Goal: Task Accomplishment & Management: Manage account settings

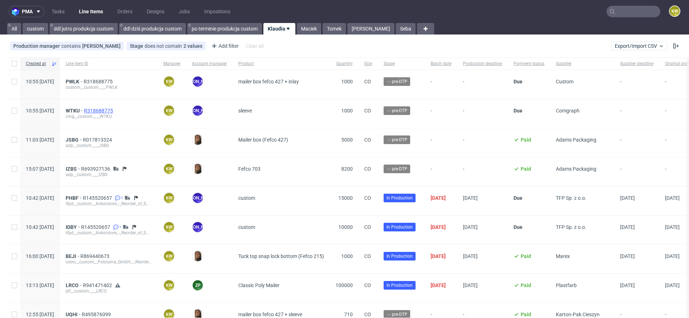
click at [114, 111] on span "R318688775" at bounding box center [99, 111] width 30 height 6
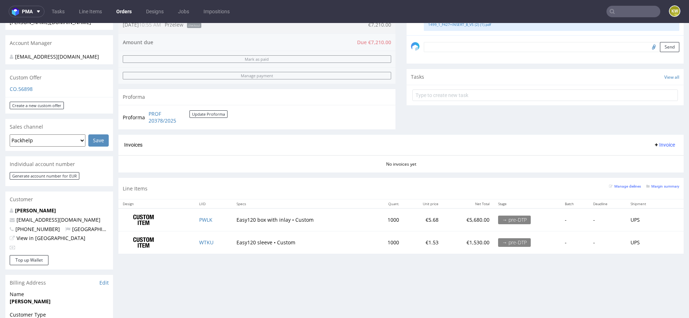
scroll to position [307, 0]
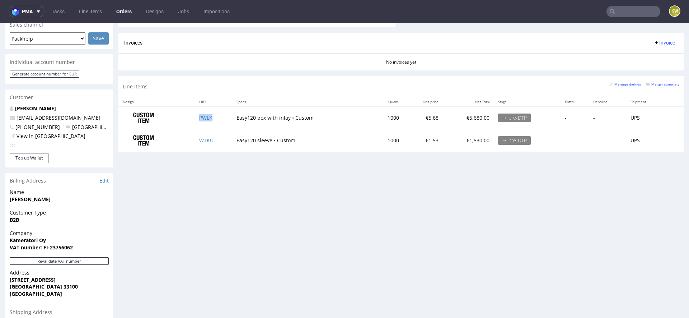
click at [220, 122] on td "PWLK" at bounding box center [213, 117] width 37 height 23
click at [218, 139] on td "WTKU" at bounding box center [213, 140] width 37 height 22
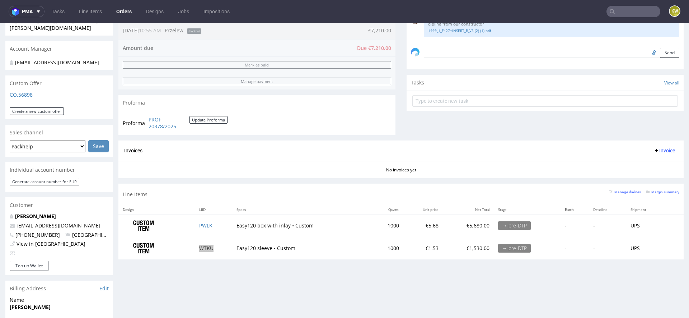
scroll to position [207, 0]
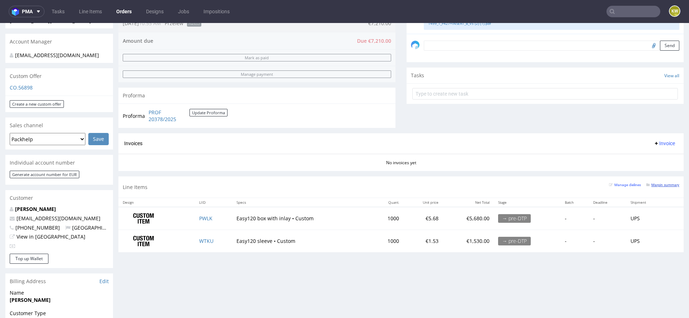
click at [653, 185] on small "Margin summary" at bounding box center [662, 185] width 33 height 4
click at [282, 285] on div "Progress Payment Due Payment “Received” Email - Line Items 2 DTP - Production -…" at bounding box center [400, 177] width 565 height 677
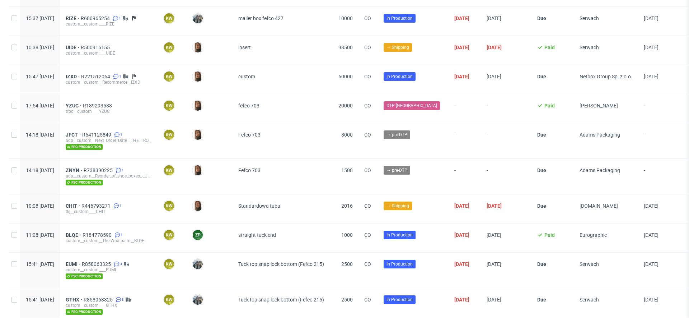
scroll to position [952, 0]
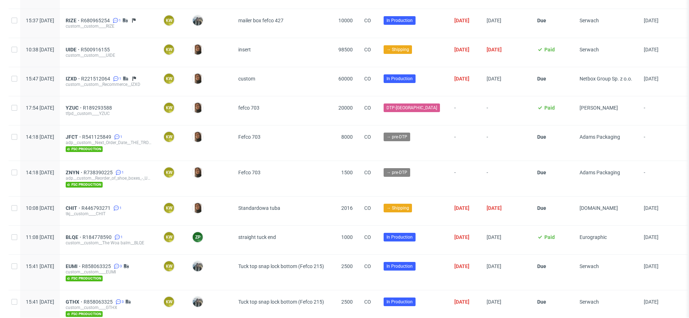
click at [119, 98] on div "YZUC R189293588 tfpd__custom____YZUC" at bounding box center [109, 110] width 98 height 29
click at [113, 105] on span "R189293588" at bounding box center [98, 108] width 30 height 6
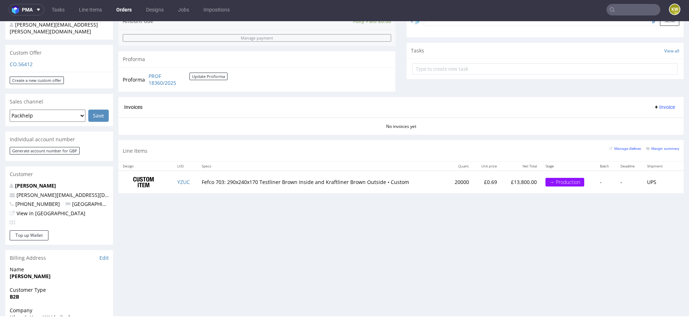
scroll to position [248, 0]
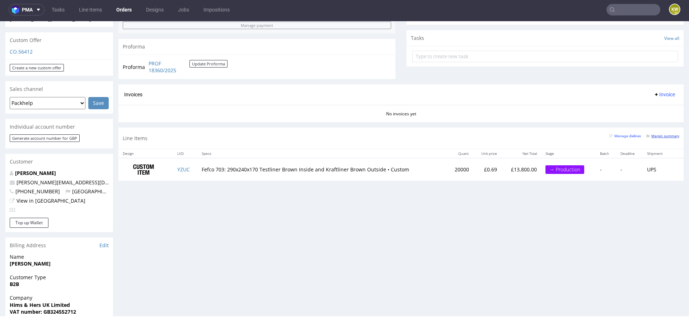
click at [653, 134] on small "Margin summary" at bounding box center [662, 136] width 33 height 4
click at [193, 167] on td "YZUC" at bounding box center [185, 169] width 24 height 23
copy link "YZUC"
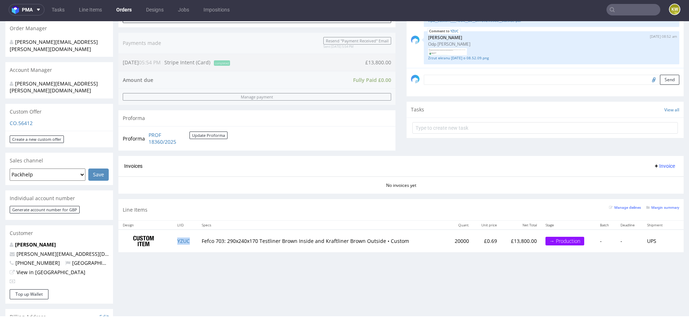
scroll to position [179, 0]
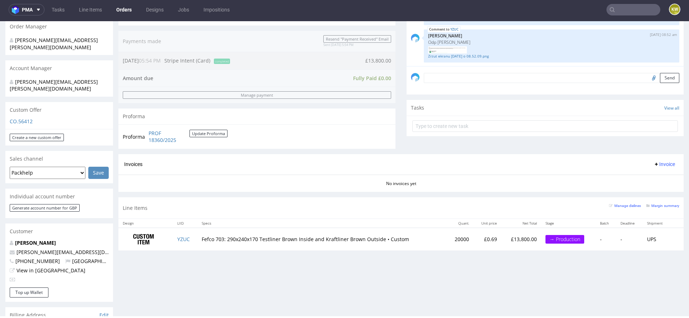
click at [282, 283] on div "Progress Payment Paid Wed 27 Aug Payment “Received” Email Sent Wed 27 Aug 17:54…" at bounding box center [400, 218] width 565 height 704
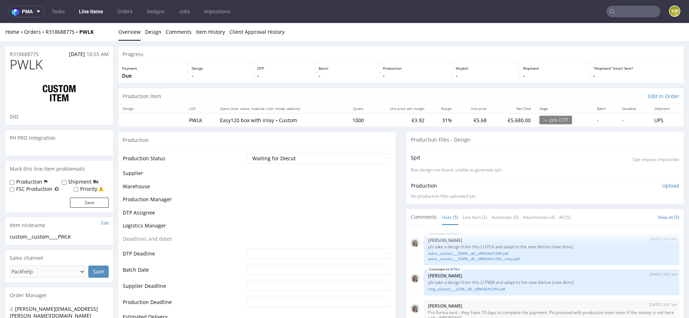
scroll to position [27, 0]
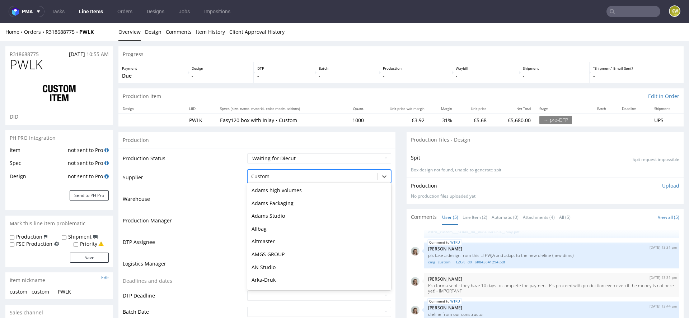
click at [254, 178] on div at bounding box center [312, 176] width 123 height 9
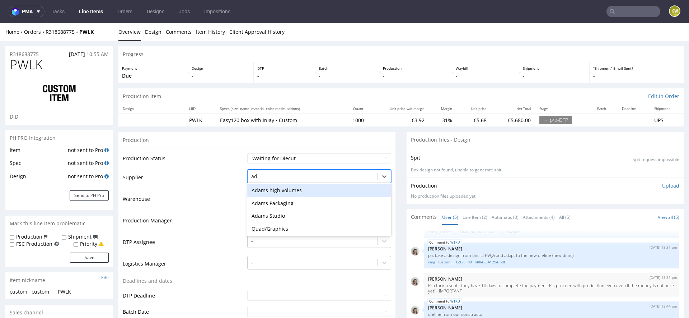
scroll to position [0, 0]
type input "[PERSON_NAME]"
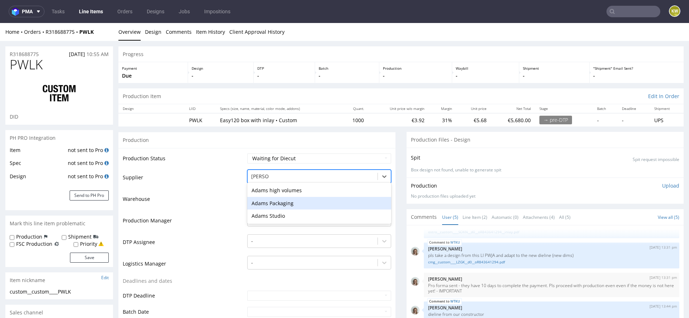
click at [271, 205] on div "Adams Packaging" at bounding box center [319, 203] width 144 height 13
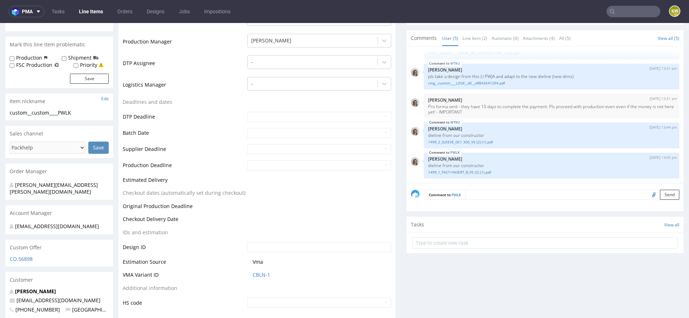
scroll to position [342, 0]
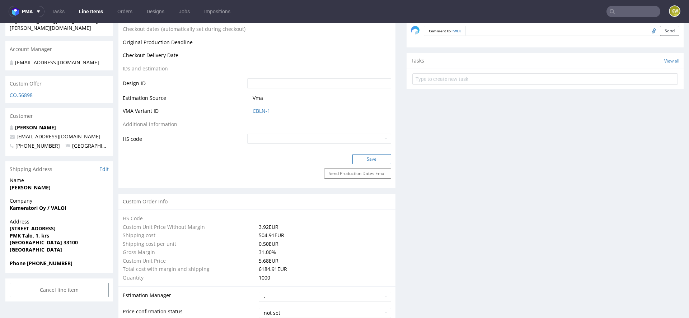
click at [372, 161] on button "Save" at bounding box center [371, 159] width 39 height 10
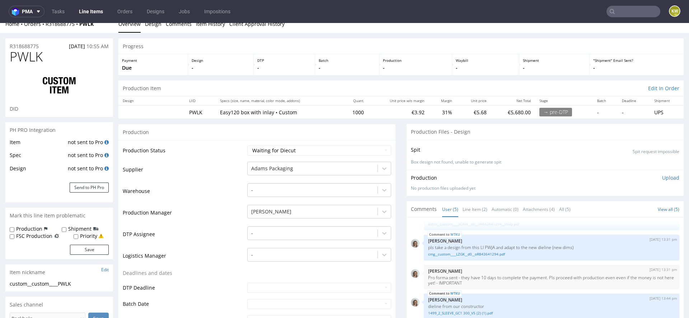
scroll to position [0, 0]
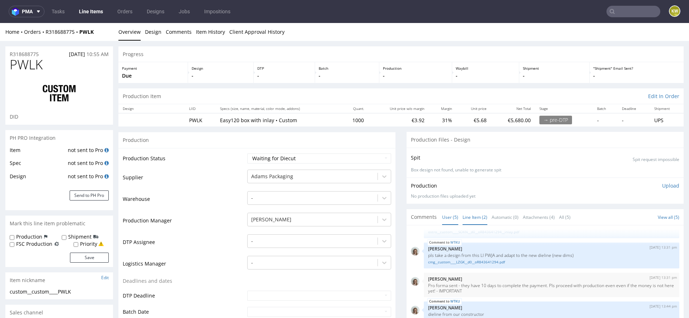
click at [466, 217] on link "Line Item (2)" at bounding box center [475, 216] width 25 height 15
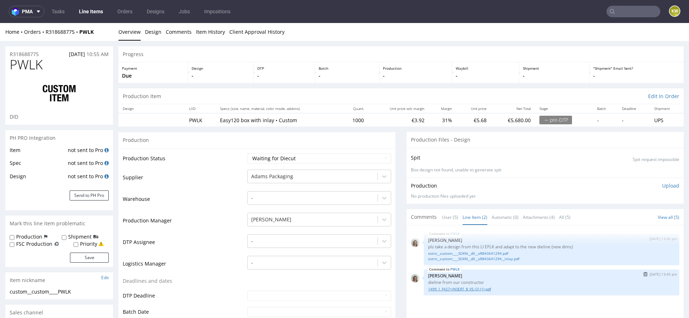
click at [455, 288] on link "1499_1_F427+INSERT_B_V5 (2) (1).pdf" at bounding box center [551, 288] width 247 height 5
click at [93, 199] on button "Send to PH Pro" at bounding box center [89, 195] width 39 height 10
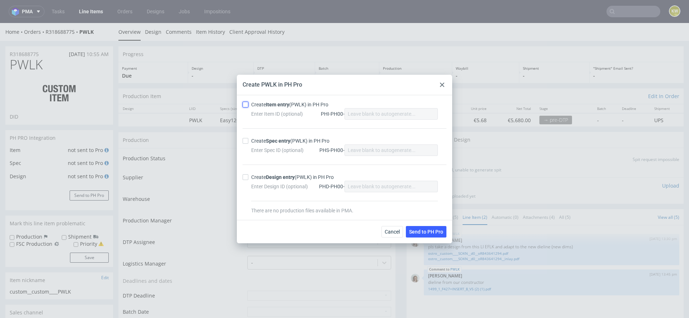
click at [244, 107] on input "Create Item entry (PWLK) in PH Pro" at bounding box center [246, 105] width 6 height 6
checkbox input "true"
click at [244, 140] on input "Create Spec entry (PWLK) in PH Pro" at bounding box center [246, 141] width 6 height 6
checkbox input "true"
click at [421, 229] on span "Send to PH Pro" at bounding box center [426, 231] width 34 height 5
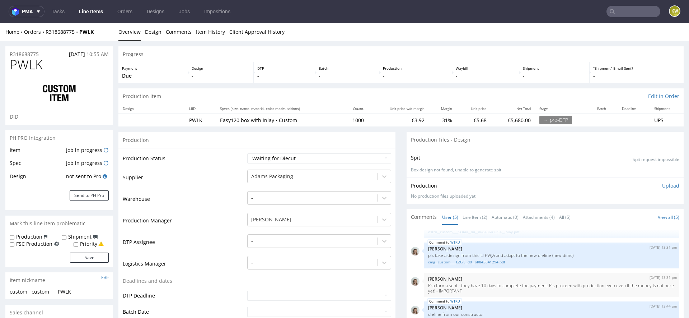
click at [110, 153] on div "Item Job in progress Spec Job in progress Design not sent to Pro Send to PH Pro" at bounding box center [59, 178] width 108 height 65
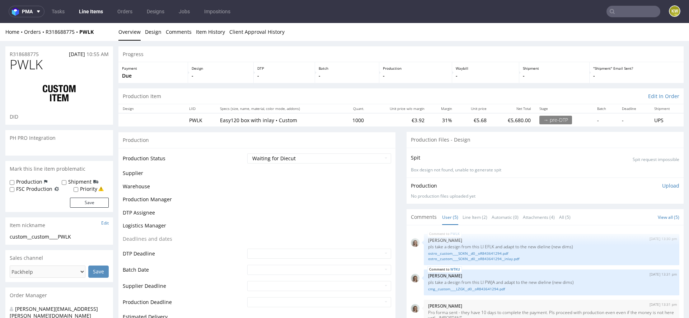
scroll to position [27, 0]
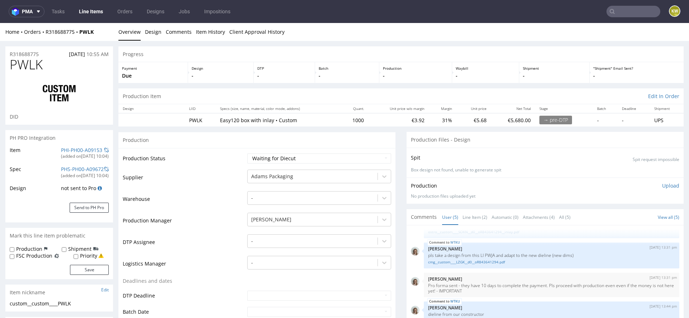
click at [26, 69] on span "PWLK" at bounding box center [26, 64] width 33 height 14
copy span "PWLK"
click at [61, 149] on link "PHI-PH00-A09153" at bounding box center [81, 149] width 41 height 7
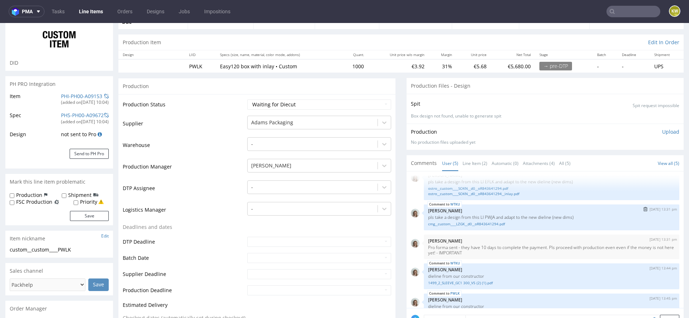
scroll to position [0, 0]
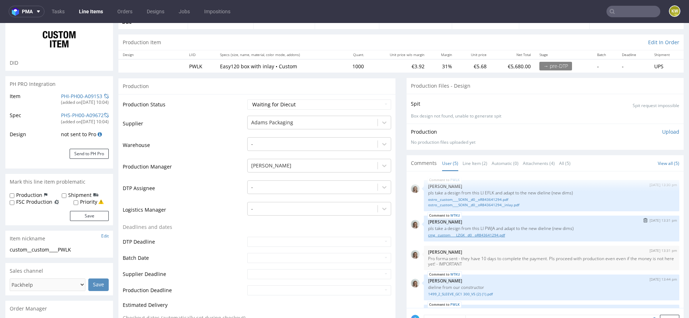
click at [466, 234] on link "cmg__custom____LZGK__d0__oR843641294.pdf" at bounding box center [551, 234] width 247 height 5
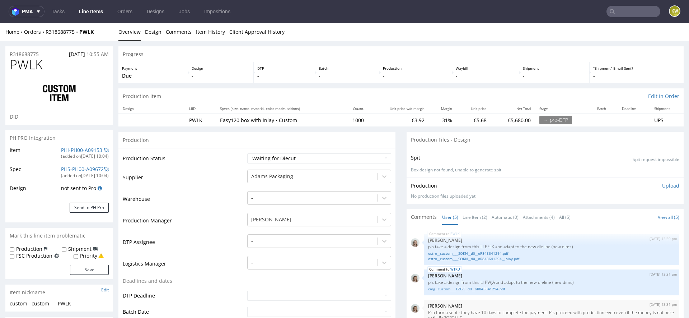
click at [91, 4] on nav "pma Tasks Line Items Orders Designs Jobs Impositions KW" at bounding box center [344, 11] width 689 height 23
click at [91, 11] on link "Line Items" at bounding box center [91, 11] width 33 height 11
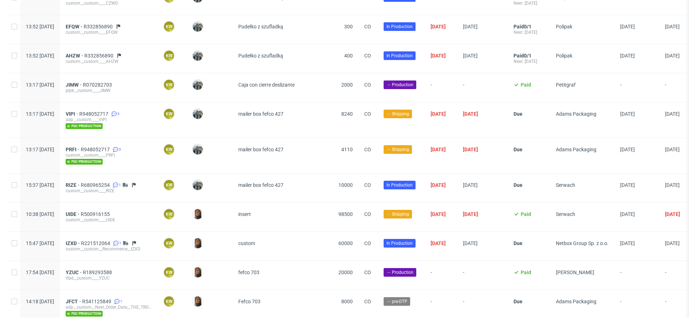
scroll to position [1367, 0]
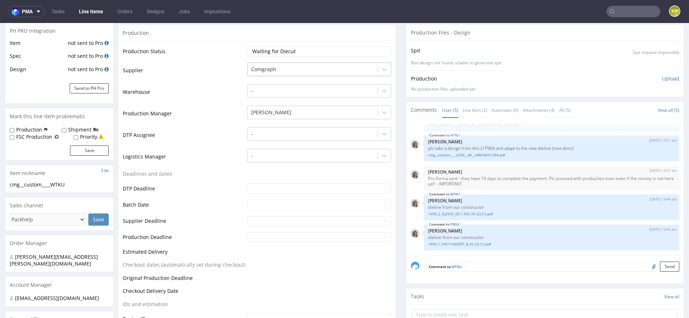
scroll to position [83, 0]
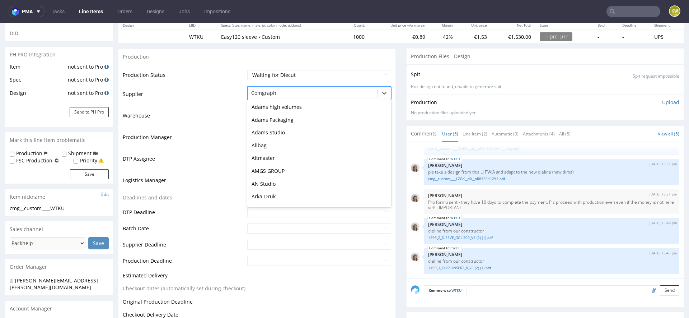
click at [267, 92] on div at bounding box center [312, 93] width 123 height 9
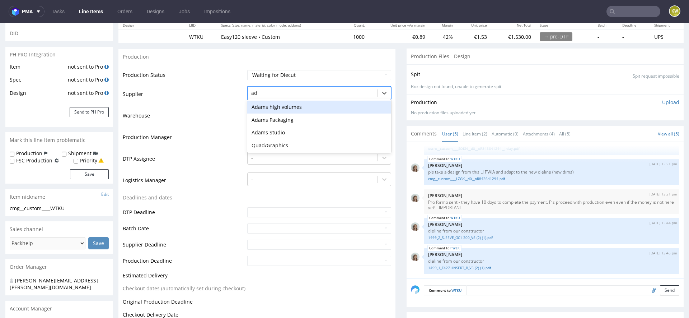
scroll to position [0, 0]
type input "[PERSON_NAME]"
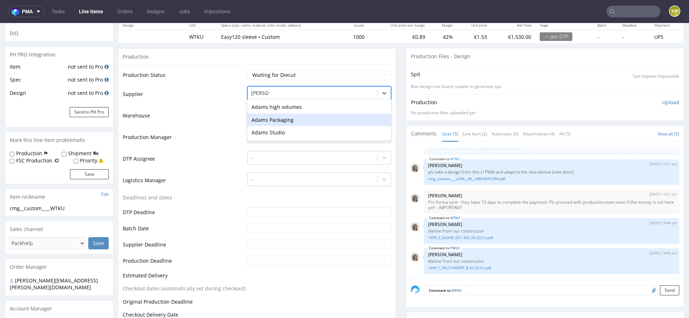
click at [276, 115] on div "Adams Packaging" at bounding box center [319, 119] width 144 height 13
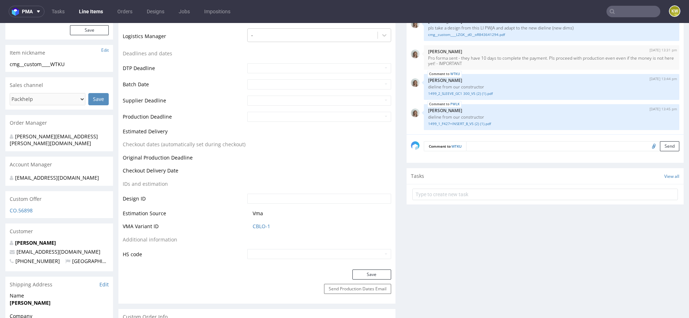
scroll to position [443, 0]
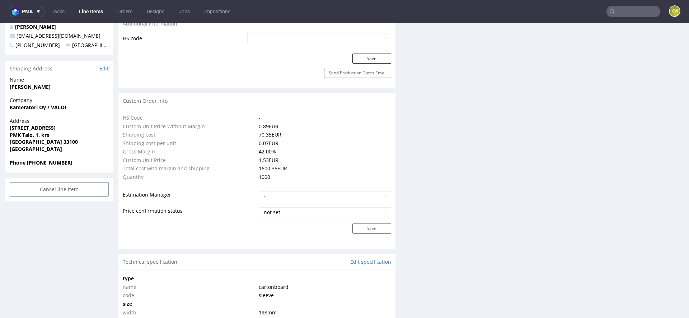
click at [347, 66] on div "Save" at bounding box center [256, 60] width 277 height 14
click at [366, 59] on button "Save" at bounding box center [371, 58] width 39 height 10
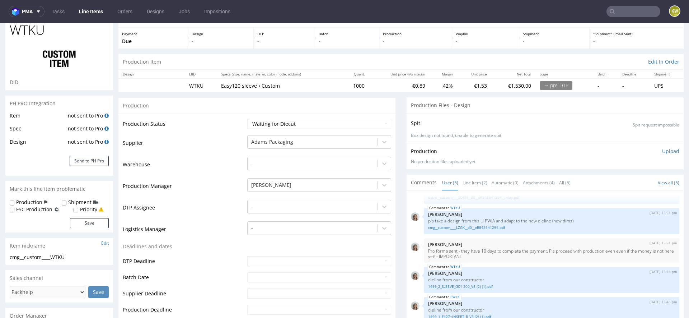
scroll to position [0, 0]
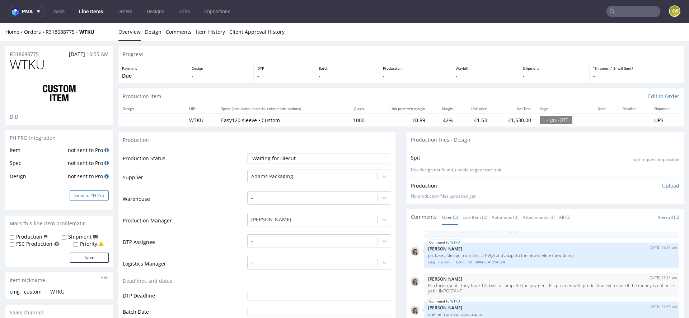
click at [83, 196] on button "Send to PH Pro" at bounding box center [89, 195] width 39 height 10
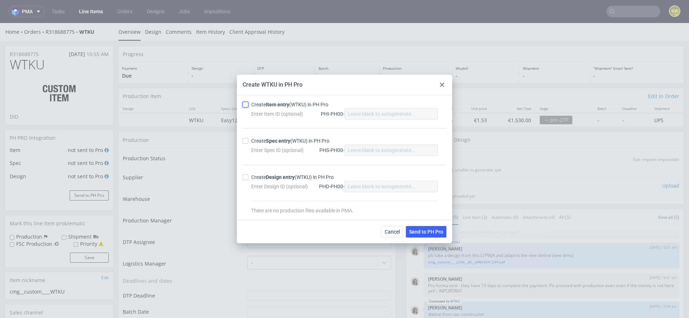
click at [244, 103] on input "Create Item entry (WTKU) in PH Pro" at bounding box center [246, 105] width 6 height 6
checkbox input "true"
click at [246, 143] on input "Create Spec entry (WTKU) in PH Pro" at bounding box center [246, 141] width 6 height 6
checkbox input "true"
click at [429, 230] on span "Send to PH Pro" at bounding box center [426, 231] width 34 height 5
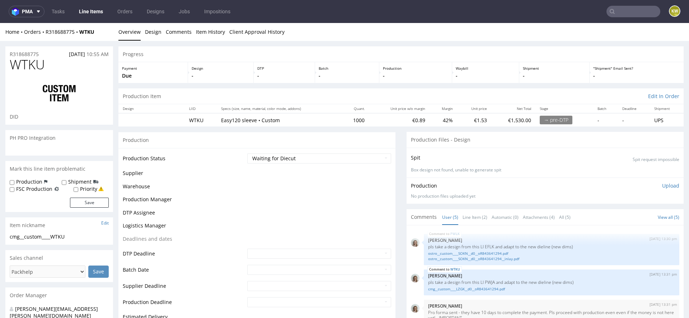
scroll to position [27, 0]
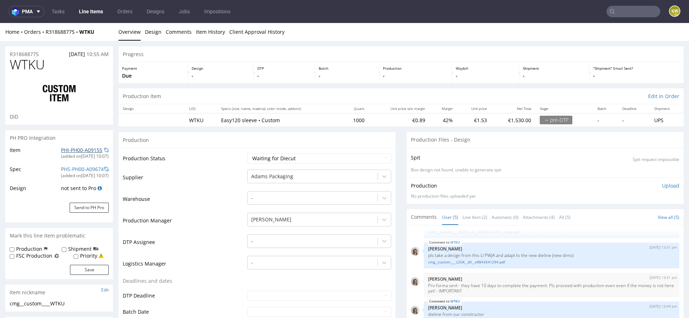
click at [71, 151] on link "PHI-PH00-A09155" at bounding box center [81, 149] width 41 height 7
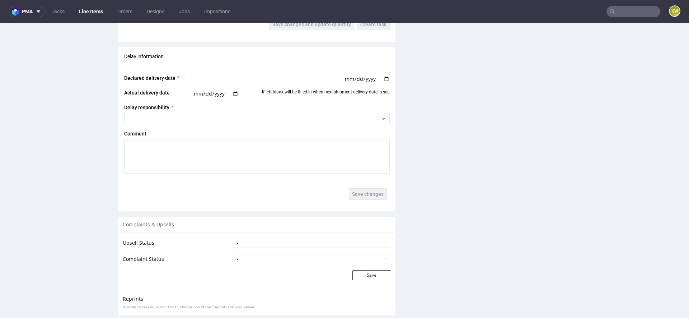
scroll to position [1181, 0]
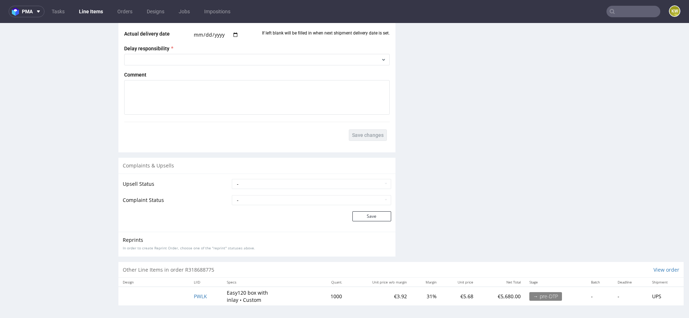
click at [211, 291] on td "PWLK" at bounding box center [205, 295] width 33 height 19
drag, startPoint x: 210, startPoint y: 294, endPoint x: 167, endPoint y: 294, distance: 43.1
click at [167, 294] on tr "PWLK Easy120 box with inlay • Custom 1000 €3.92 31% €5.68 €5,680.00 → pre-DTP -…" at bounding box center [400, 295] width 565 height 19
copy span "PWLK"
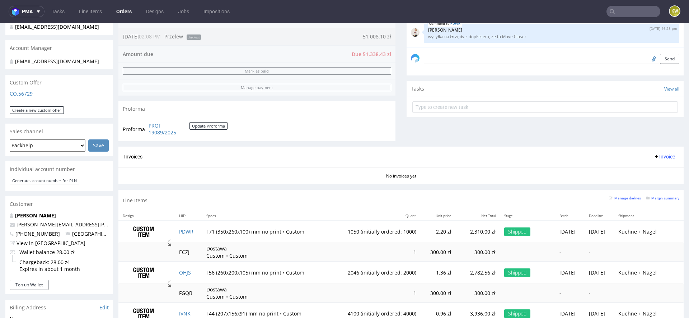
scroll to position [434, 0]
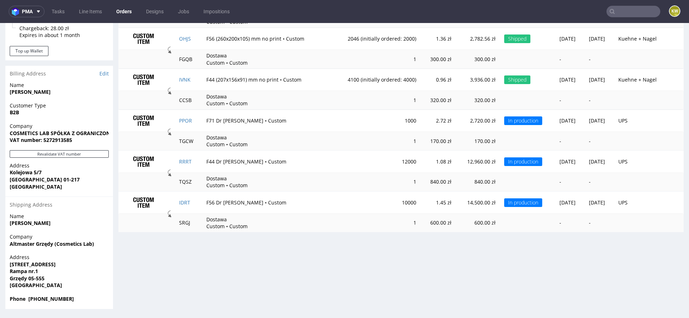
click at [195, 195] on td "IDRT" at bounding box center [188, 202] width 27 height 22
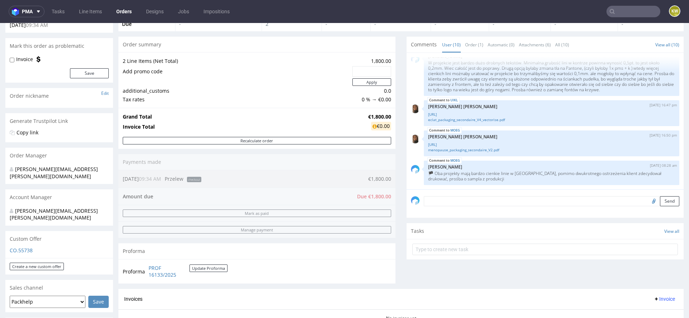
scroll to position [36, 0]
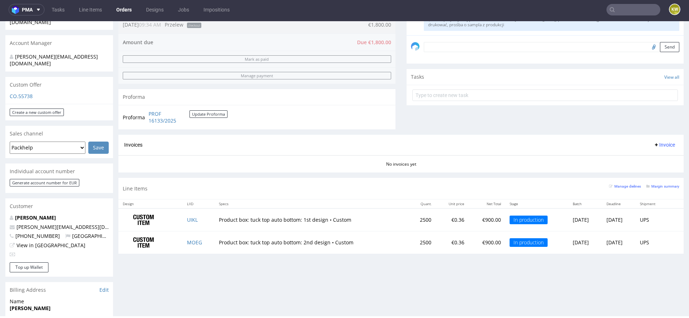
scroll to position [246, 0]
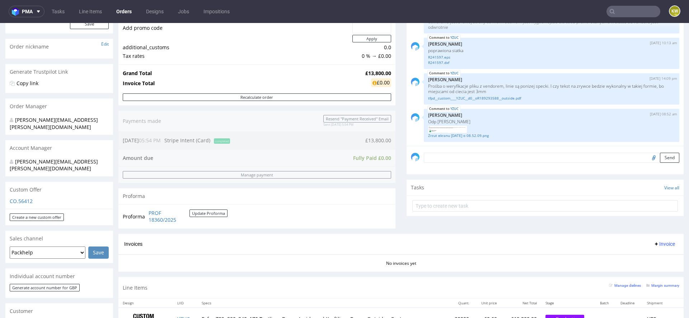
scroll to position [95, 0]
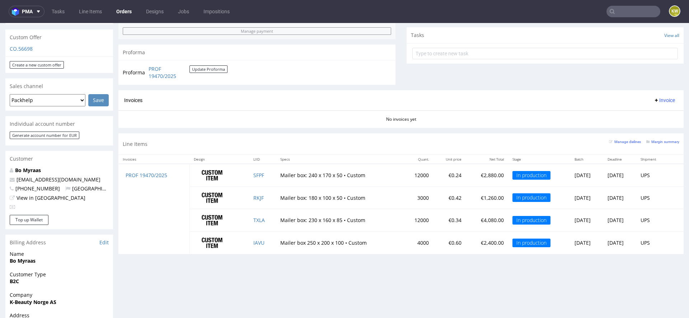
scroll to position [254, 0]
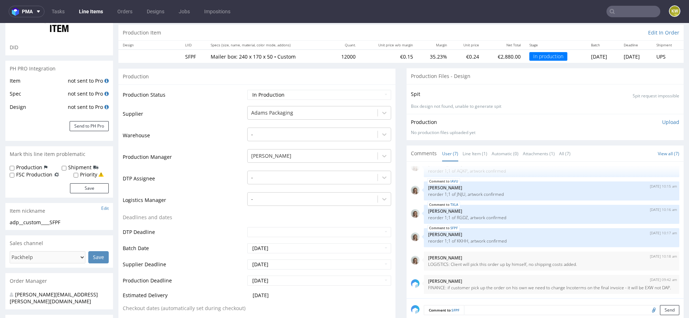
scroll to position [81, 0]
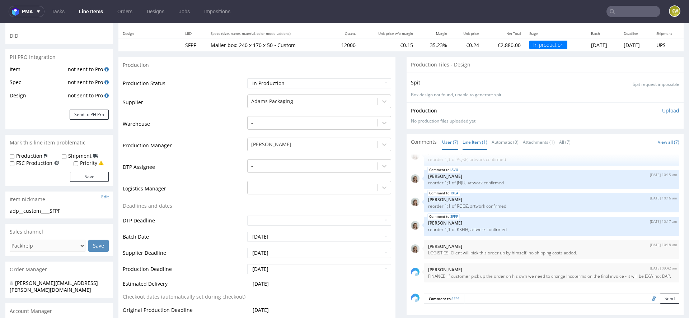
click at [470, 138] on link "Line Item (1)" at bounding box center [475, 141] width 25 height 15
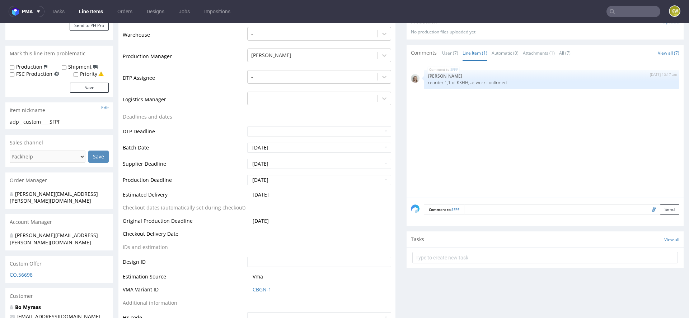
scroll to position [171, 0]
click at [24, 71] on label "FSC Production" at bounding box center [34, 72] width 36 height 7
click at [14, 71] on input "FSC Production" at bounding box center [12, 73] width 5 height 6
checkbox input "true"
click at [72, 82] on button "Save" at bounding box center [89, 86] width 39 height 10
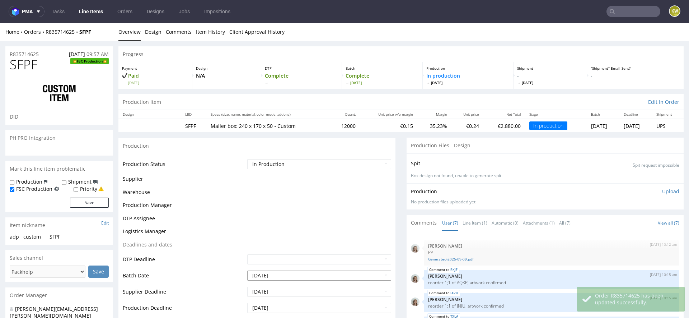
scroll to position [48, 0]
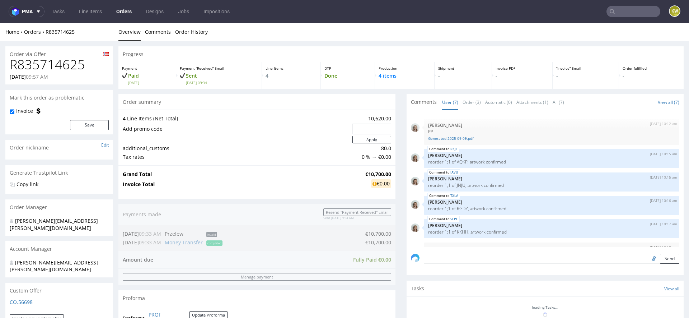
scroll to position [48, 0]
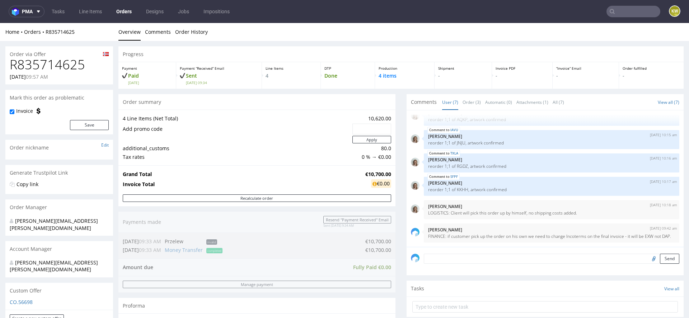
click at [65, 64] on h1 "R835714625" at bounding box center [59, 64] width 99 height 14
copy h1 "R835714625"
click at [435, 255] on textarea at bounding box center [551, 258] width 255 height 10
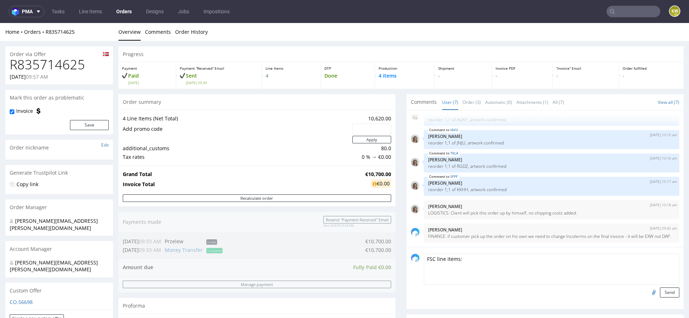
paste textarea "RKJF, IAVU, SFPF, TXLA"
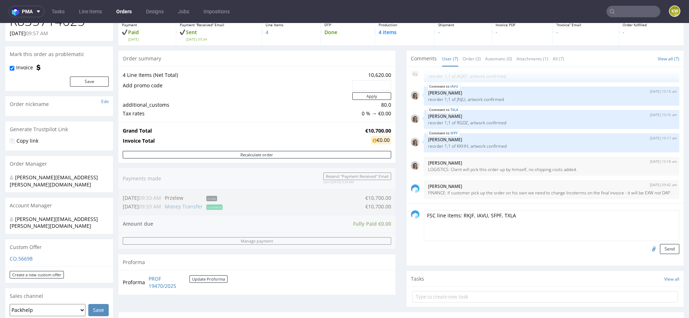
scroll to position [45, 0]
type textarea "FSC line items: RKJF, IAVU, SFPF, TXLA"
click at [663, 250] on button "Send" at bounding box center [669, 247] width 19 height 10
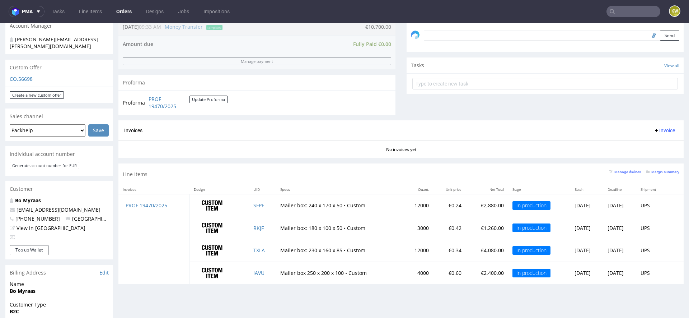
scroll to position [217, 0]
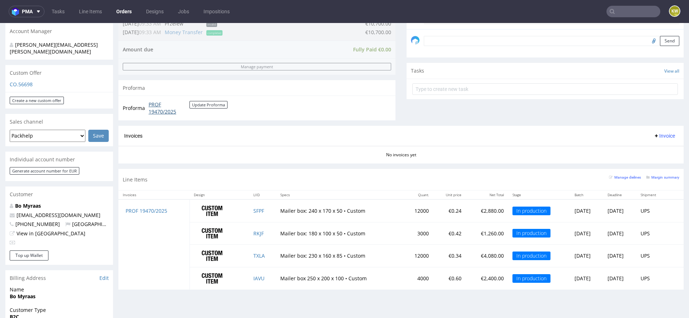
click at [152, 110] on link "PROF 19470/2025" at bounding box center [169, 108] width 41 height 14
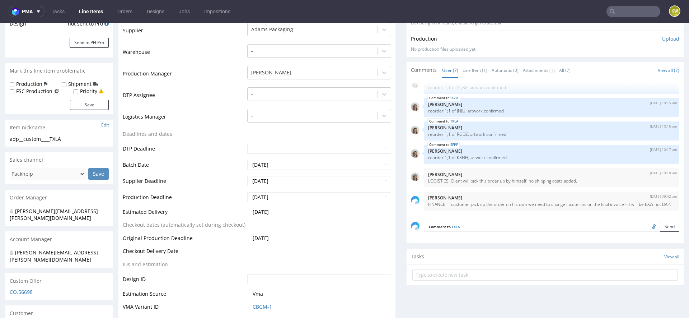
scroll to position [154, 0]
click at [42, 90] on label "FSC Production" at bounding box center [34, 89] width 36 height 7
click at [14, 90] on input "FSC Production" at bounding box center [12, 91] width 5 height 6
checkbox input "true"
click at [73, 102] on button "Save" at bounding box center [89, 104] width 39 height 10
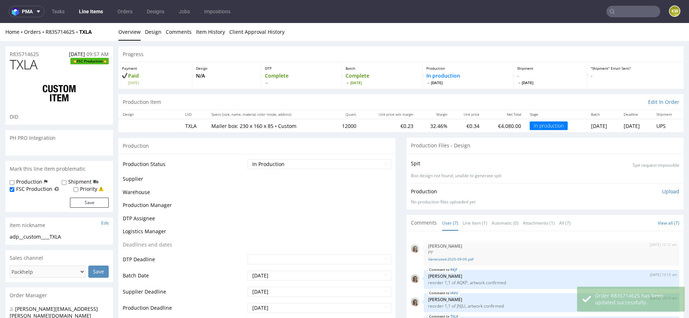
scroll to position [48, 0]
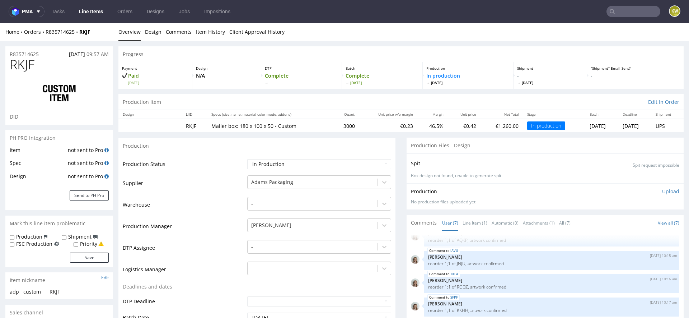
click at [40, 243] on label "FSC Production" at bounding box center [34, 243] width 36 height 7
click at [14, 243] on input "FSC Production" at bounding box center [12, 244] width 5 height 6
checkbox input "true"
click at [78, 254] on button "Save" at bounding box center [89, 257] width 39 height 10
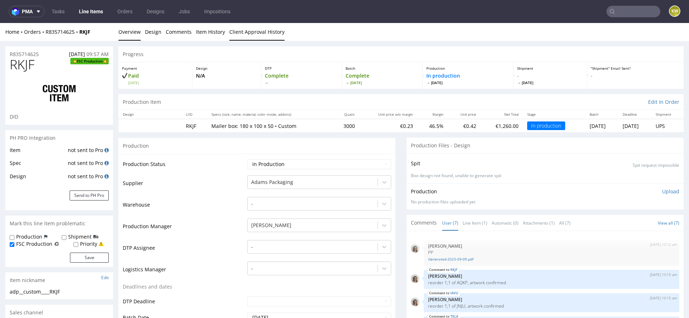
scroll to position [48, 0]
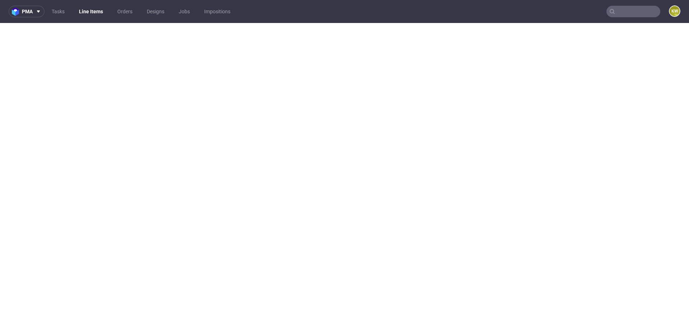
select select "in_progress"
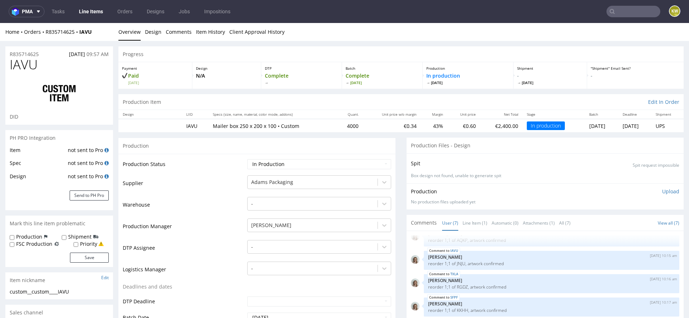
click at [29, 245] on label "FSC Production" at bounding box center [34, 243] width 36 height 7
click at [14, 245] on input "FSC Production" at bounding box center [12, 244] width 5 height 6
checkbox input "true"
click at [85, 257] on button "Save" at bounding box center [89, 257] width 39 height 10
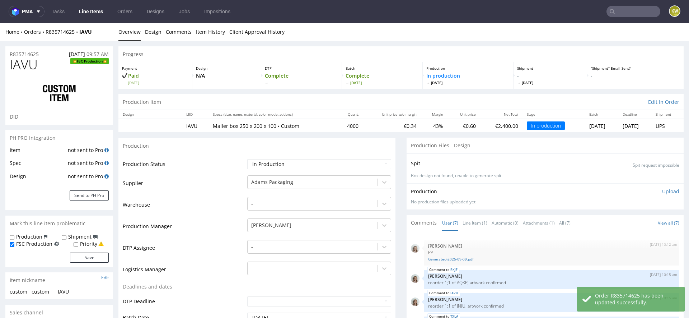
select select "in_progress"
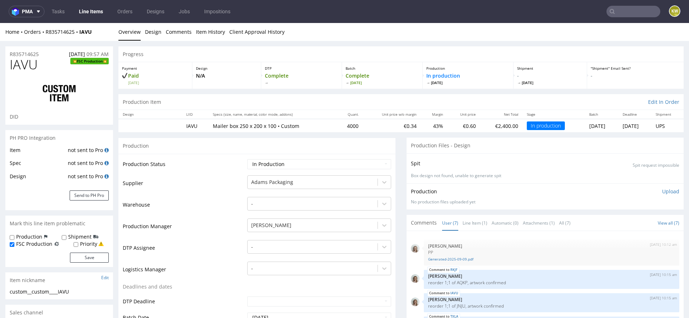
scroll to position [48, 0]
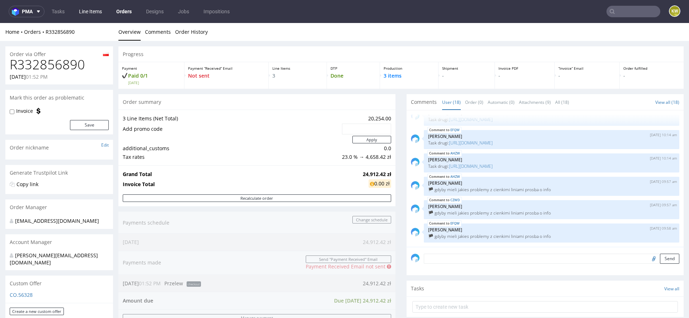
click at [82, 10] on link "Line Items" at bounding box center [91, 11] width 32 height 11
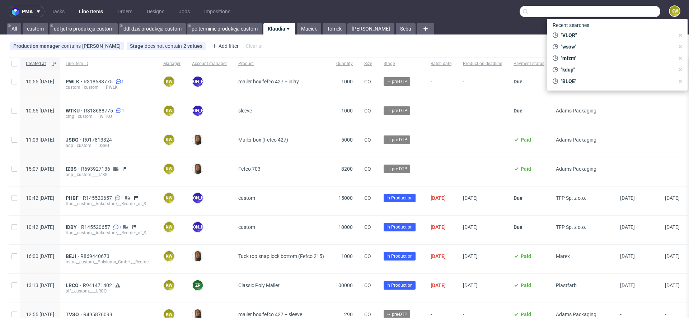
click at [625, 12] on input "text" at bounding box center [590, 11] width 141 height 11
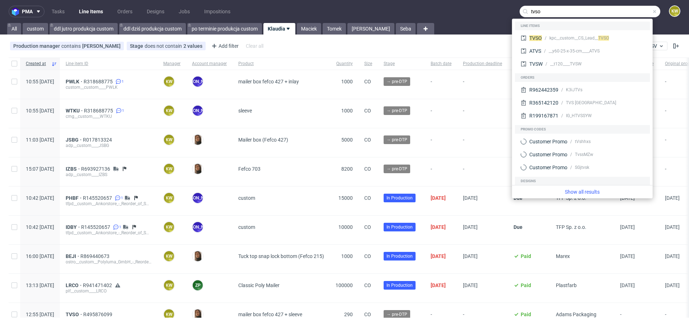
type input "tvso"
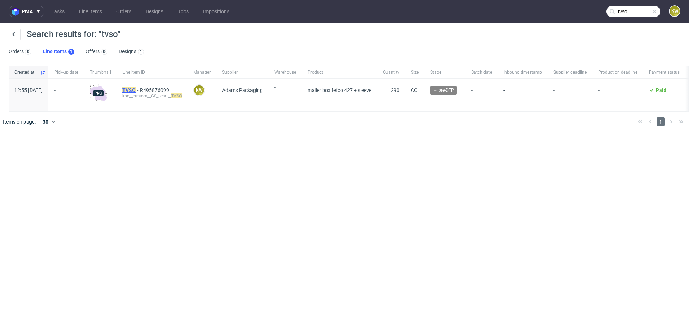
click at [136, 90] on mark "TVSO" at bounding box center [128, 90] width 13 height 6
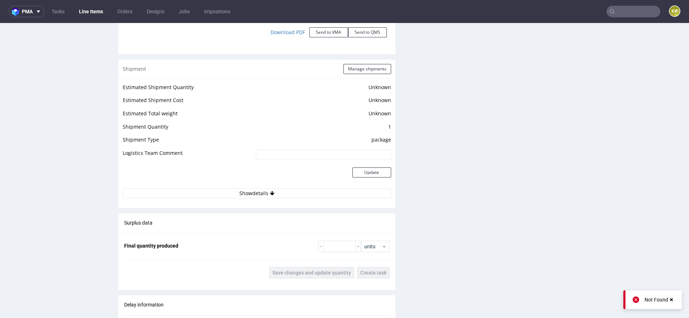
scroll to position [1230, 0]
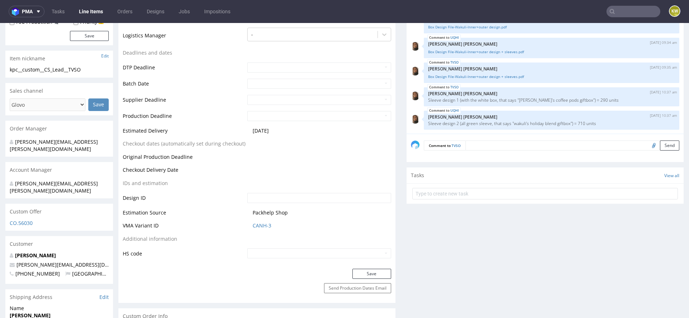
scroll to position [0, 0]
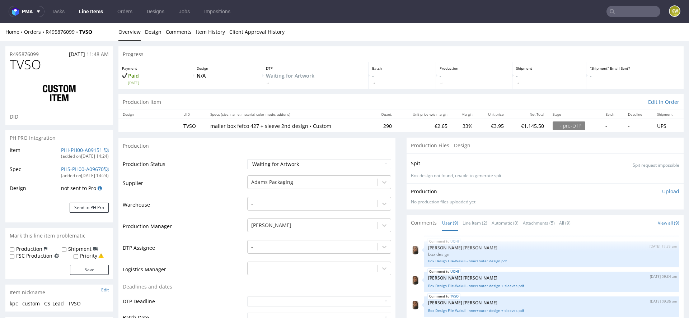
click at [203, 187] on td "Supplier" at bounding box center [184, 185] width 123 height 22
click at [62, 149] on link "PHI-PH00-A09151" at bounding box center [81, 149] width 41 height 7
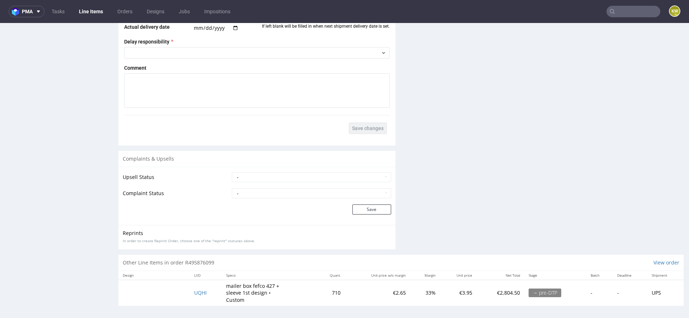
scroll to position [2, 0]
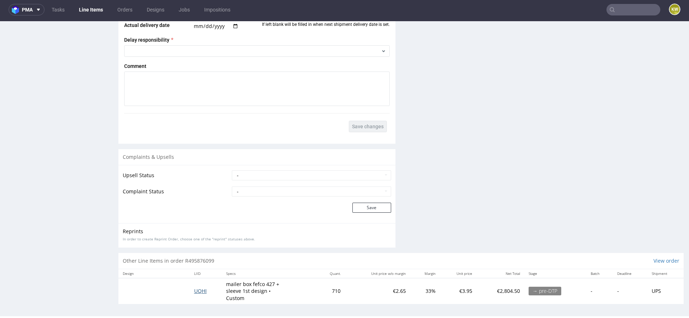
click at [197, 289] on span "UQHI" at bounding box center [200, 290] width 13 height 7
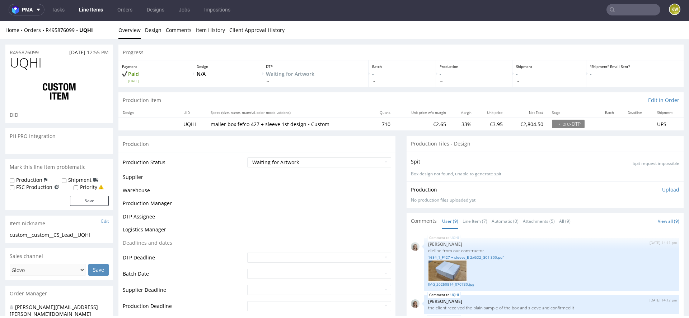
scroll to position [241, 0]
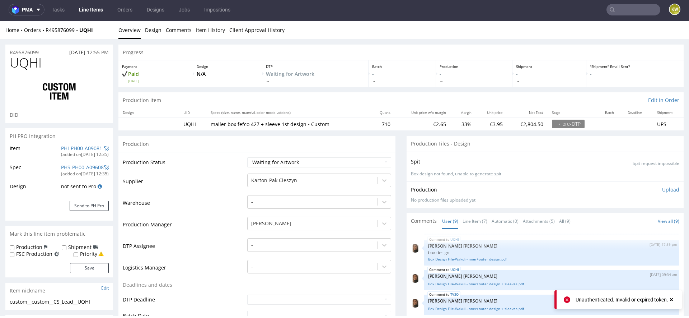
click at [28, 65] on span "UQHI" at bounding box center [26, 63] width 32 height 14
copy span "UQHI"
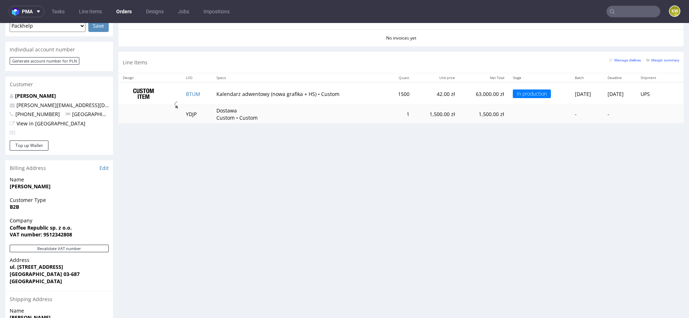
scroll to position [317, 0]
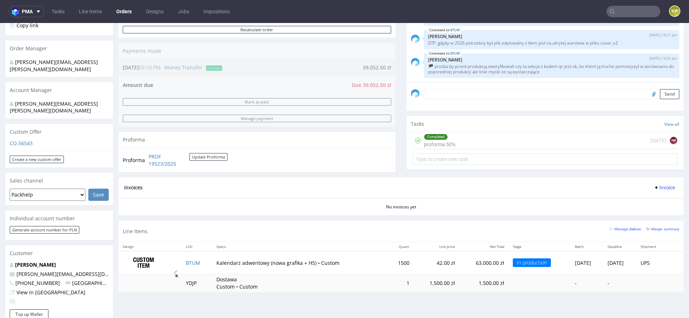
scroll to position [168, 0]
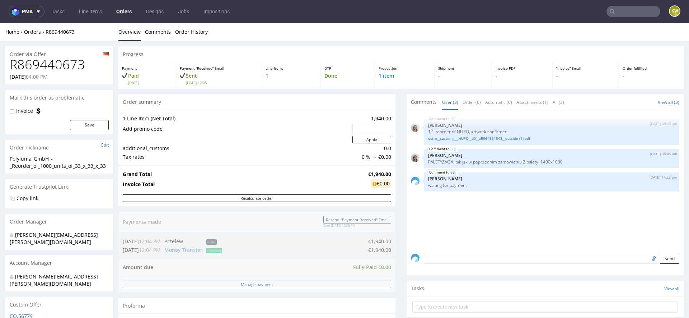
click at [452, 210] on div "BEJI [DATE] 08:08 am [PERSON_NAME] 1;1 reorder of NUPQ, artwork confirmed ostro…" at bounding box center [547, 180] width 273 height 132
click at [457, 211] on div "BEJI [DATE] 08:08 am [PERSON_NAME] 1;1 reorder of NUPQ, artwork confirmed ostro…" at bounding box center [547, 180] width 273 height 132
click at [436, 25] on div "Home Orders R869440673 Overview Comments Order History" at bounding box center [344, 32] width 689 height 18
click at [421, 235] on div "BEJI 15th Sep 25 | 08:08 am Monika Poźniak 1;1 reorder of NUPQ, artwork confirm…" at bounding box center [547, 180] width 273 height 132
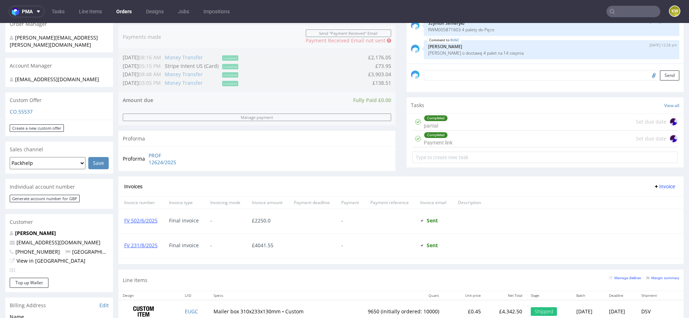
scroll to position [435, 0]
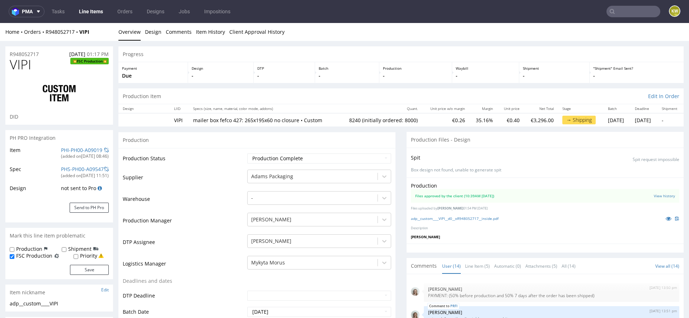
scroll to position [249, 0]
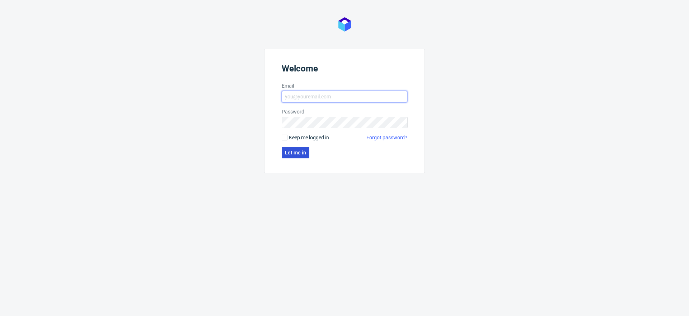
type input "[EMAIL_ADDRESS][DOMAIN_NAME]"
click at [294, 154] on span "Let me in" at bounding box center [295, 152] width 21 height 5
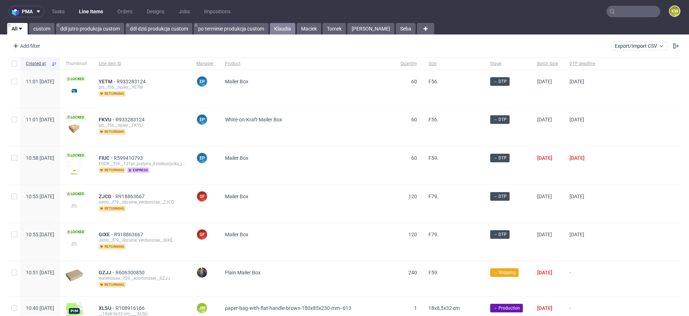
click at [283, 26] on link "Klaudia" at bounding box center [282, 28] width 25 height 11
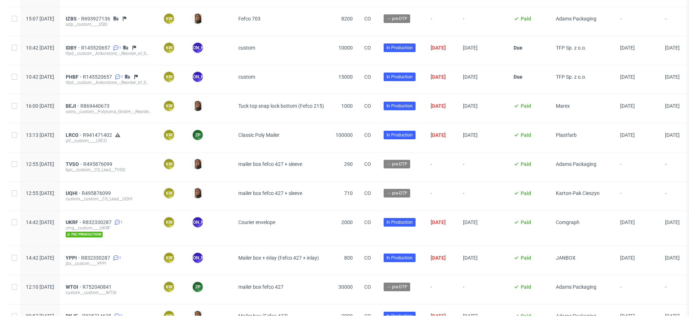
scroll to position [156, 0]
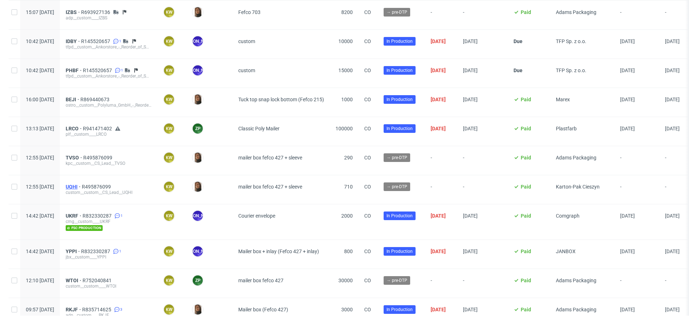
click at [82, 184] on span "UQHI" at bounding box center [74, 187] width 16 height 6
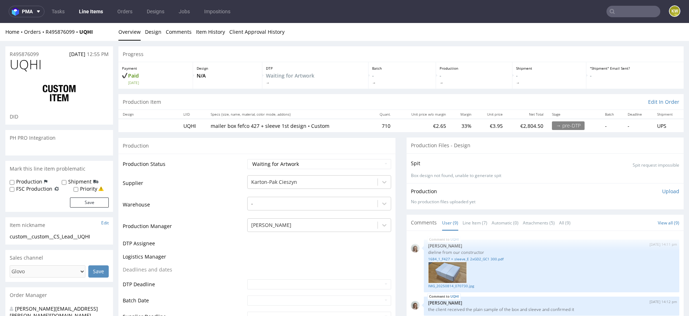
scroll to position [241, 0]
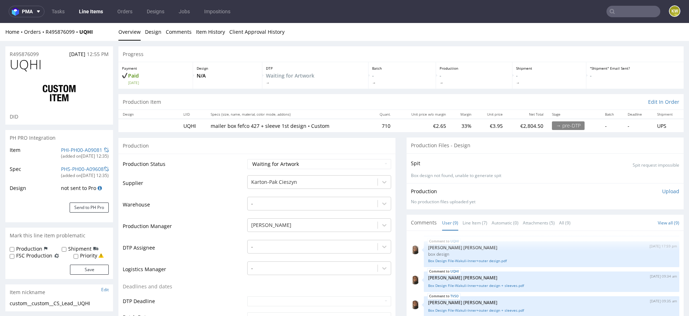
click at [69, 152] on div "PHI-PH00-A09081" at bounding box center [81, 149] width 41 height 7
click at [73, 149] on link "PHI-PH00-A09081" at bounding box center [81, 149] width 41 height 7
click at [107, 166] on span at bounding box center [106, 168] width 5 height 5
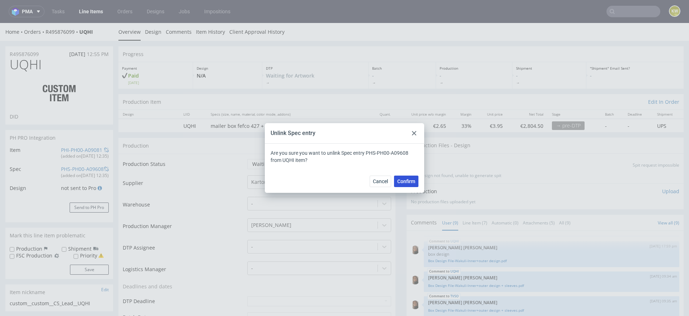
click at [408, 180] on span "Confirm" at bounding box center [406, 181] width 18 height 5
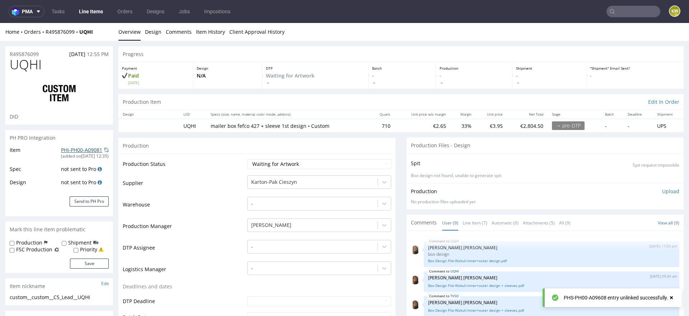
click at [71, 149] on link "PHI-PH00-A09081" at bounding box center [81, 149] width 41 height 7
click at [108, 150] on span at bounding box center [106, 149] width 5 height 5
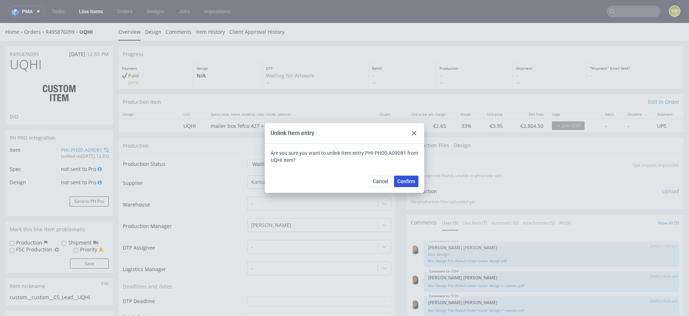
click at [406, 177] on button "Confirm" at bounding box center [406, 180] width 24 height 11
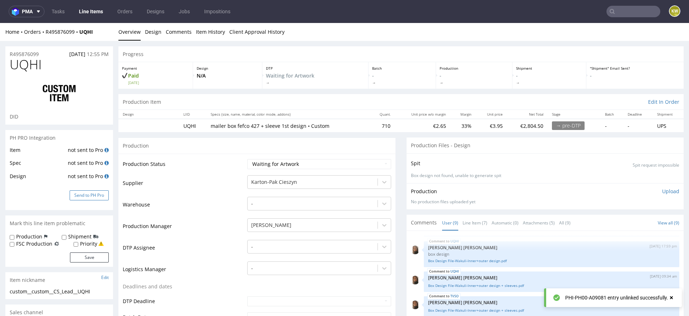
click at [86, 197] on button "Send to PH Pro" at bounding box center [89, 195] width 39 height 10
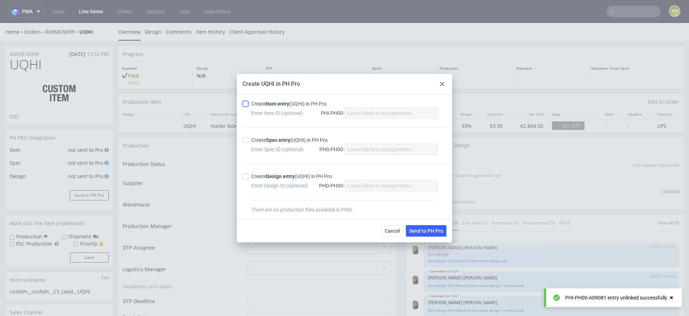
click at [246, 103] on input "Create Item entry (UQHI) in PH Pro" at bounding box center [246, 104] width 6 height 6
checkbox input "true"
click at [245, 142] on input "Create Spec entry (UQHI) in PH Pro" at bounding box center [246, 140] width 6 height 6
checkbox input "true"
click at [429, 231] on span "Send to PH Pro" at bounding box center [426, 230] width 34 height 5
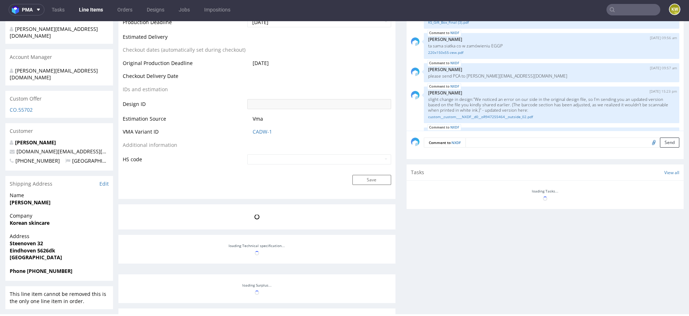
scroll to position [72, 0]
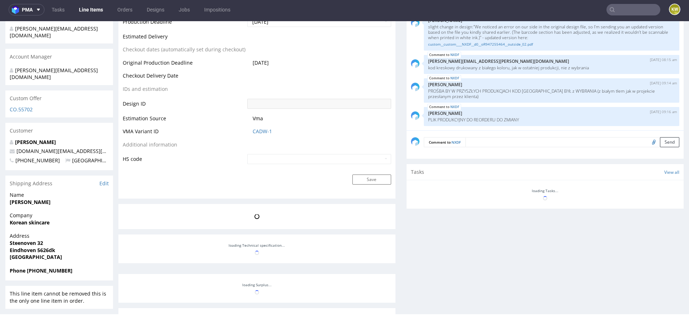
select select "in_progress"
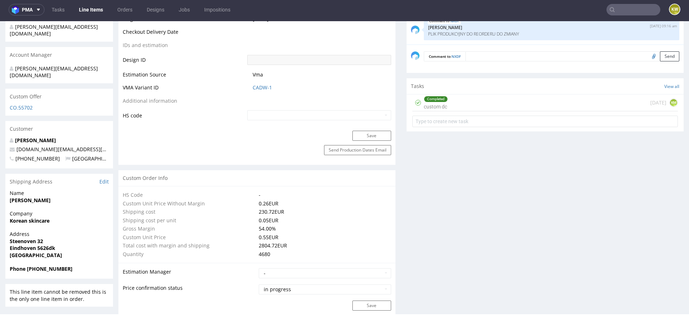
scroll to position [363, 0]
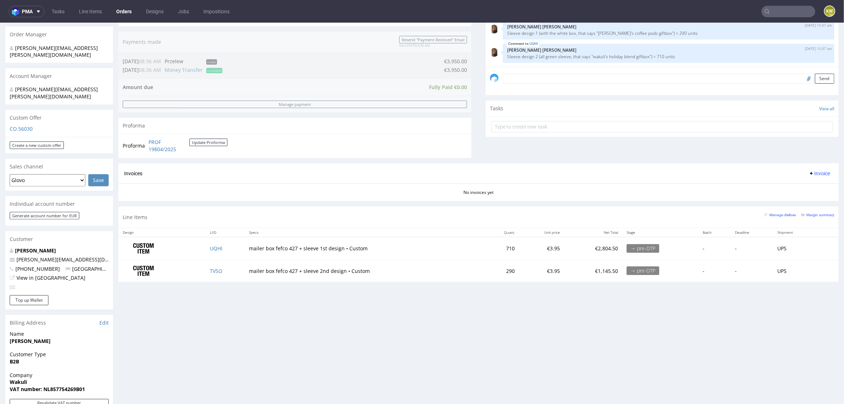
scroll to position [217, 0]
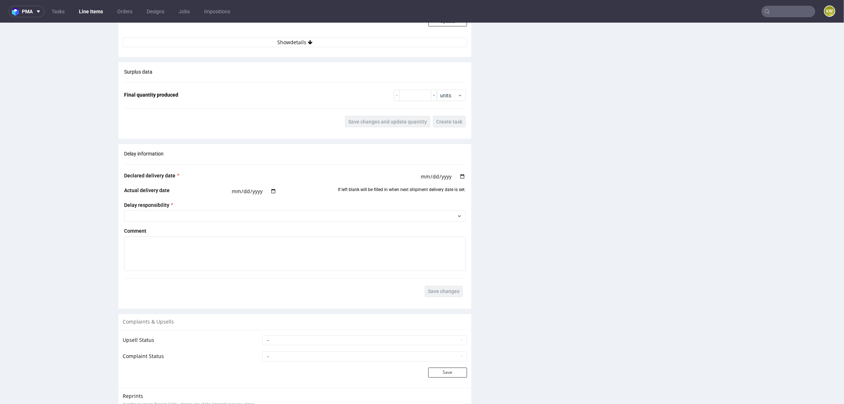
scroll to position [1144, 0]
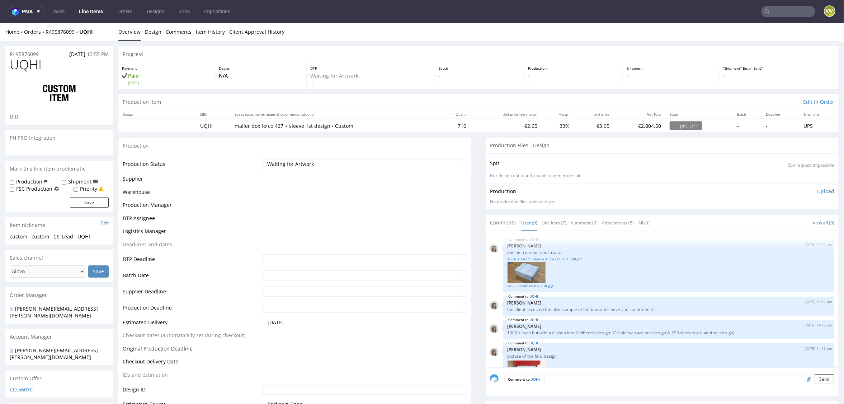
scroll to position [241, 0]
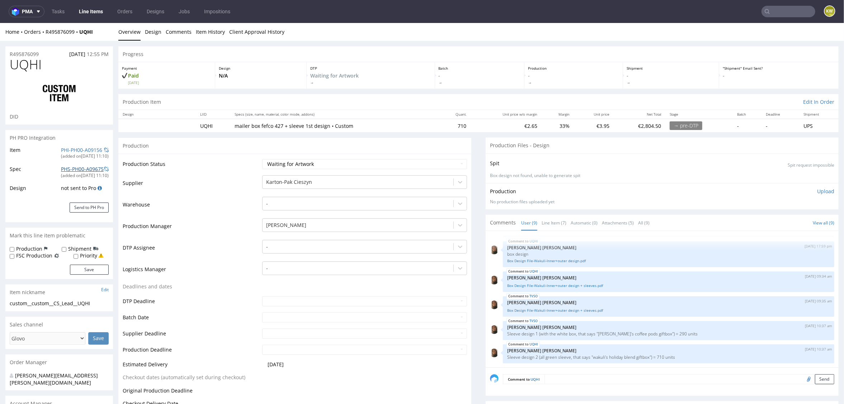
click at [77, 166] on link "PHS-PH00-A09675" at bounding box center [82, 168] width 43 height 7
click at [73, 147] on link "PHI-PH00-A09156" at bounding box center [81, 149] width 41 height 7
click at [297, 182] on div at bounding box center [358, 181] width 184 height 9
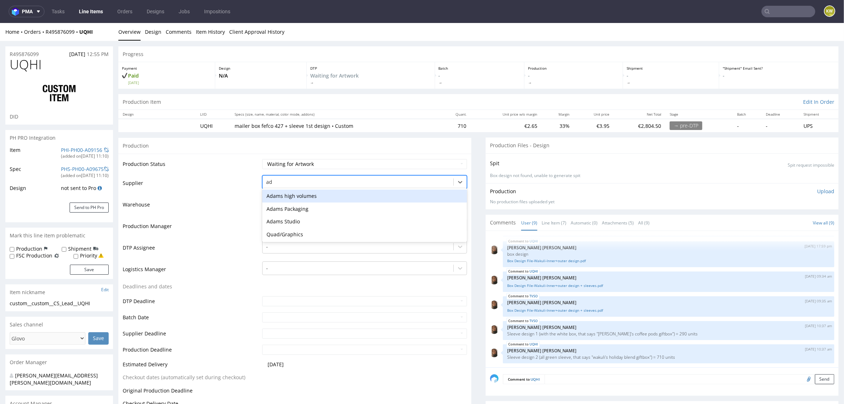
scroll to position [0, 0]
type input "adams"
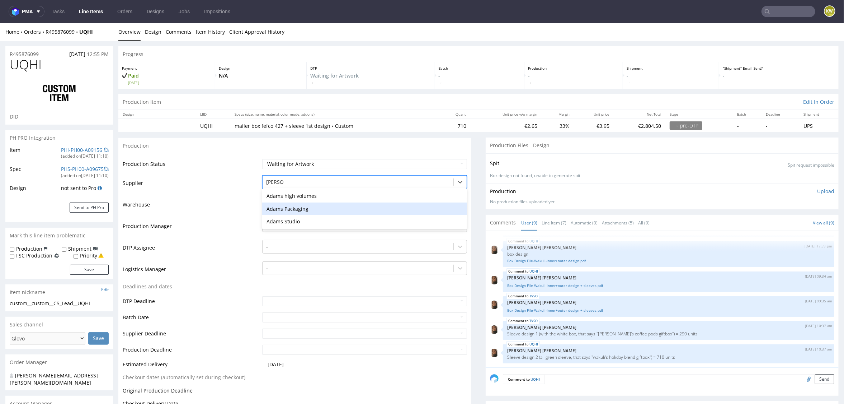
click at [293, 206] on div "Adams Packaging" at bounding box center [364, 208] width 205 height 13
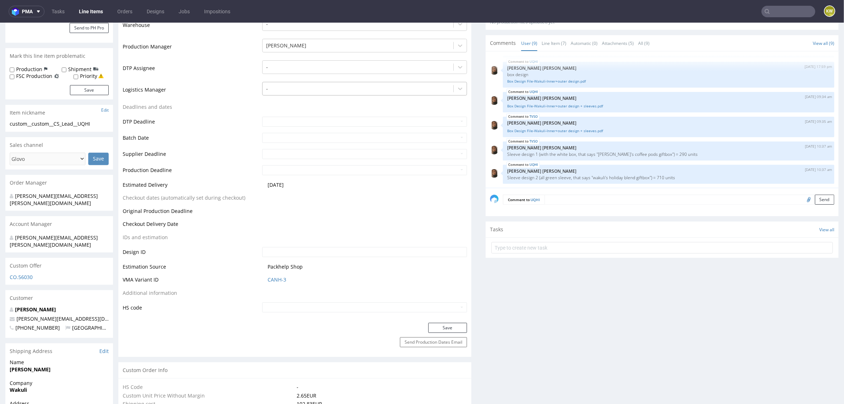
scroll to position [210, 0]
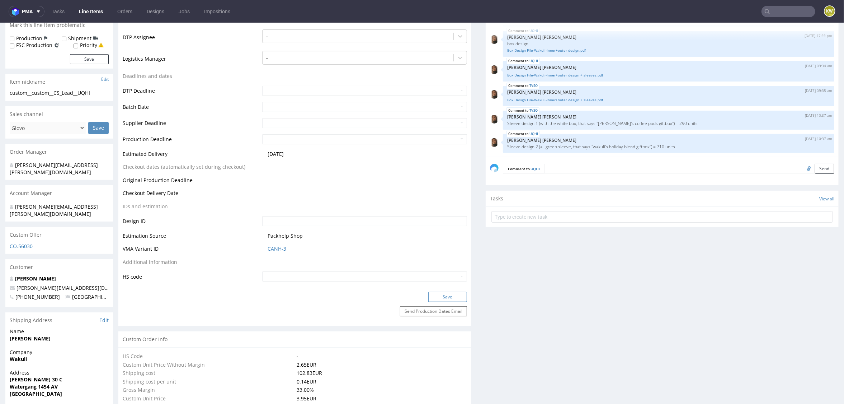
click at [433, 295] on button "Save" at bounding box center [447, 296] width 39 height 10
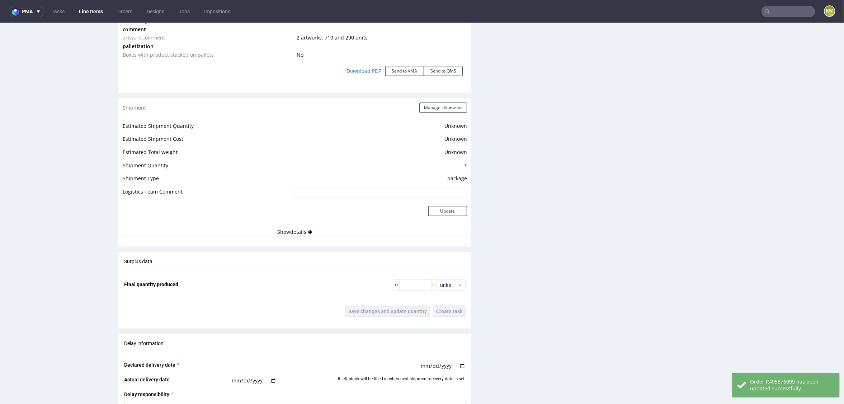
scroll to position [1208, 0]
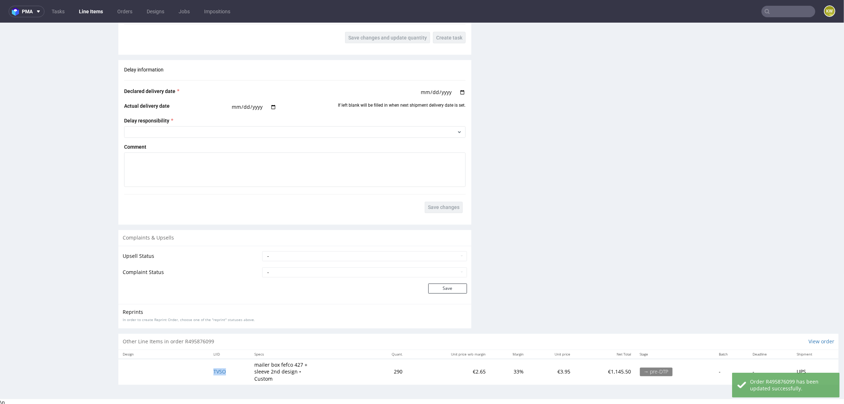
drag, startPoint x: 228, startPoint y: 370, endPoint x: 192, endPoint y: 366, distance: 36.5
click at [192, 366] on tr "TVSO mailer box fefco 427 + sleeve 2nd design • Custom 290 €2.65 33% €3.95 €1,1…" at bounding box center [478, 371] width 720 height 26
copy span "TVSO"
click at [214, 370] on span "TVSO" at bounding box center [219, 371] width 13 height 7
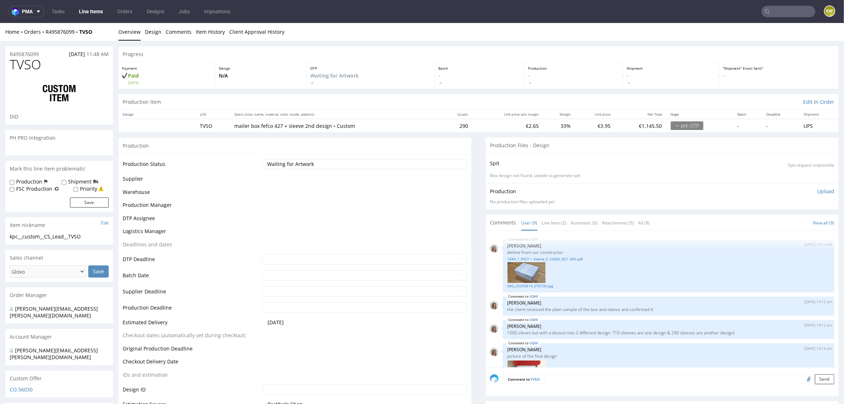
scroll to position [241, 0]
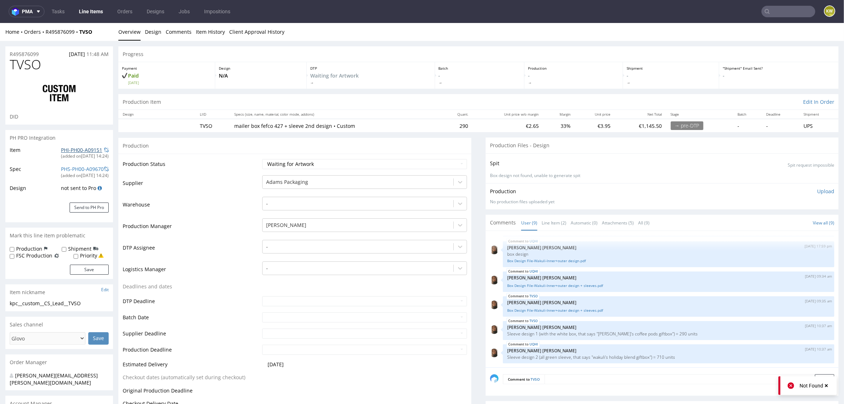
click at [71, 150] on link "PHI-PH00-A09151" at bounding box center [81, 149] width 41 height 7
click at [225, 216] on td "Warehouse" at bounding box center [192, 207] width 138 height 22
click at [203, 192] on td "Supplier" at bounding box center [192, 185] width 138 height 22
click at [211, 226] on td "Production Manager" at bounding box center [192, 228] width 138 height 22
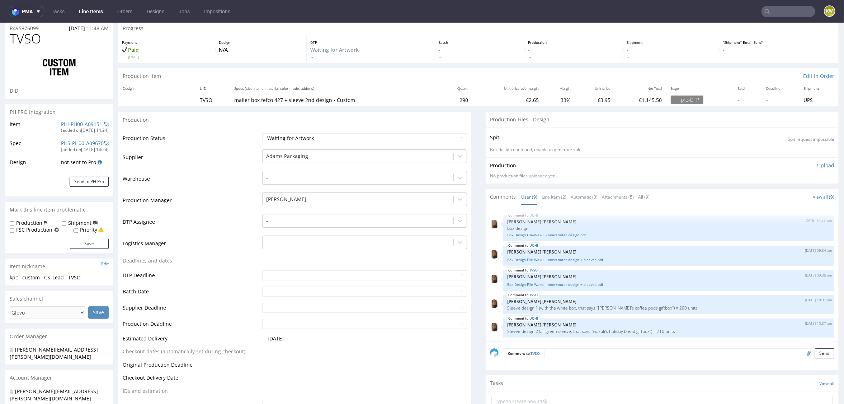
scroll to position [0, 0]
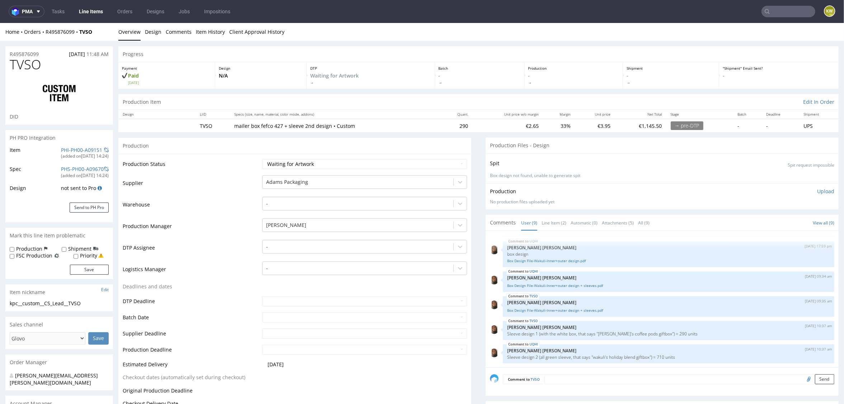
click at [89, 10] on link "Line Items" at bounding box center [91, 11] width 33 height 11
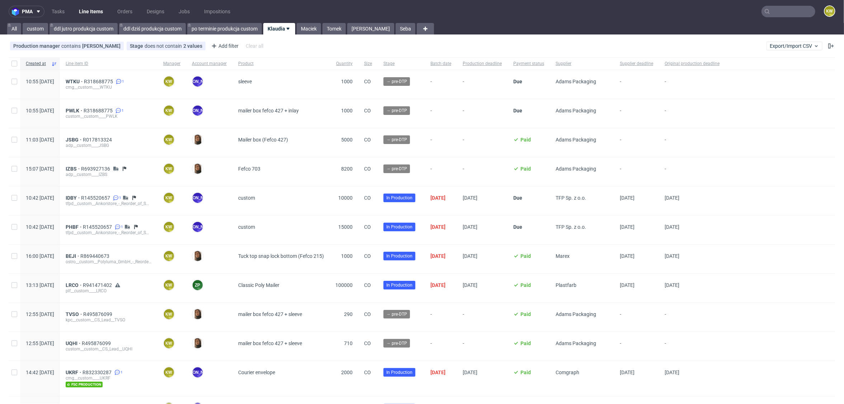
click at [774, 17] on nav "pma Tasks Line Items Orders Designs Jobs Impositions KW" at bounding box center [422, 11] width 844 height 23
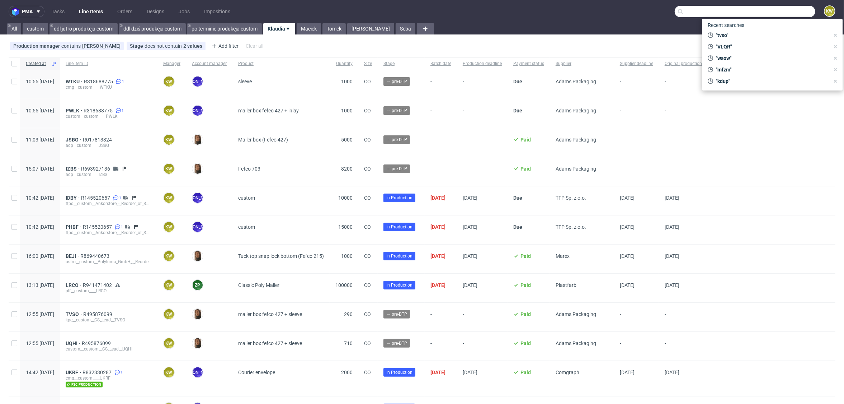
click at [775, 16] on input "text" at bounding box center [745, 11] width 141 height 11
paste input "AAGF"
type input "AAGF"
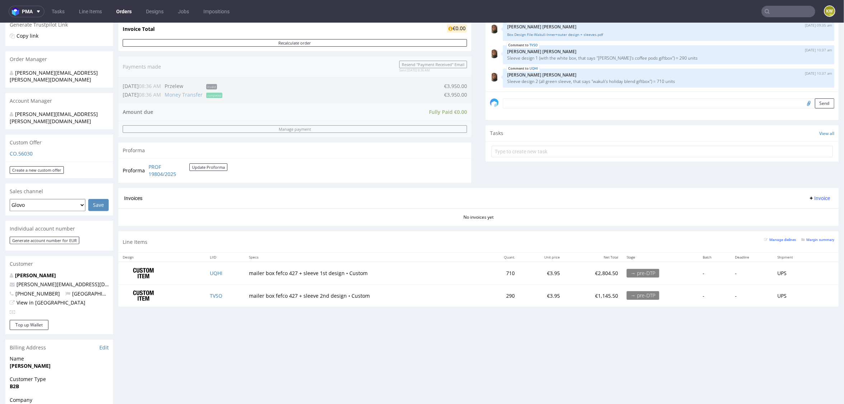
scroll to position [201, 0]
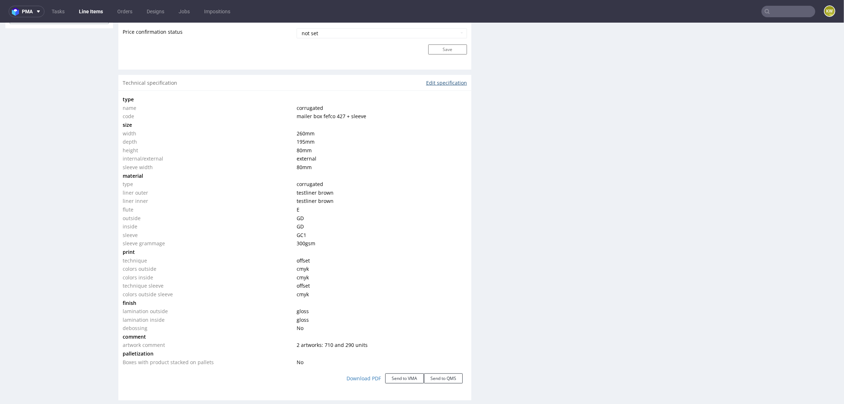
scroll to position [620, 0]
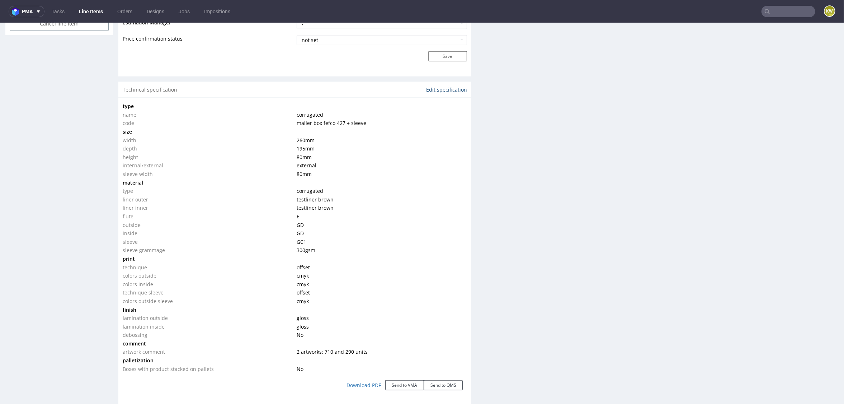
click at [445, 91] on link "Edit specification" at bounding box center [446, 89] width 41 height 7
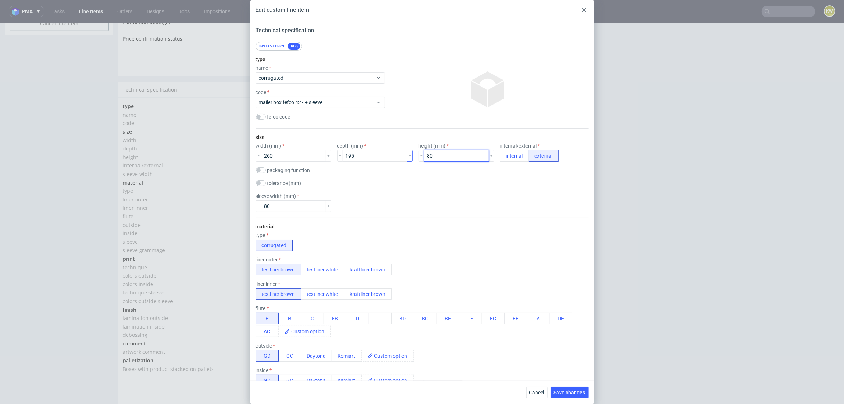
drag, startPoint x: 416, startPoint y: 154, endPoint x: 398, endPoint y: 154, distance: 17.6
click at [400, 154] on div "width (mm) 260 depth (mm) 195 height (mm) 80 internal/external internal external" at bounding box center [422, 152] width 333 height 19
type input "90"
click at [454, 219] on div "material type corrugated liner outer testliner brown testliner white kraftliner…" at bounding box center [422, 360] width 333 height 287
click at [583, 398] on button "Save changes" at bounding box center [570, 391] width 38 height 11
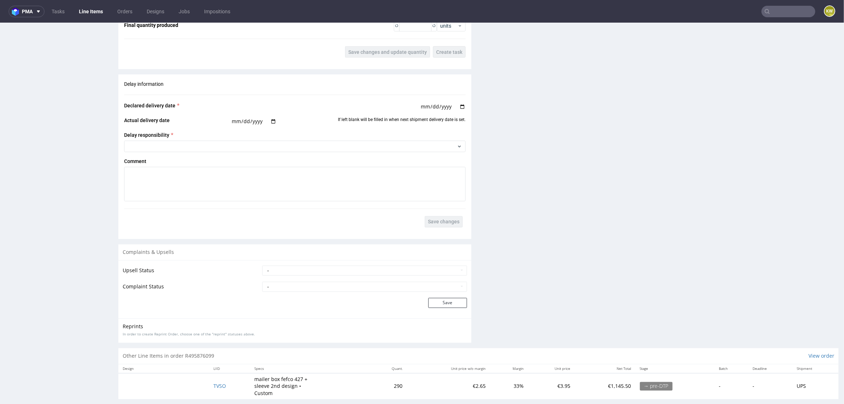
scroll to position [1201, 0]
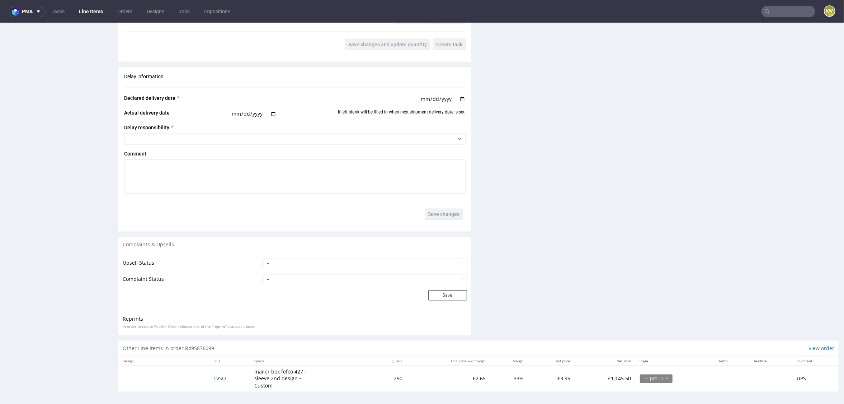
click at [218, 375] on span "TVSO" at bounding box center [219, 378] width 13 height 7
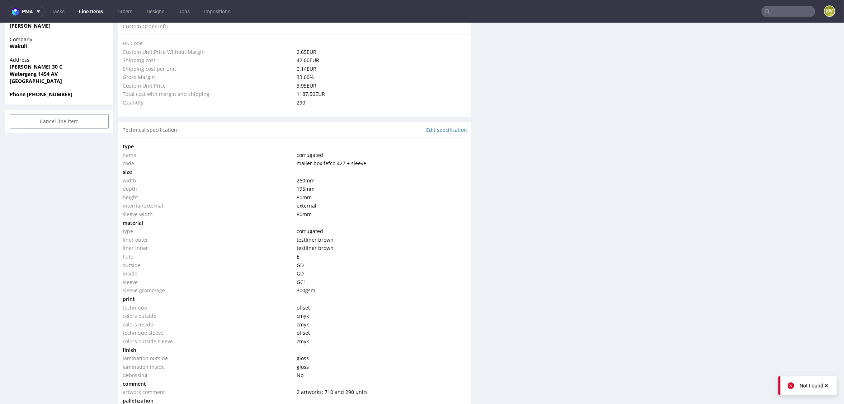
scroll to position [522, 0]
click at [432, 128] on link "Edit specification" at bounding box center [446, 130] width 41 height 7
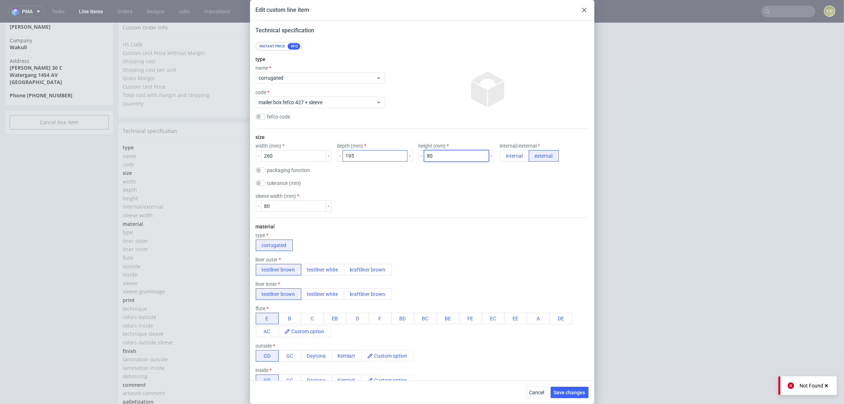
drag, startPoint x: 416, startPoint y: 156, endPoint x: 392, endPoint y: 156, distance: 24.0
click at [396, 156] on div "width (mm) 260 depth (mm) 195 height (mm) 80 internal/external internal external" at bounding box center [422, 152] width 333 height 19
type input "90"
click at [464, 216] on div "size width (mm) 260 depth (mm) 195 height (mm) 90 internal/external internal ex…" at bounding box center [422, 172] width 333 height 89
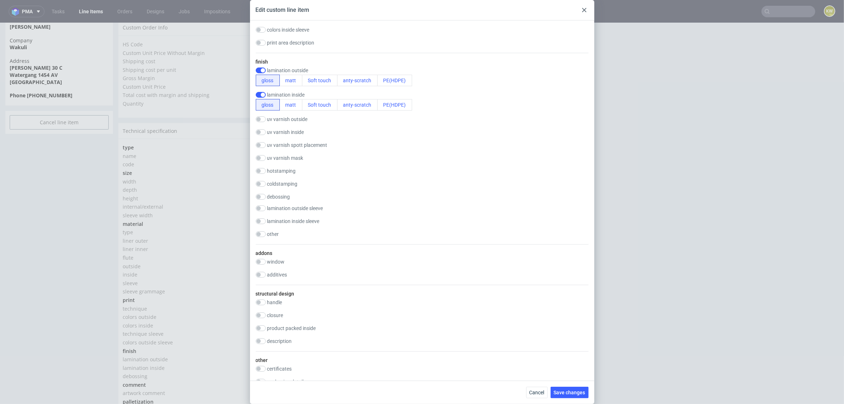
scroll to position [835, 0]
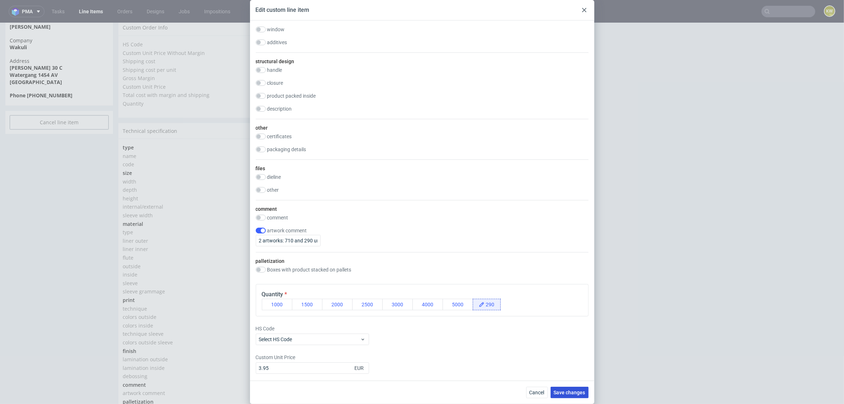
click at [569, 396] on button "Save changes" at bounding box center [570, 391] width 38 height 11
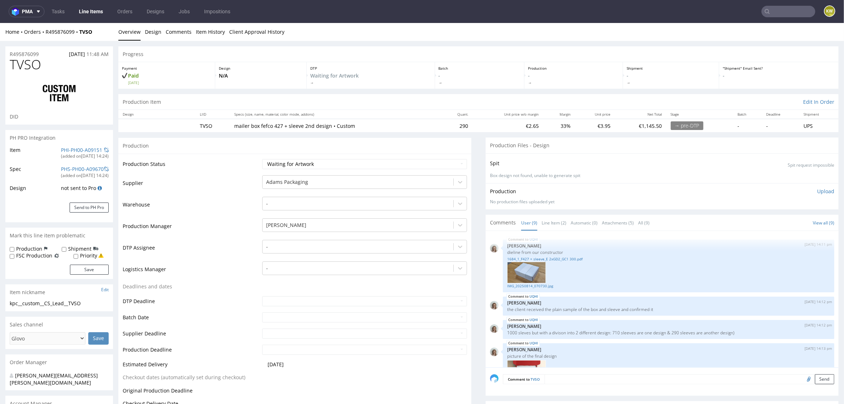
scroll to position [241, 0]
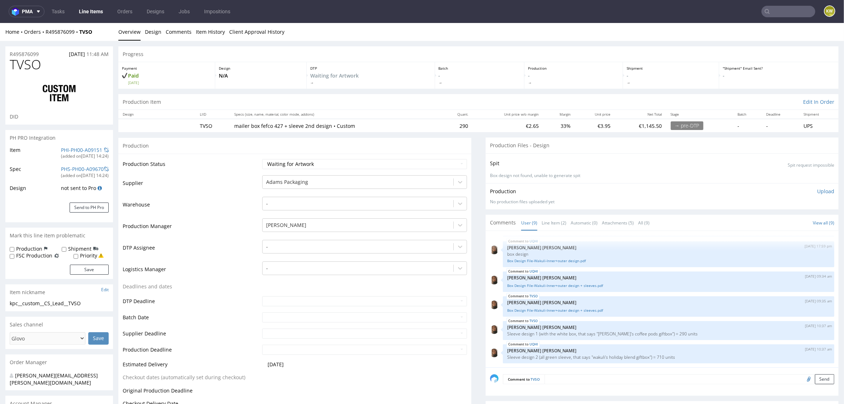
click at [778, 20] on nav "pma Tasks Line Items Orders Designs Jobs Impositions KW" at bounding box center [422, 11] width 844 height 23
click at [779, 13] on input "text" at bounding box center [789, 11] width 54 height 11
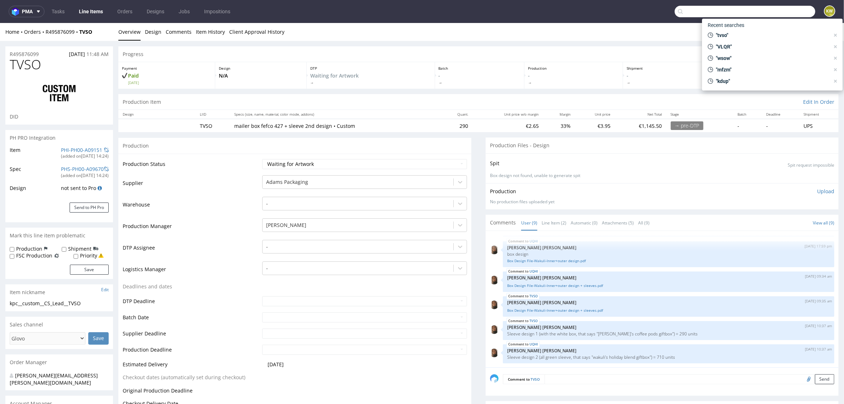
paste input "UKRF"
type input "UKRF"
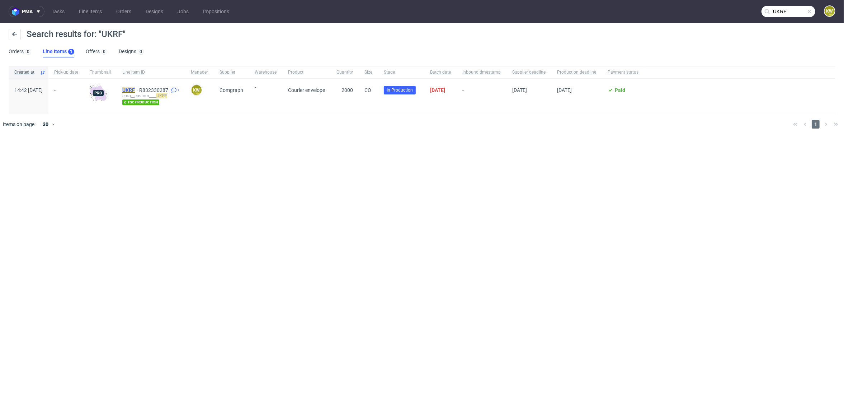
click at [135, 89] on mark "UKRF" at bounding box center [128, 90] width 13 height 6
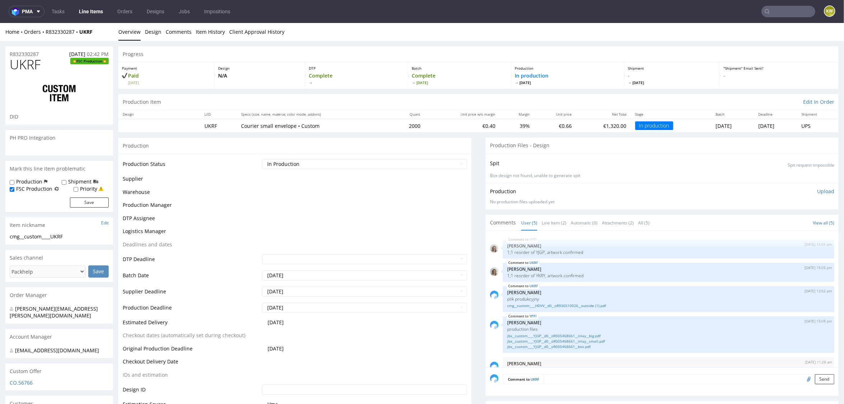
scroll to position [13, 0]
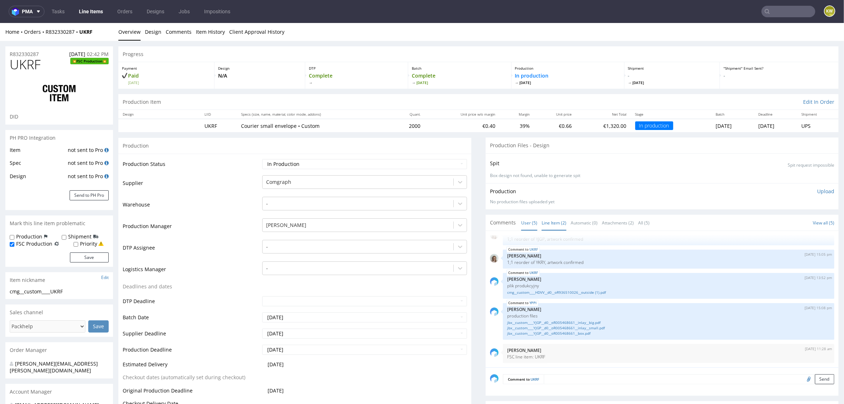
click at [550, 226] on link "Line Item (2)" at bounding box center [554, 222] width 25 height 15
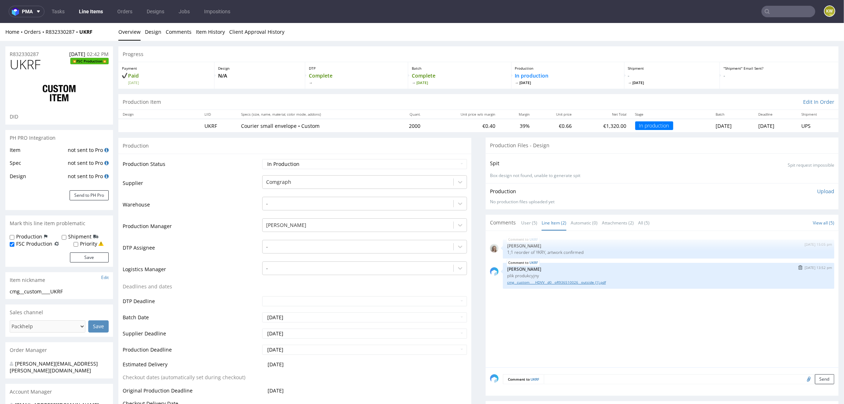
click at [549, 281] on link "cmg__custom____HDVV__d0__oR936510026__outside (1).pdf" at bounding box center [668, 281] width 323 height 5
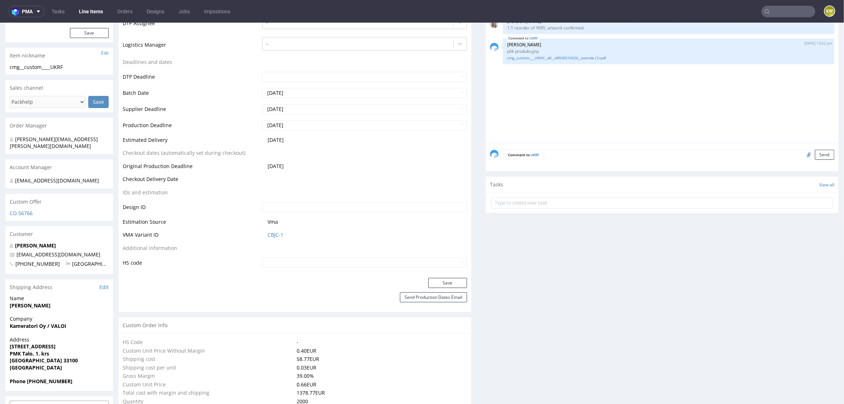
scroll to position [0, 0]
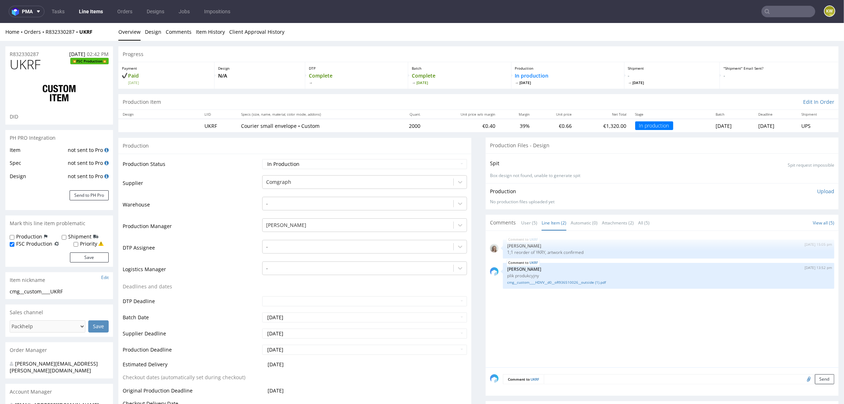
click at [32, 65] on span "UKRF" at bounding box center [25, 64] width 31 height 14
copy span "UKRF"
click at [28, 49] on div "R832330287 10.09.2025 02:42 PM" at bounding box center [59, 51] width 108 height 11
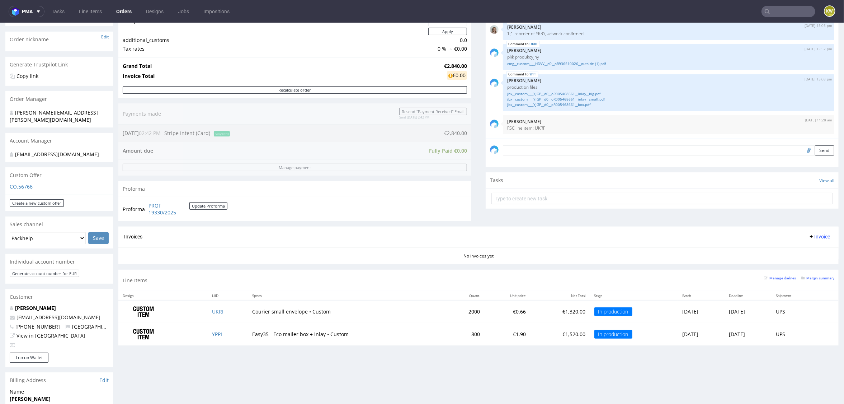
scroll to position [118, 0]
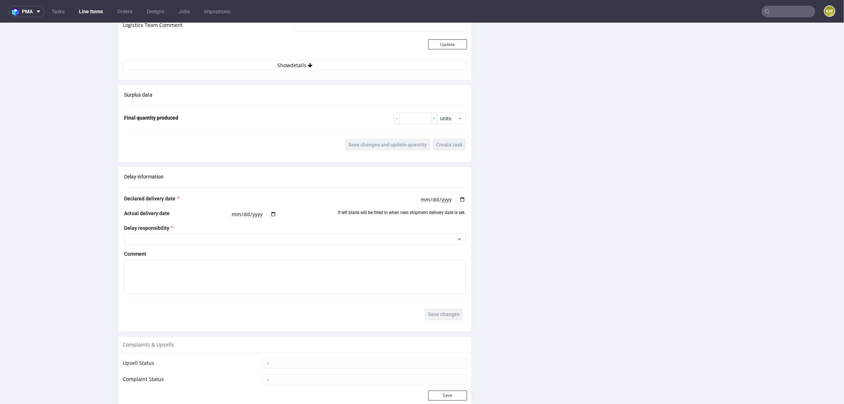
scroll to position [1152, 0]
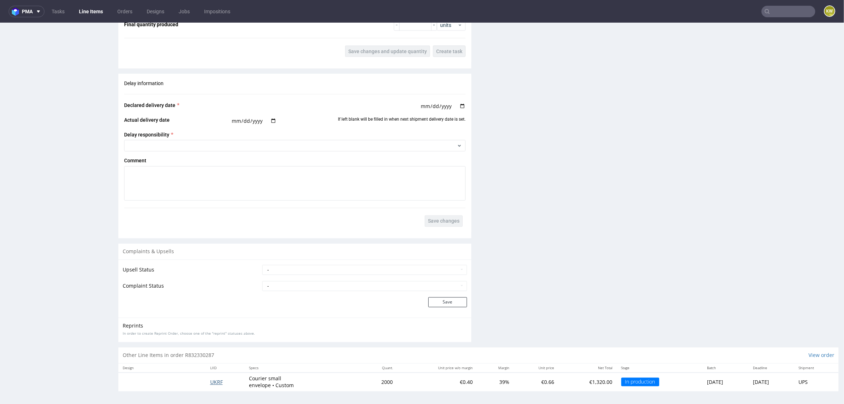
click at [210, 380] on span "UKRF" at bounding box center [216, 381] width 13 height 7
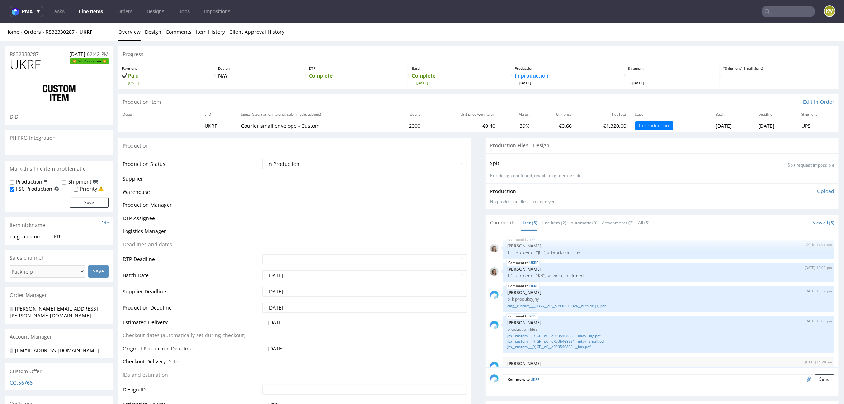
scroll to position [13, 0]
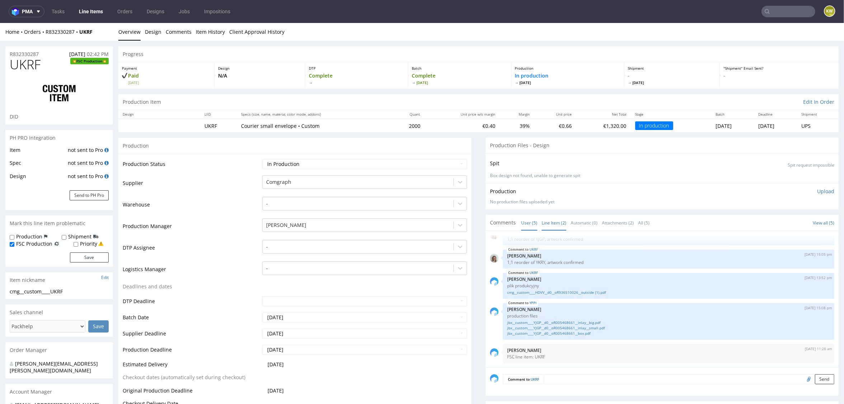
click at [553, 219] on link "Line Item (2)" at bounding box center [554, 222] width 25 height 15
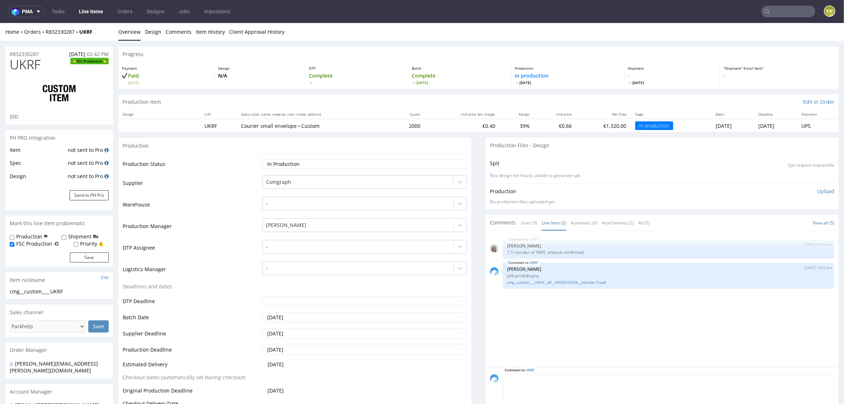
click at [557, 376] on textarea at bounding box center [669, 389] width 332 height 31
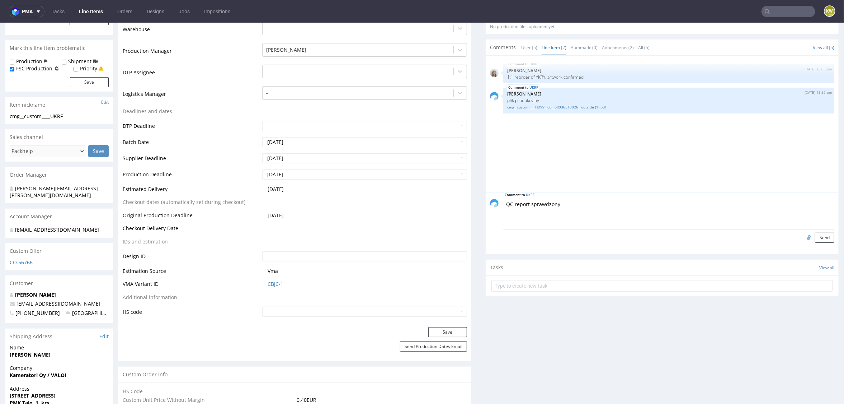
scroll to position [183, 0]
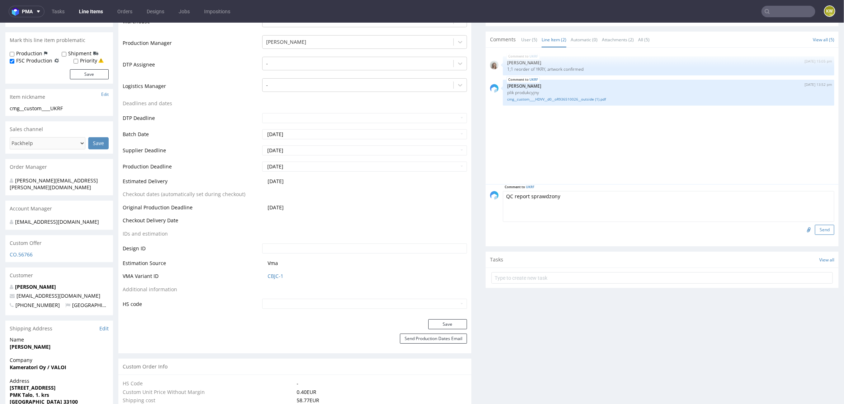
type textarea "QC report sprawdzony"
click at [815, 226] on button "Send" at bounding box center [824, 229] width 19 height 10
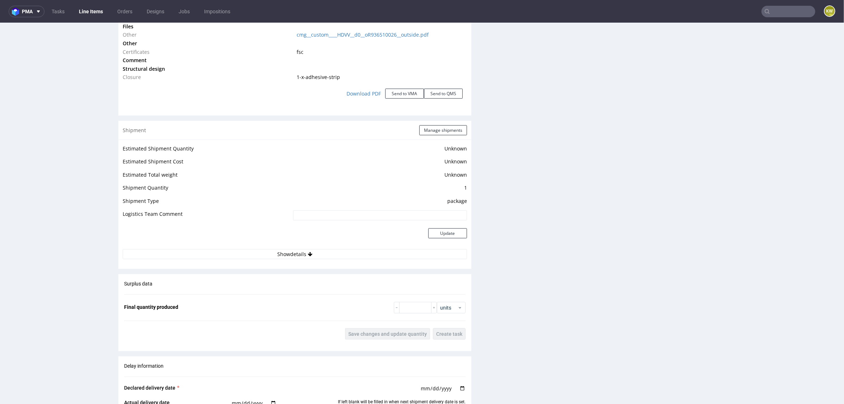
scroll to position [852, 0]
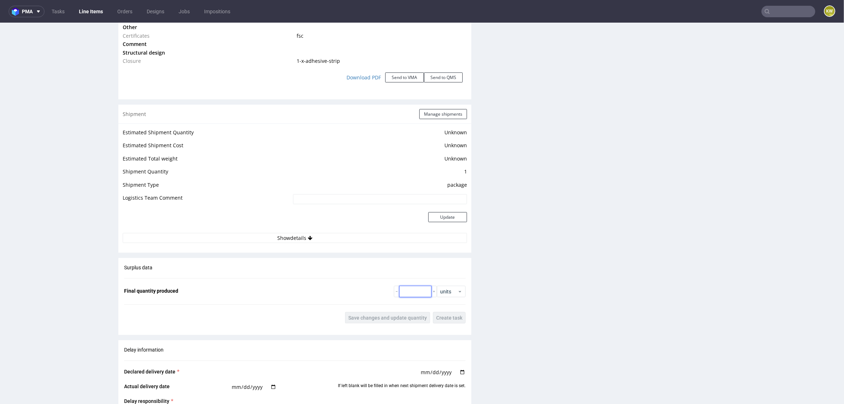
click at [405, 288] on input "number" at bounding box center [415, 290] width 32 height 11
type input "2000"
click at [371, 315] on span "Save changes and update quantity" at bounding box center [387, 317] width 79 height 5
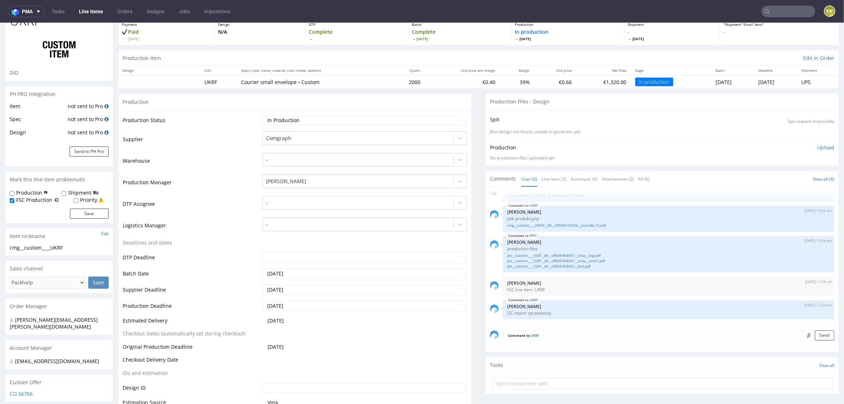
scroll to position [0, 0]
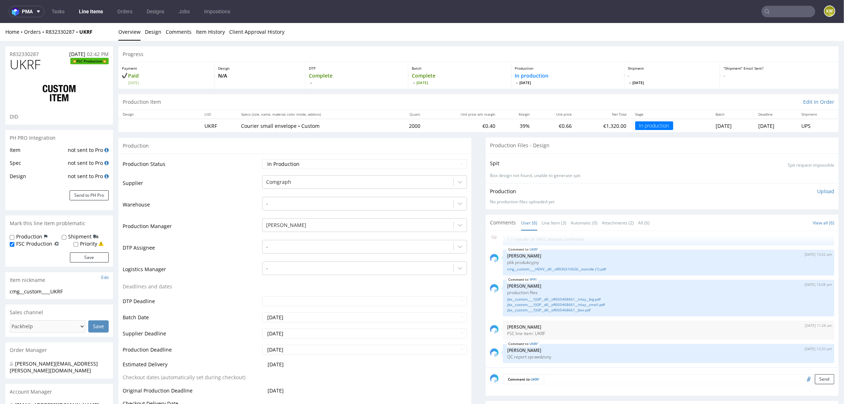
click at [775, 7] on input "text" at bounding box center [789, 11] width 54 height 11
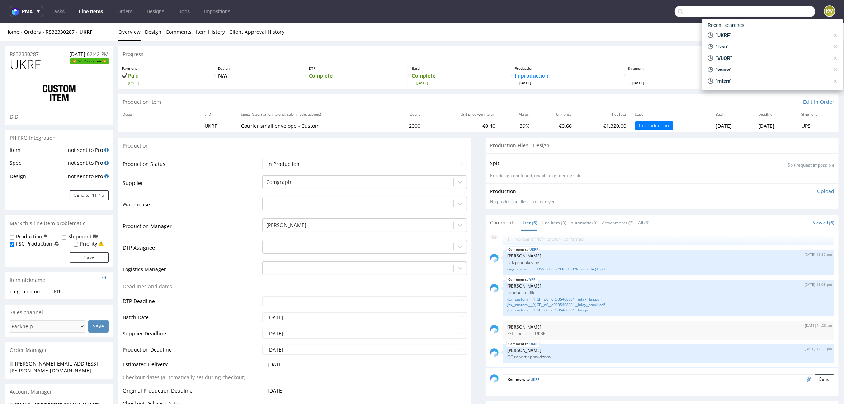
paste input "IDBY"
type input "IDBY"
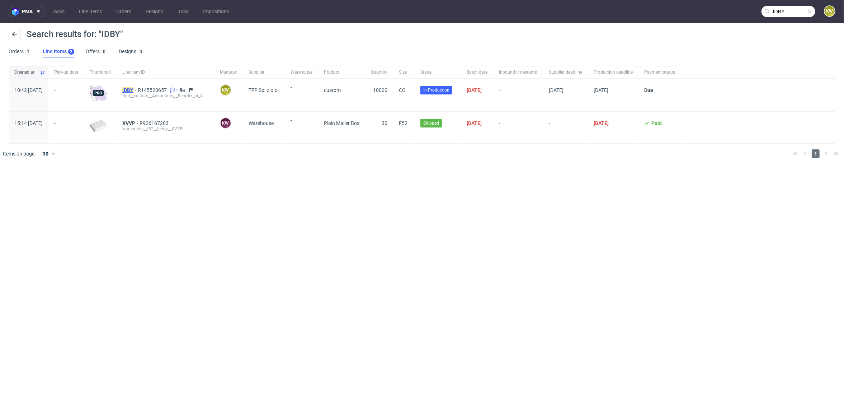
click at [133, 91] on mark "IDBY" at bounding box center [127, 90] width 11 height 6
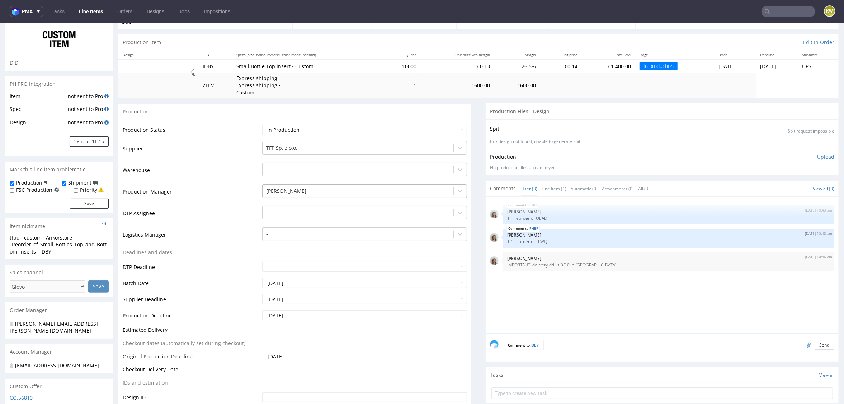
scroll to position [59, 0]
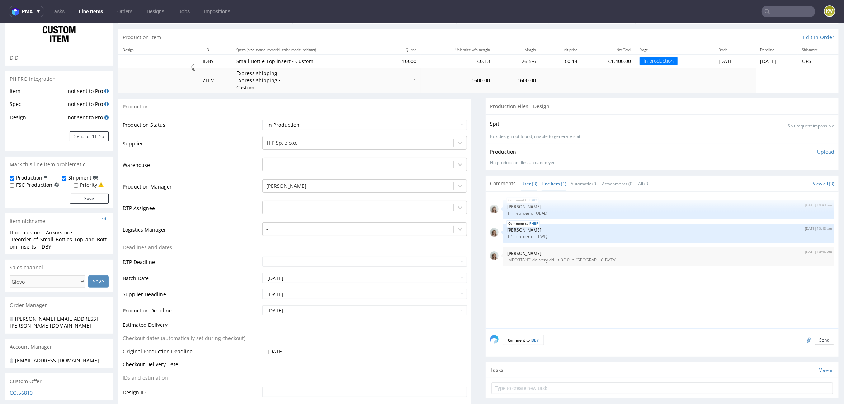
click at [556, 184] on link "Line Item (1)" at bounding box center [554, 182] width 25 height 15
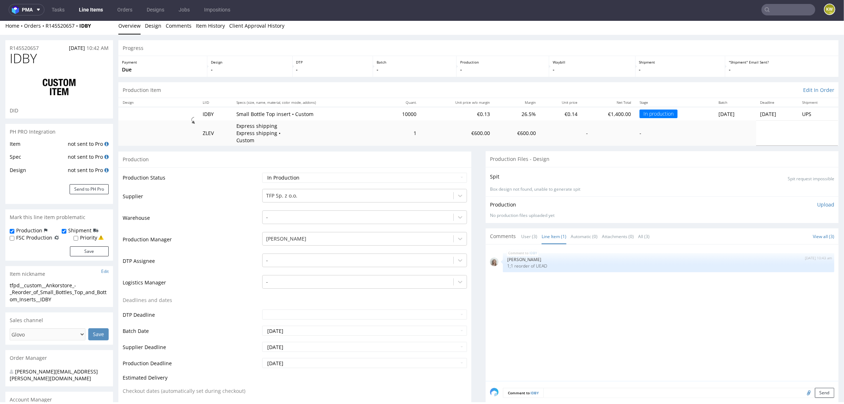
scroll to position [0, 0]
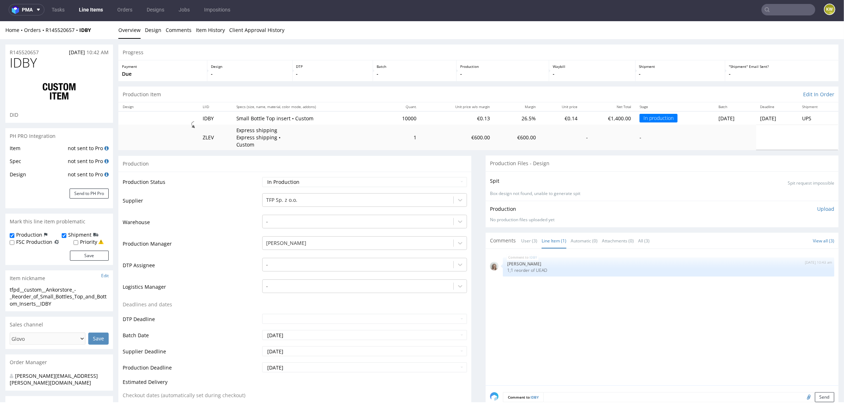
click at [17, 67] on span "IDBY" at bounding box center [23, 62] width 27 height 14
click at [18, 66] on span "IDBY" at bounding box center [23, 62] width 27 height 14
copy span "IDBY"
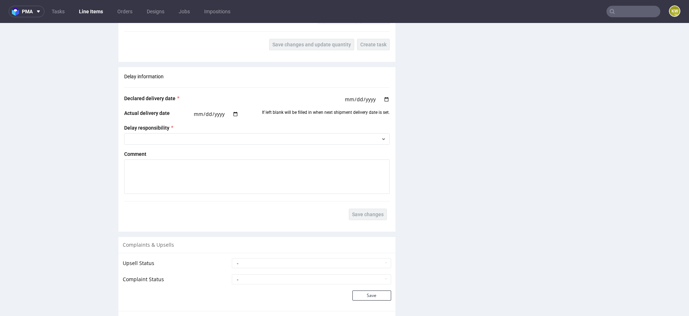
scroll to position [241, 0]
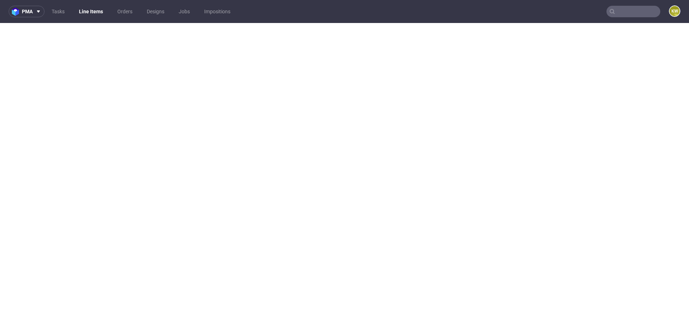
select select "done"
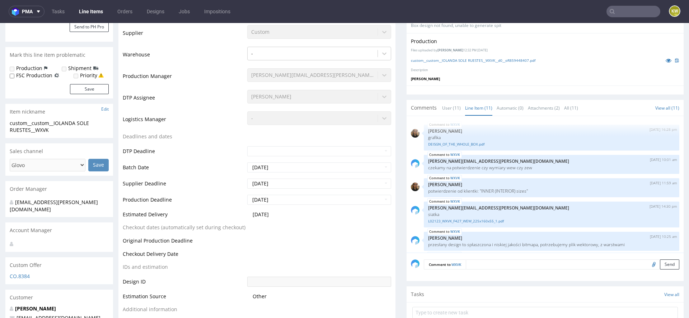
scroll to position [12, 0]
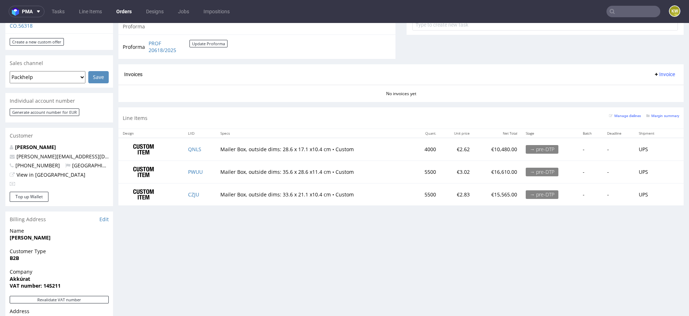
scroll to position [287, 0]
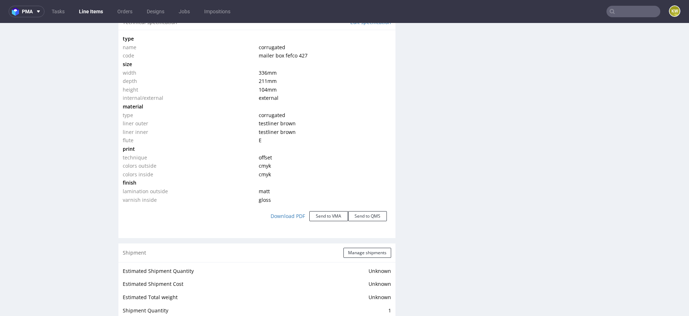
scroll to position [680, 0]
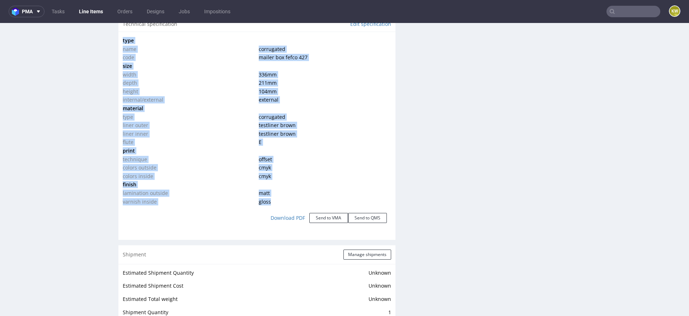
drag, startPoint x: 270, startPoint y: 201, endPoint x: 100, endPoint y: 182, distance: 170.7
click at [99, 182] on div "R630222245 25.09.2025 01:52 PM CZJU DID PH PRO Integration Item not sent to Pro…" at bounding box center [344, 101] width 689 height 1481
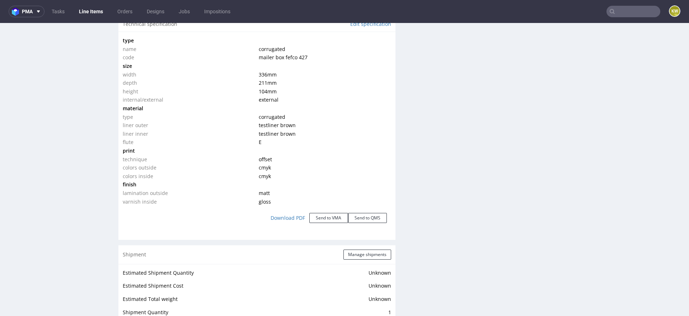
click at [288, 175] on td "cmyk" at bounding box center [324, 176] width 134 height 9
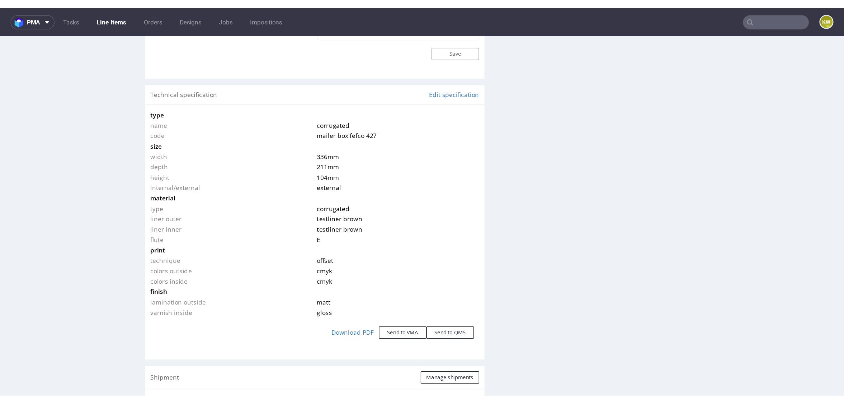
scroll to position [627, 0]
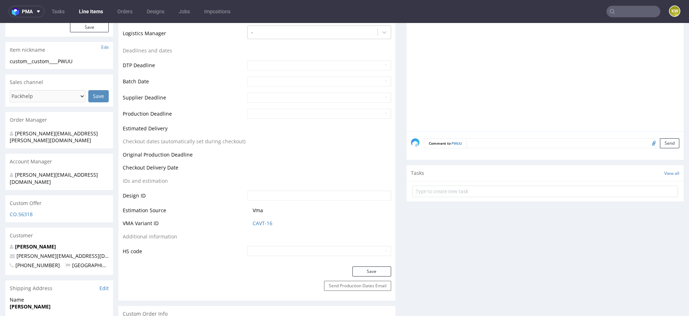
scroll to position [230, 0]
click at [255, 221] on link "CAVT-16" at bounding box center [263, 222] width 20 height 7
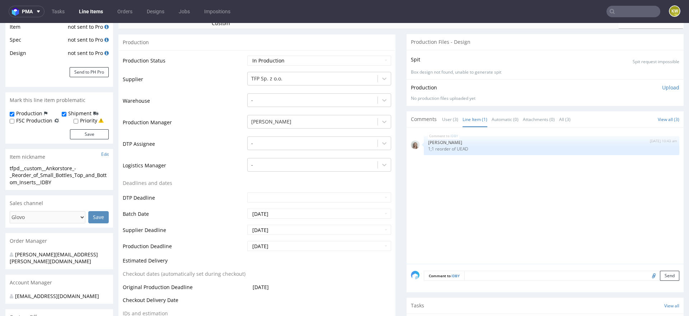
scroll to position [2, 0]
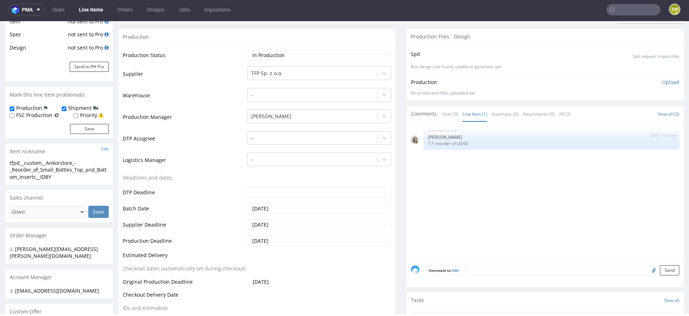
click at [202, 133] on td "DTP Assignee" at bounding box center [184, 141] width 123 height 22
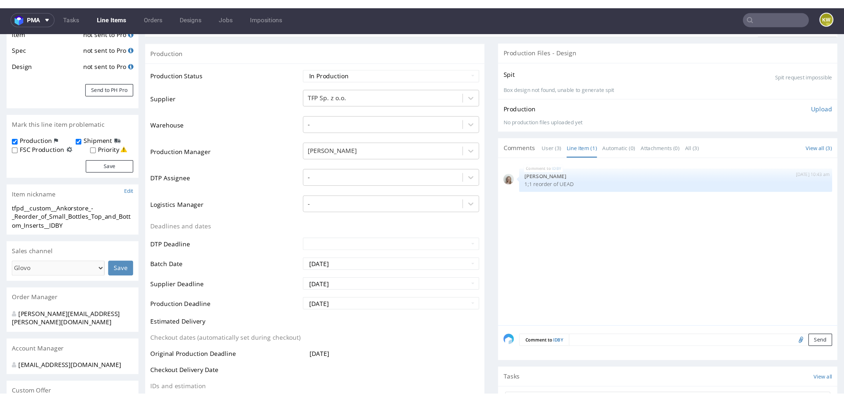
scroll to position [0, 0]
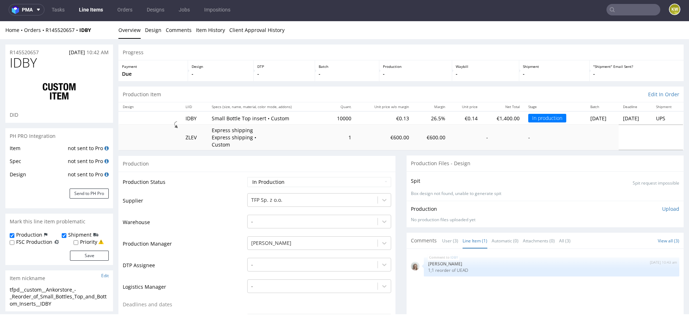
click at [205, 214] on td "Warehouse" at bounding box center [184, 225] width 123 height 22
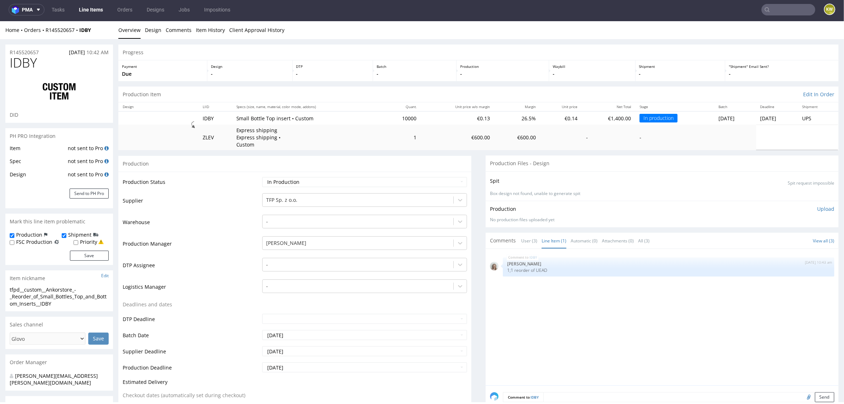
click at [689, 14] on input "text" at bounding box center [789, 9] width 54 height 11
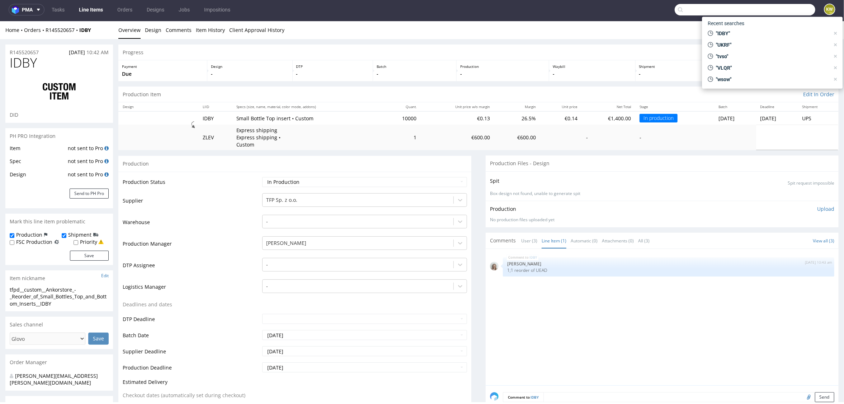
paste input "IDBY"
type input "IDBY"
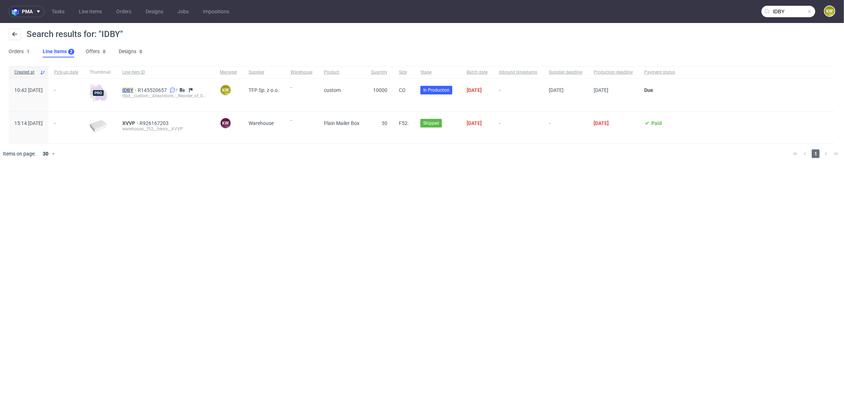
click at [133, 88] on mark "IDBY" at bounding box center [127, 90] width 11 height 6
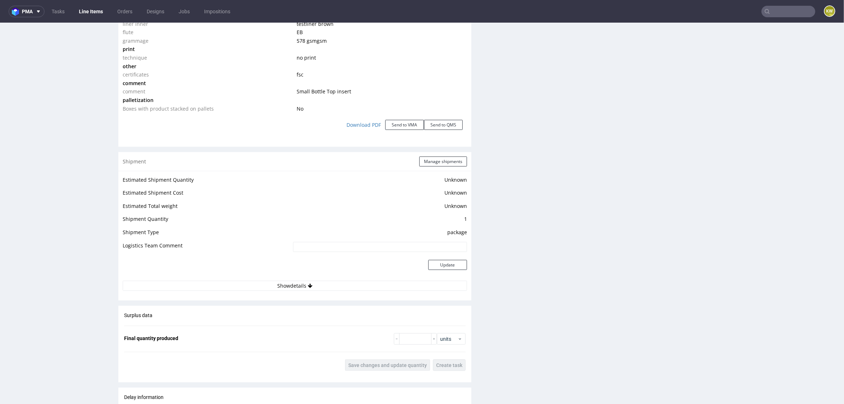
scroll to position [818, 0]
click at [445, 161] on button "Manage shipments" at bounding box center [443, 158] width 48 height 10
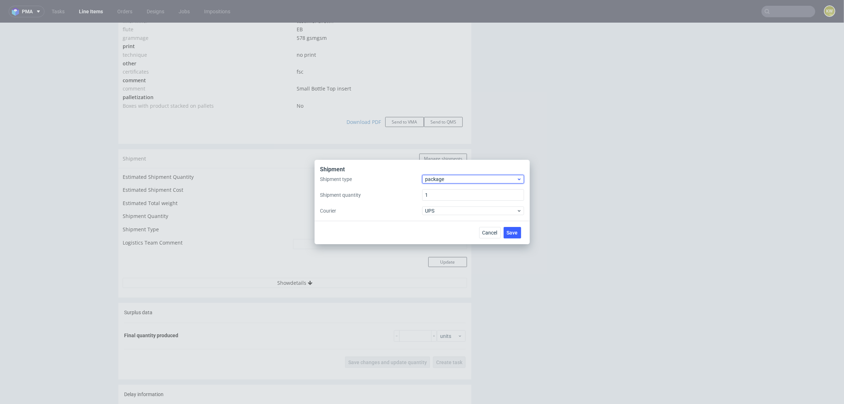
click at [438, 178] on span "package" at bounding box center [471, 178] width 91 height 7
click at [437, 189] on div "pallet" at bounding box center [473, 194] width 96 height 13
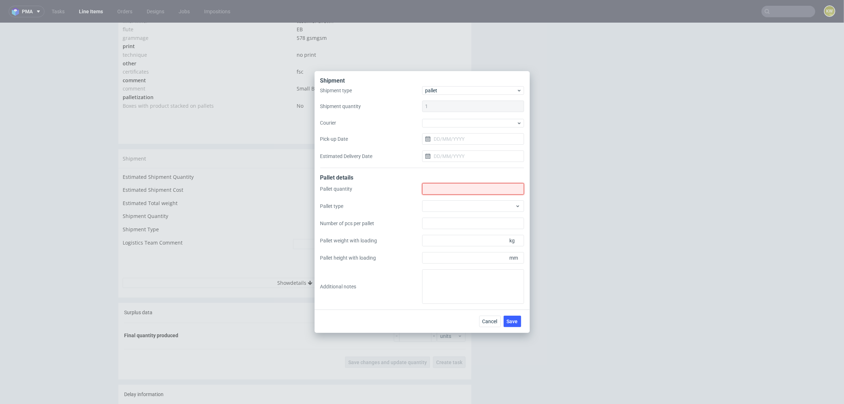
click at [444, 190] on input "Shipment type" at bounding box center [473, 188] width 102 height 11
type input "3"
click at [429, 202] on div at bounding box center [473, 205] width 102 height 11
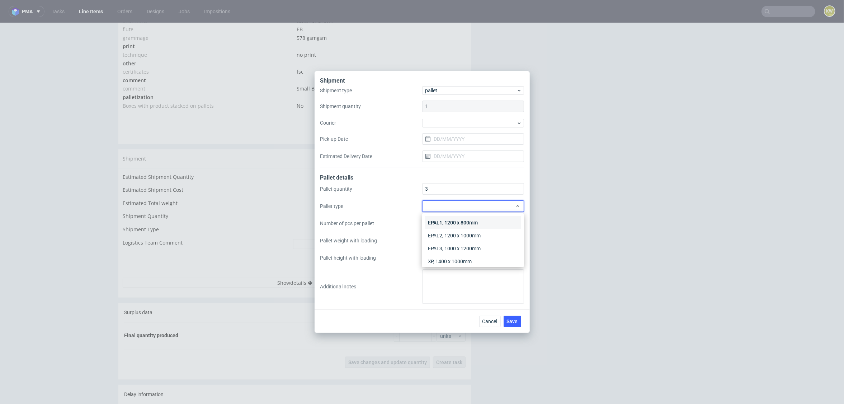
click at [438, 221] on div "EPAL1, 1200 x 800mm" at bounding box center [473, 222] width 96 height 13
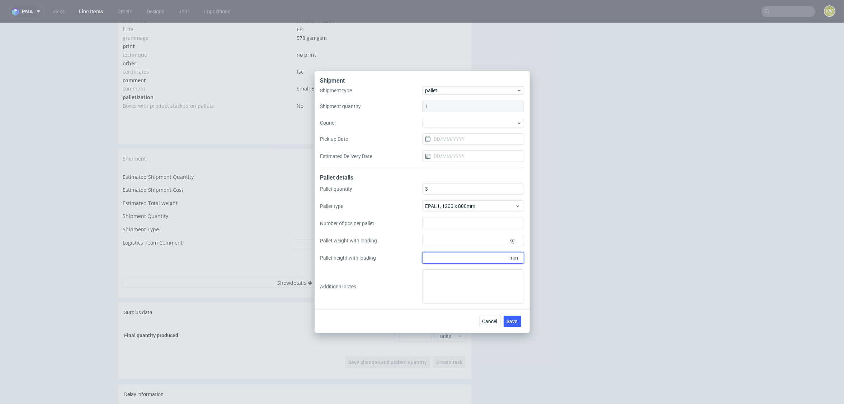
click at [443, 263] on input "Pallet height with loading" at bounding box center [473, 257] width 102 height 11
type input "1950"
click at [439, 240] on input "Pallet weight with loading" at bounding box center [473, 240] width 102 height 11
type input "224"
click at [442, 226] on input "Number of pcs per pallet" at bounding box center [473, 222] width 102 height 11
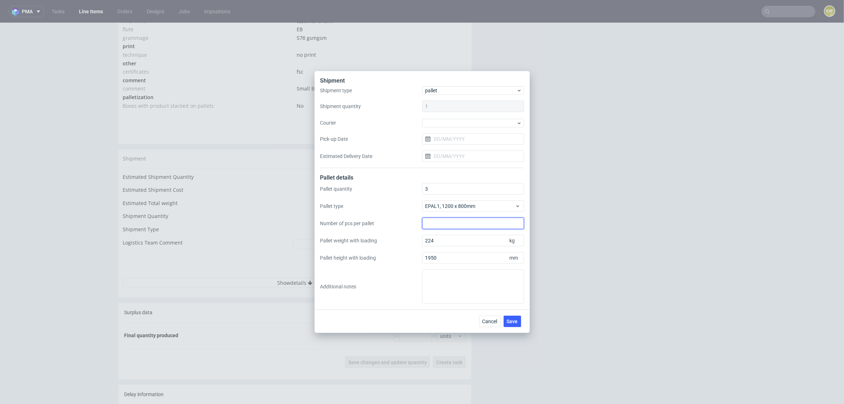
paste input "23840"
type input "3840"
click at [474, 277] on textarea at bounding box center [473, 286] width 102 height 34
click at [513, 315] on span "Save" at bounding box center [512, 321] width 11 height 5
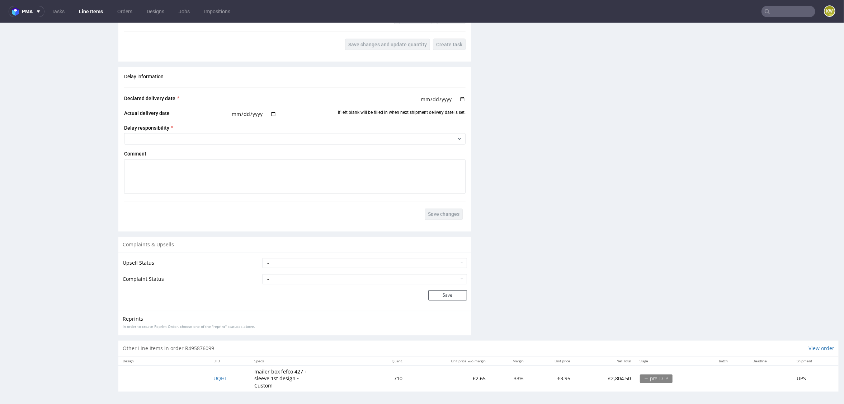
scroll to position [241, 0]
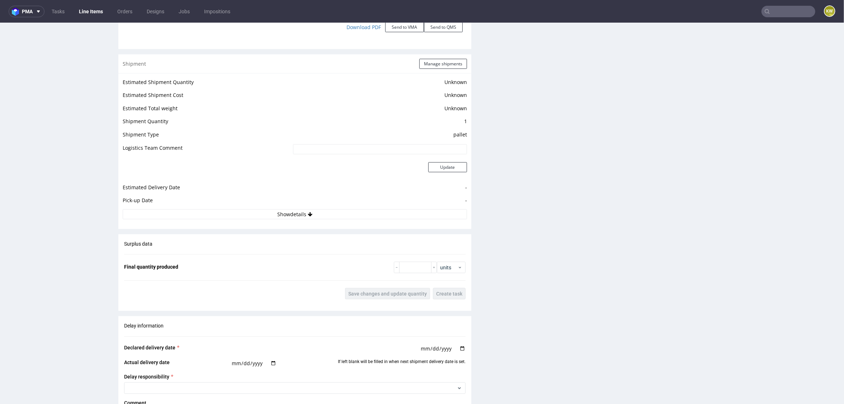
scroll to position [950, 0]
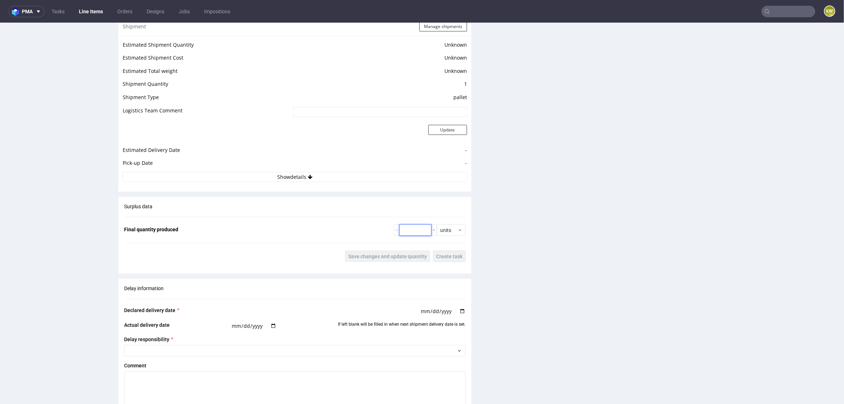
click at [411, 226] on input "number" at bounding box center [415, 229] width 32 height 11
type input "10010"
click at [365, 255] on span "Save changes and update quantity" at bounding box center [387, 255] width 79 height 5
click at [779, 8] on input "text" at bounding box center [789, 11] width 54 height 11
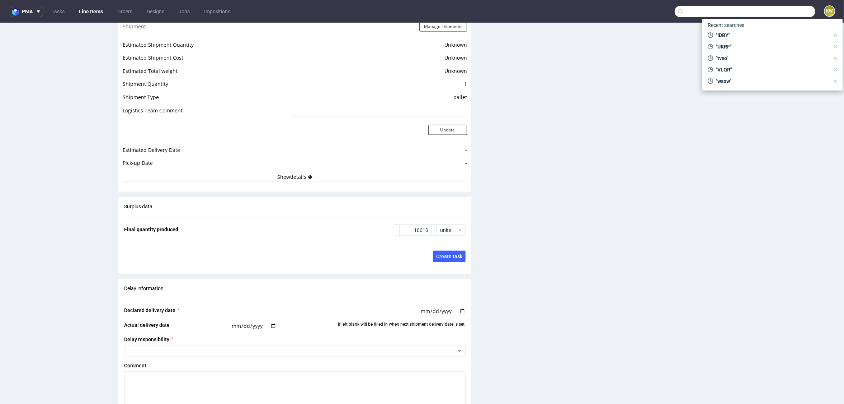
paste input "RRRT"
type input "RRRT"
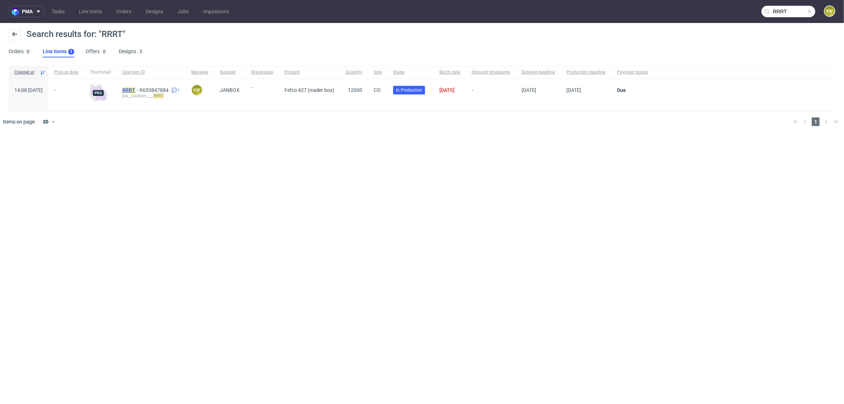
click at [135, 89] on mark "RRRT" at bounding box center [128, 90] width 13 height 6
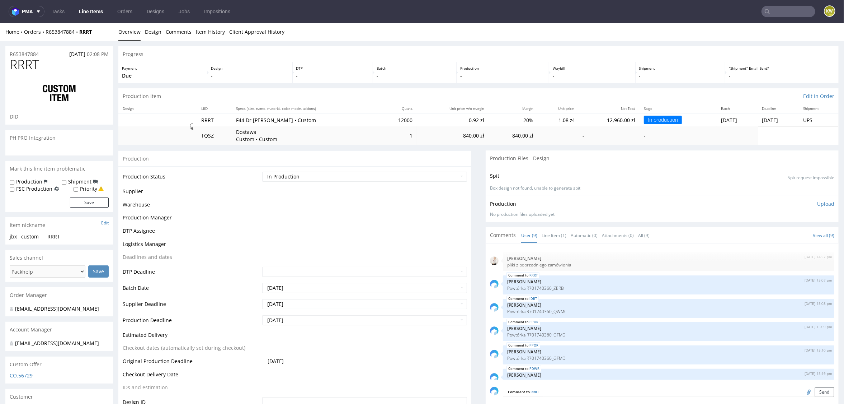
scroll to position [82, 0]
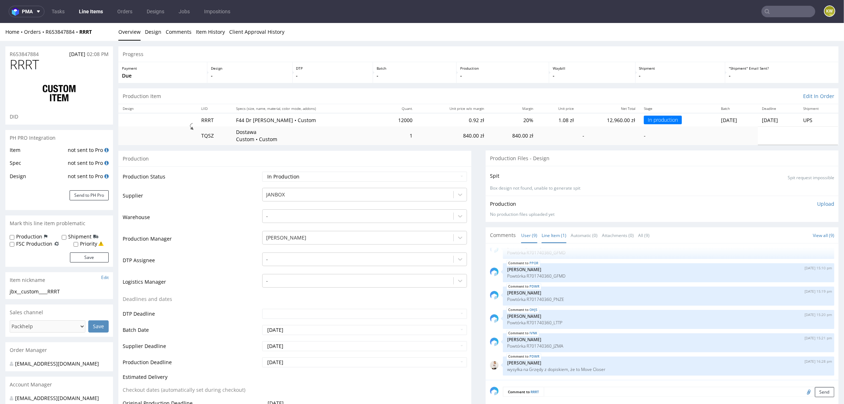
click at [552, 233] on link "Line Item (1)" at bounding box center [554, 234] width 25 height 15
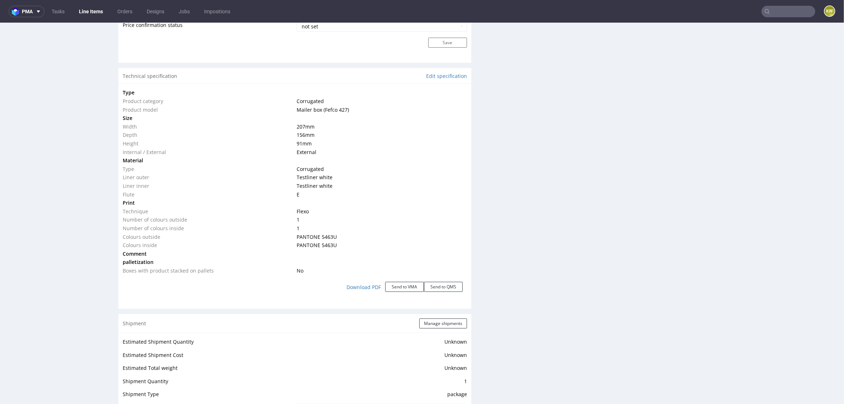
scroll to position [0, 0]
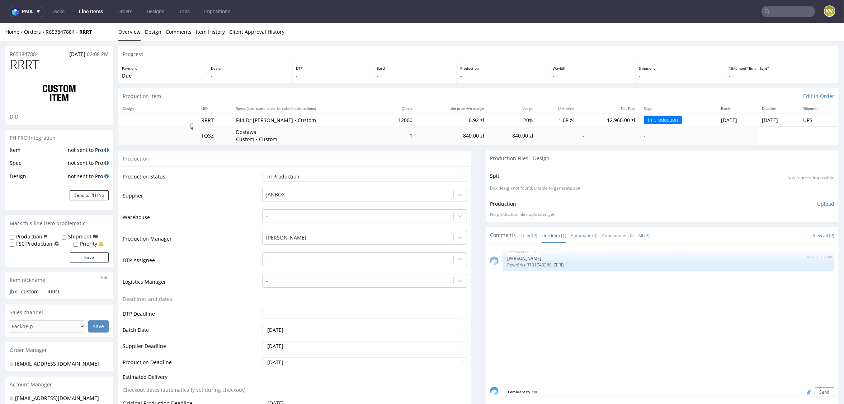
click at [203, 190] on td "Supplier" at bounding box center [192, 198] width 138 height 22
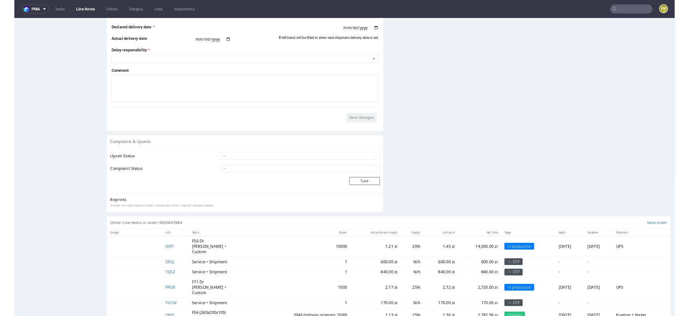
scroll to position [1275, 0]
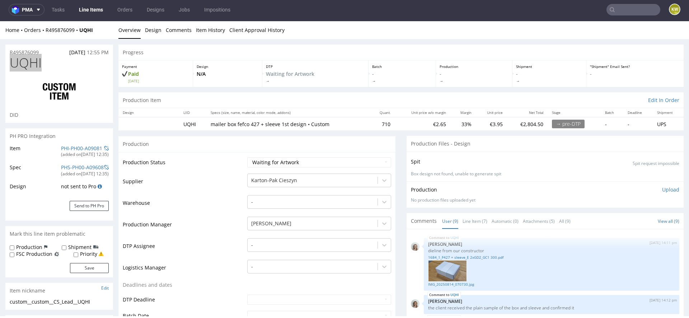
scroll to position [241, 0]
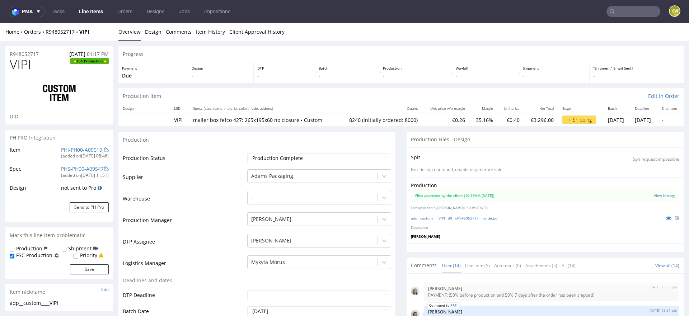
scroll to position [249, 0]
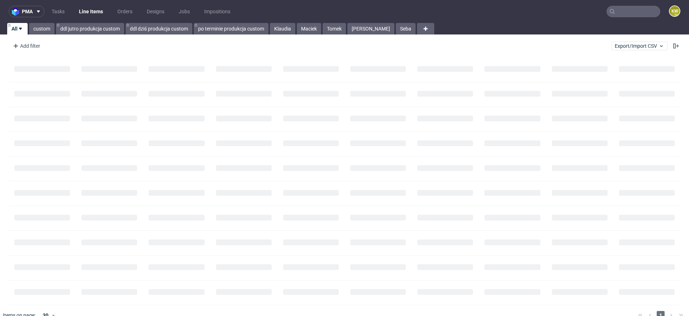
click at [616, 10] on input "text" at bounding box center [633, 11] width 54 height 11
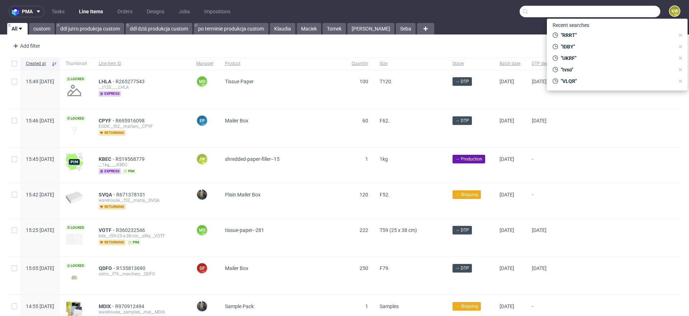
paste input "LWRE"
type input "LWRE"
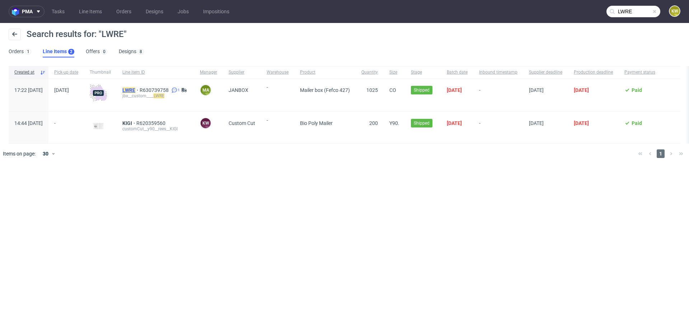
click at [135, 92] on mark "LWRE" at bounding box center [128, 90] width 13 height 6
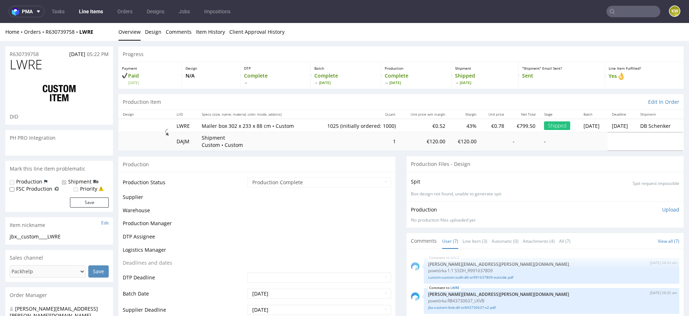
scroll to position [63, 0]
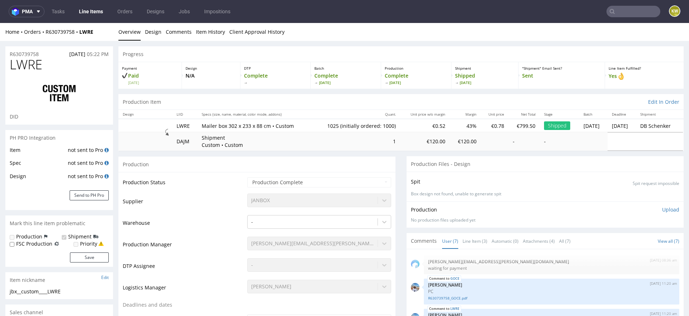
select select "in_progress"
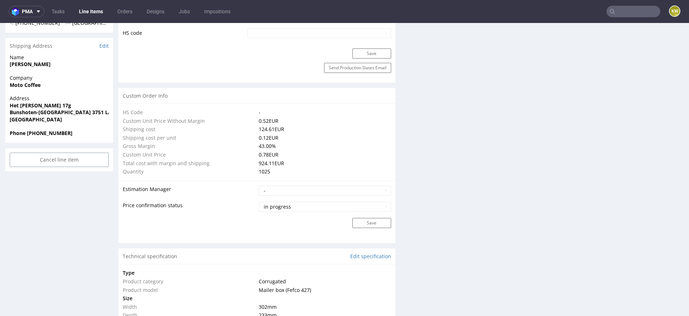
scroll to position [72, 0]
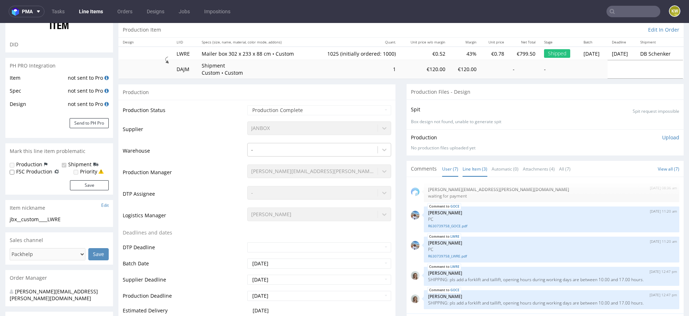
click at [472, 165] on link "Line Item (3)" at bounding box center [475, 168] width 25 height 15
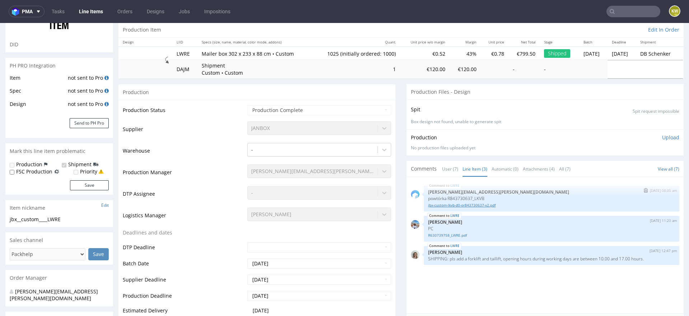
click at [471, 203] on link "jbx-custom-lkvb-d0-or843730637-v2.pdf" at bounding box center [551, 204] width 247 height 5
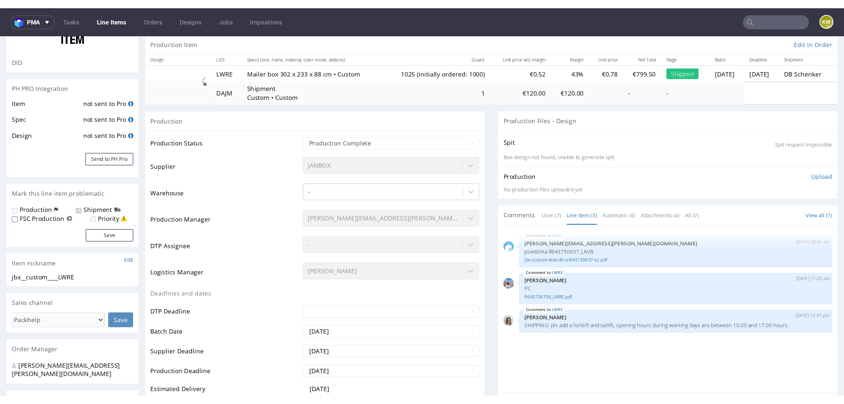
scroll to position [0, 0]
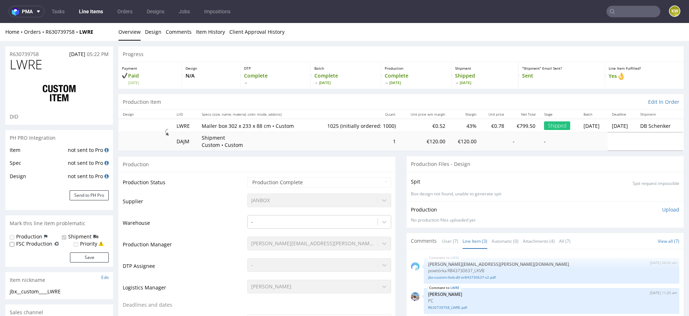
click at [34, 66] on span "LWRE" at bounding box center [26, 64] width 33 height 14
click at [33, 67] on span "LWRE" at bounding box center [26, 64] width 33 height 14
copy span "LWRE"
click at [91, 11] on link "Line Items" at bounding box center [91, 11] width 33 height 11
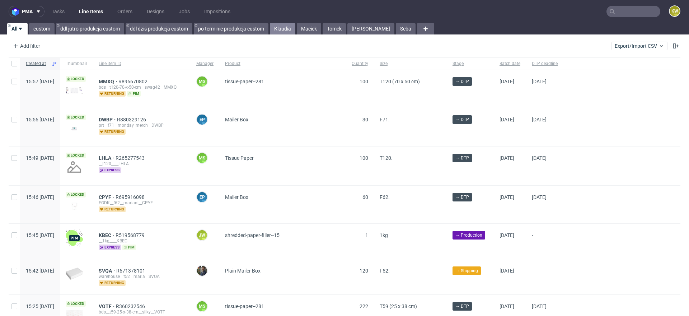
click at [282, 31] on link "Klaudia" at bounding box center [282, 28] width 25 height 11
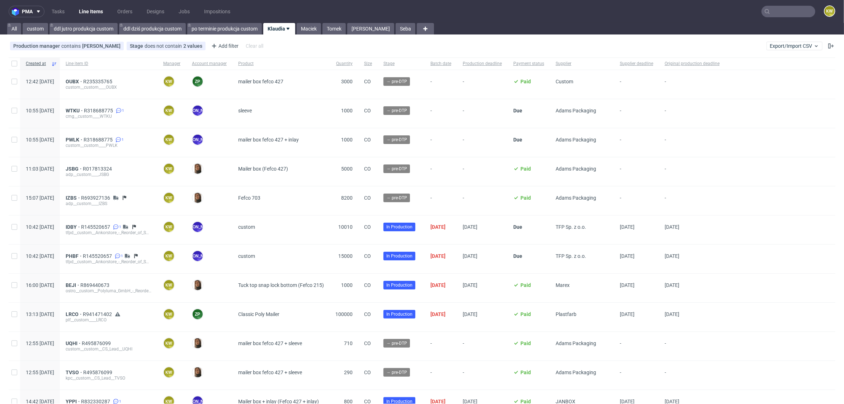
click at [689, 12] on input "text" at bounding box center [789, 11] width 54 height 11
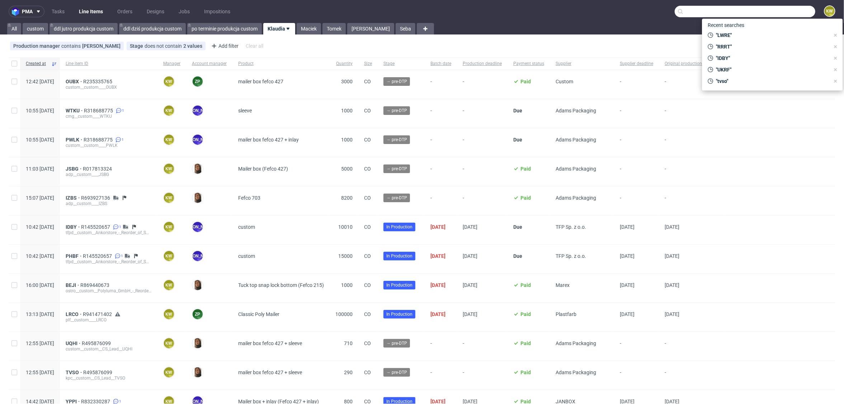
paste input "KABF"
type input "KABF"
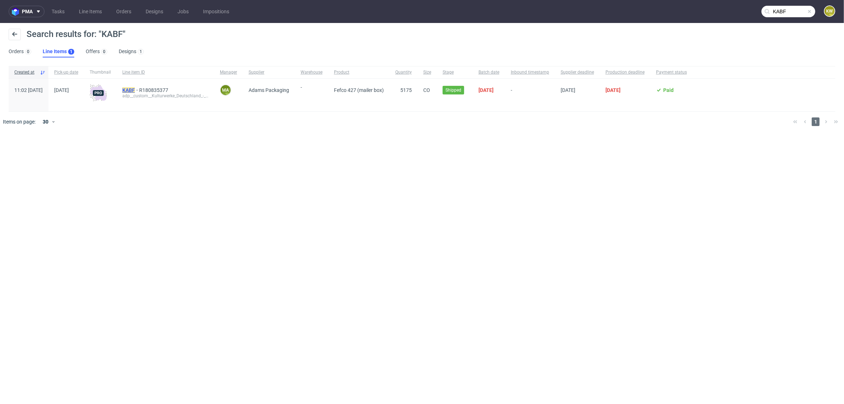
click at [135, 89] on mark "KABF" at bounding box center [128, 90] width 13 height 6
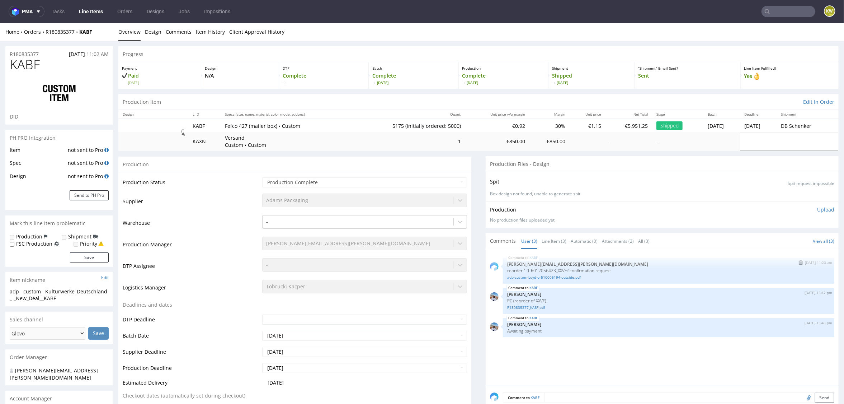
select select "in_progress"
click at [554, 239] on link "Line Item (3)" at bounding box center [554, 240] width 25 height 15
click at [552, 277] on link "adp-custom-bsyd-or510005194-outside.pdf" at bounding box center [668, 276] width 323 height 5
click at [88, 10] on link "Line Items" at bounding box center [91, 11] width 33 height 11
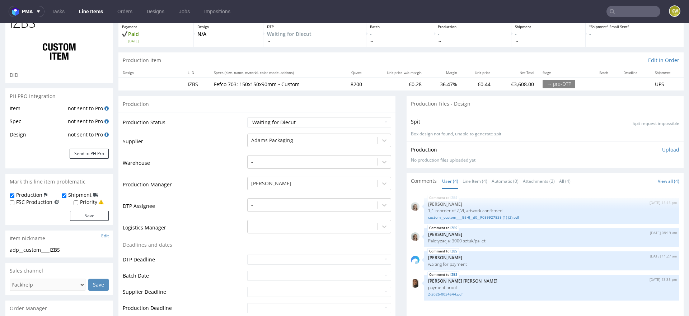
scroll to position [42, 0]
click at [470, 178] on link "Line Item (4)" at bounding box center [475, 180] width 25 height 15
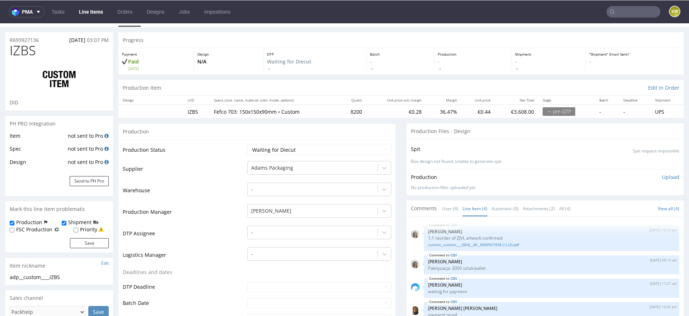
scroll to position [0, 0]
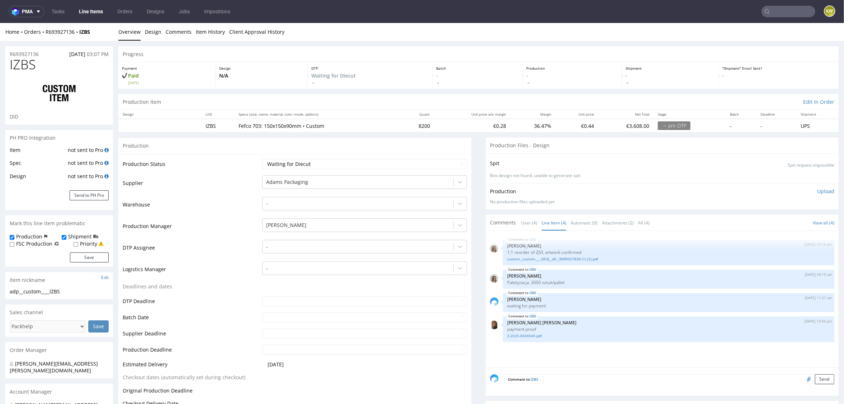
click at [23, 67] on span "IZBS" at bounding box center [23, 64] width 26 height 14
click at [23, 66] on span "IZBS" at bounding box center [23, 64] width 26 height 14
copy span "IZBS"
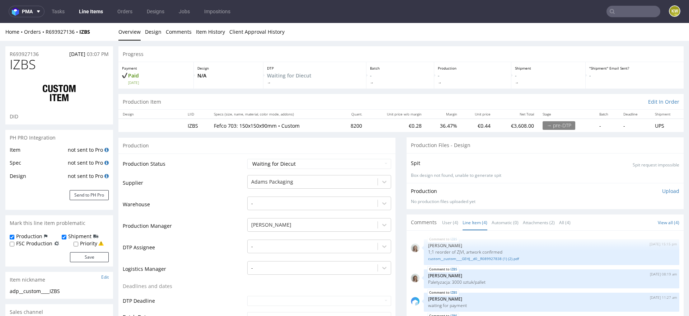
click at [206, 202] on td "Warehouse" at bounding box center [184, 207] width 123 height 22
click at [212, 199] on td "Warehouse" at bounding box center [184, 207] width 123 height 22
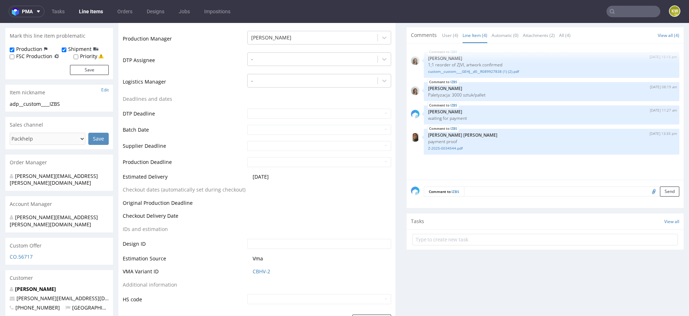
scroll to position [196, 0]
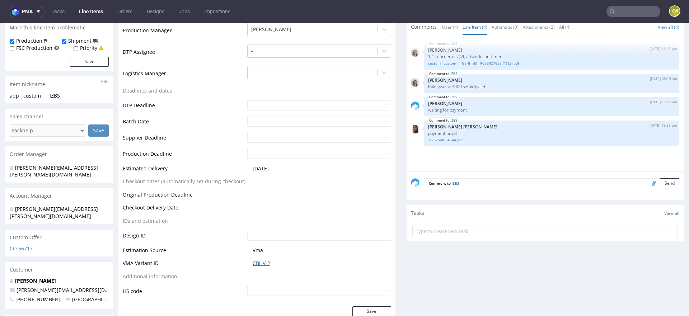
click at [260, 260] on link "CBHV-2" at bounding box center [262, 263] width 18 height 7
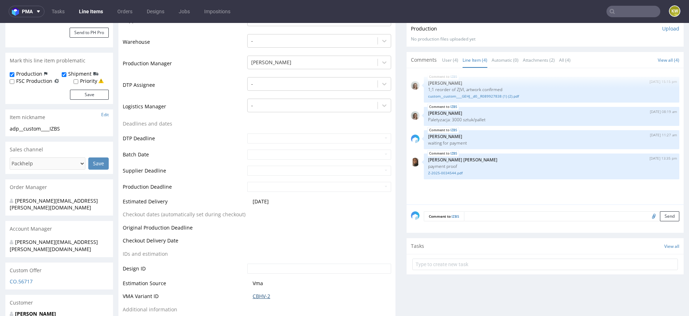
scroll to position [130, 0]
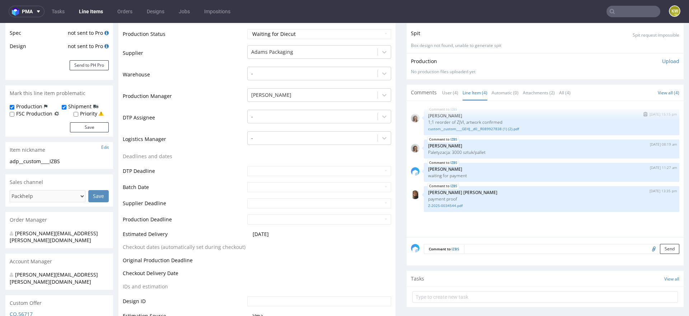
click at [457, 119] on p "1;1 reorder of ZJVI, artwork confirmed" at bounding box center [551, 121] width 247 height 5
click at [456, 123] on p "1;1 reorder of ZJVI, artwork confirmed" at bounding box center [551, 121] width 247 height 5
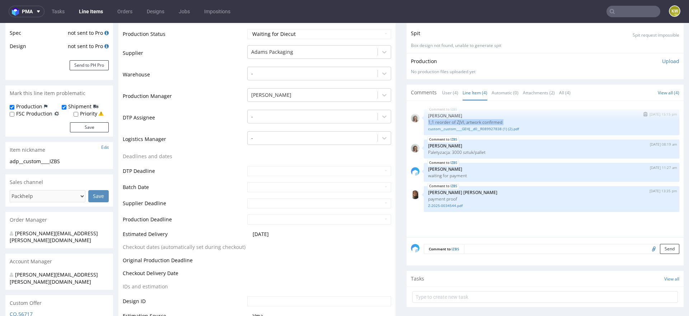
click at [455, 124] on p "1;1 reorder of ZJVI, artwork confirmed" at bounding box center [551, 121] width 247 height 5
click at [455, 122] on p "1;1 reorder of ZJVI, artwork confirmed" at bounding box center [551, 121] width 247 height 5
copy p "ZJVI"
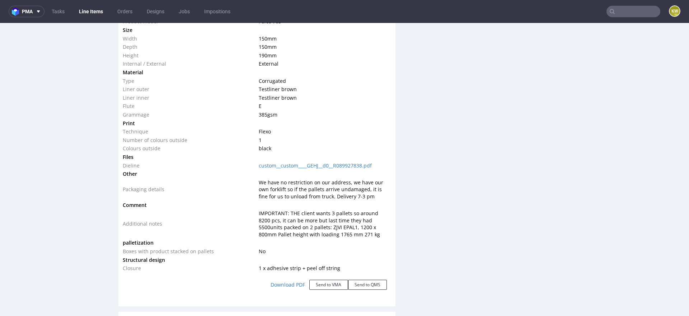
scroll to position [0, 0]
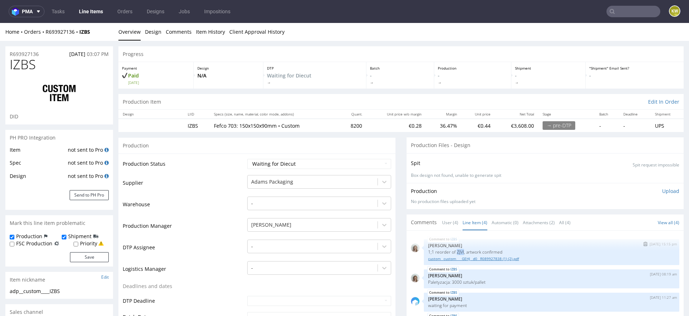
click at [504, 258] on link "custom__custom____GEHJ__d0__R089927838 (1) (2).pdf" at bounding box center [551, 258] width 247 height 5
click at [17, 66] on span "IZBS" at bounding box center [23, 64] width 26 height 14
copy span "IZBS"
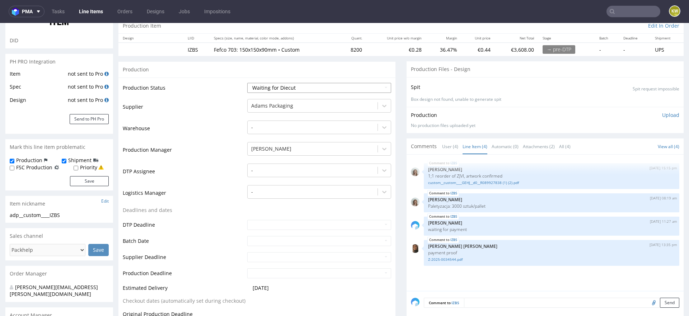
scroll to position [25, 0]
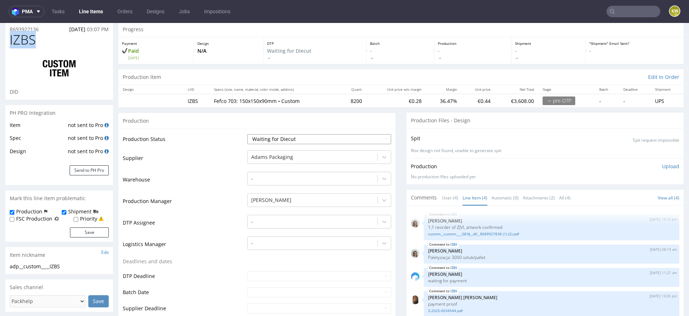
click at [286, 141] on select "Waiting for Artwork Waiting for Diecut Waiting for Mockup Waiting for DTP Waiti…" at bounding box center [319, 139] width 144 height 10
select select "production_in_process"
click at [247, 134] on select "Waiting for Artwork Waiting for Diecut Waiting for Mockup Waiting for DTP Waiti…" at bounding box center [319, 139] width 144 height 10
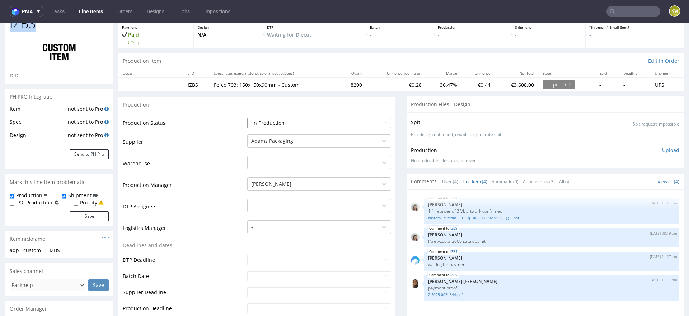
scroll to position [42, 0]
click at [258, 277] on input "text" at bounding box center [319, 276] width 144 height 10
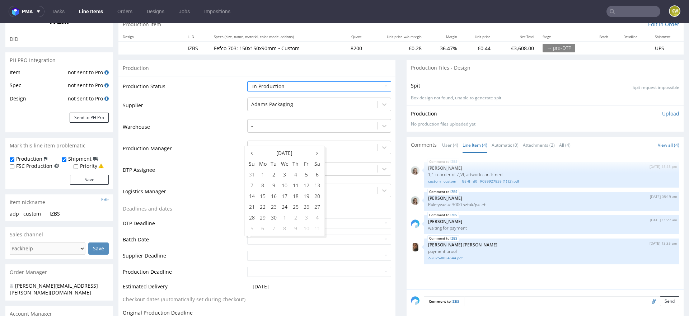
click at [296, 207] on td "25" at bounding box center [295, 207] width 11 height 11
type input "[DATE]"
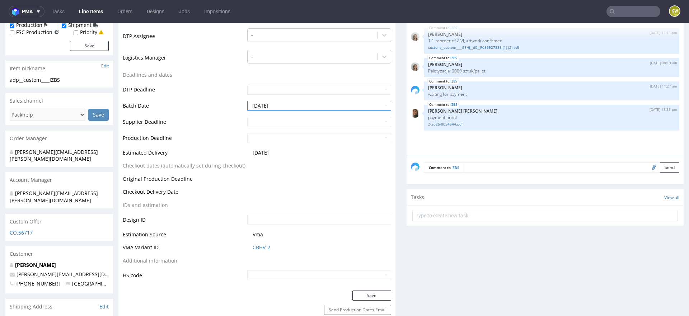
scroll to position [236, 0]
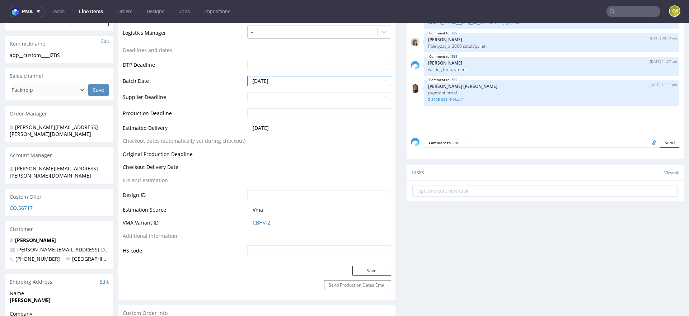
click at [359, 276] on div "Save" at bounding box center [256, 273] width 277 height 14
click at [363, 270] on button "Save" at bounding box center [371, 271] width 39 height 10
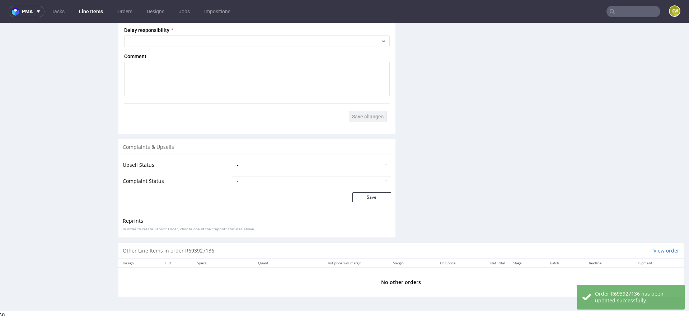
scroll to position [2, 0]
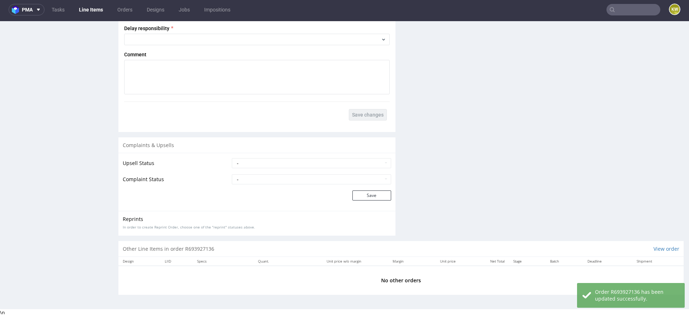
click at [93, 9] on link "Line Items" at bounding box center [91, 9] width 33 height 11
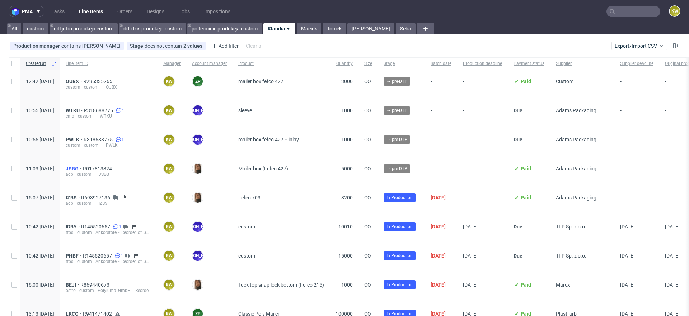
click at [83, 168] on span "JSBG" at bounding box center [74, 169] width 17 height 6
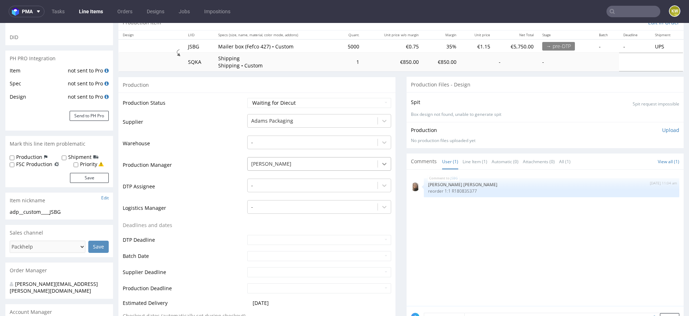
scroll to position [92, 0]
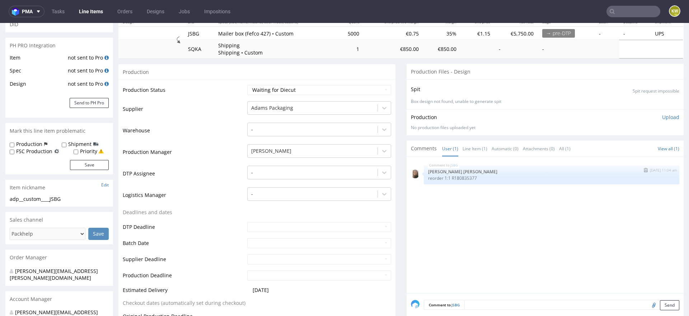
click at [459, 177] on p "reorder 1:1 R180835377" at bounding box center [551, 177] width 247 height 5
copy p "R180835377"
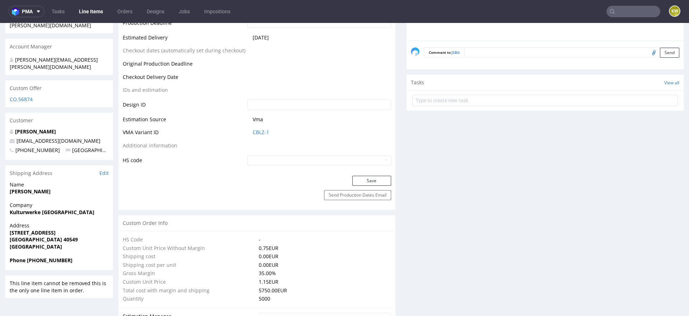
scroll to position [349, 0]
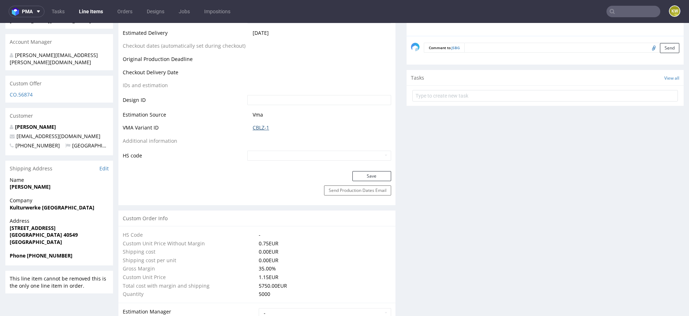
click at [255, 124] on link "CBLZ-1" at bounding box center [261, 127] width 17 height 7
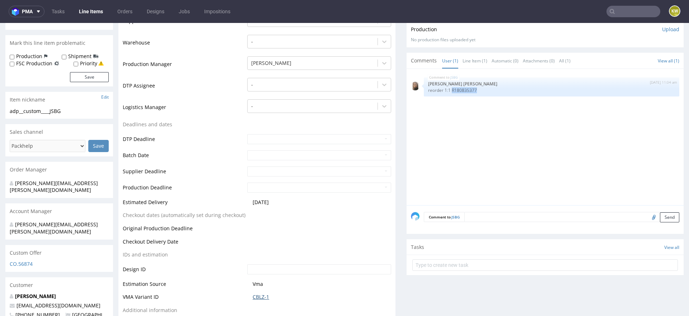
scroll to position [0, 0]
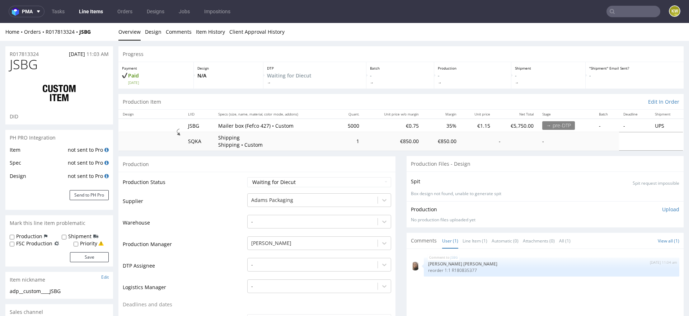
click at [33, 64] on span "JSBG" at bounding box center [24, 64] width 28 height 14
click at [32, 64] on span "JSBG" at bounding box center [24, 64] width 28 height 14
copy span "JSBG"
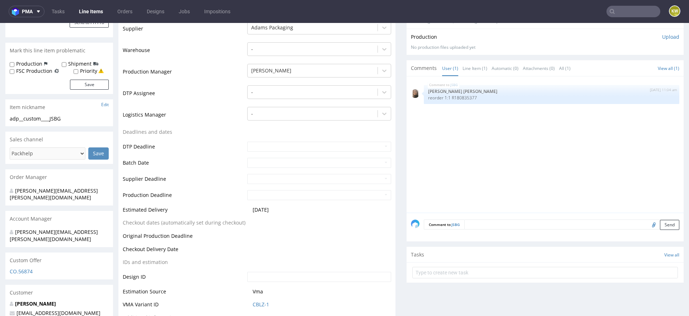
scroll to position [175, 0]
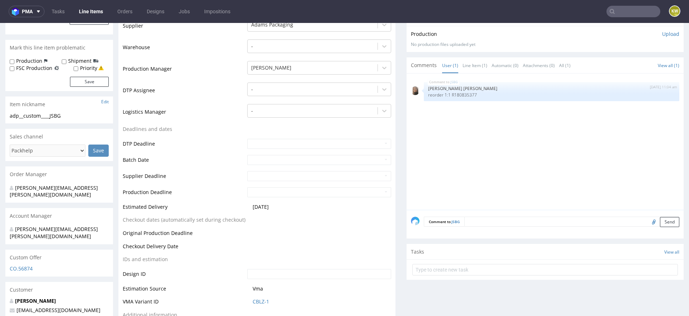
click at [648, 221] on input "file" at bounding box center [653, 221] width 10 height 9
type input "C:\fakepath\adp-custom-bsyd-or510005194-outside.pdf"
click at [470, 222] on textarea at bounding box center [571, 222] width 215 height 10
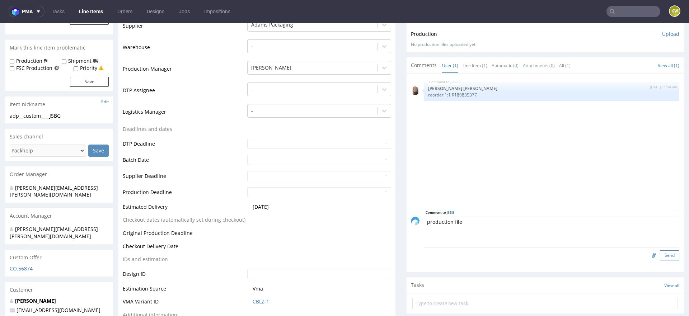
type textarea "production file"
click at [660, 253] on button "Send" at bounding box center [669, 255] width 19 height 10
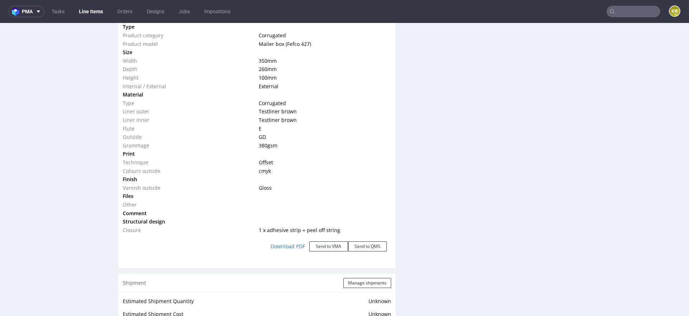
scroll to position [0, 0]
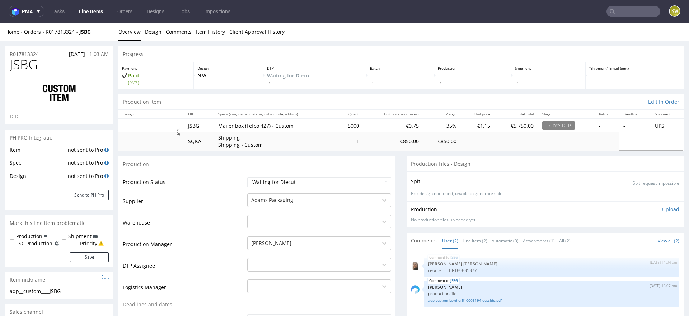
click at [28, 66] on span "JSBG" at bounding box center [24, 64] width 28 height 14
copy span "JSBG"
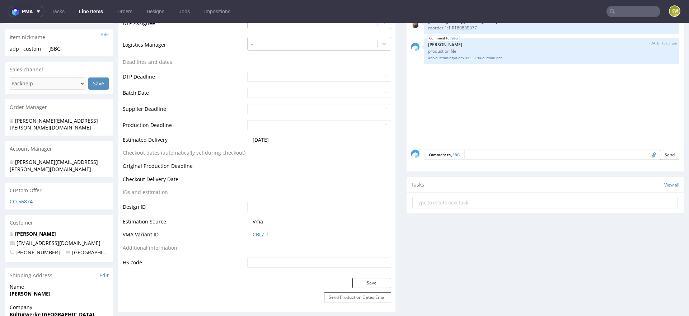
scroll to position [256, 0]
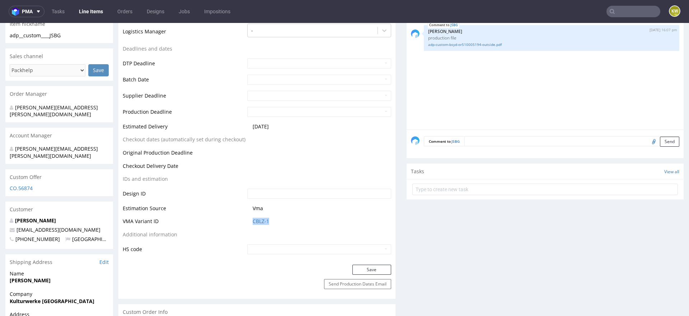
drag, startPoint x: 278, startPoint y: 222, endPoint x: 240, endPoint y: 222, distance: 37.7
click at [239, 222] on tr "VMA Variant ID CBLZ-1" at bounding box center [257, 223] width 268 height 13
copy tr "CBLZ-1"
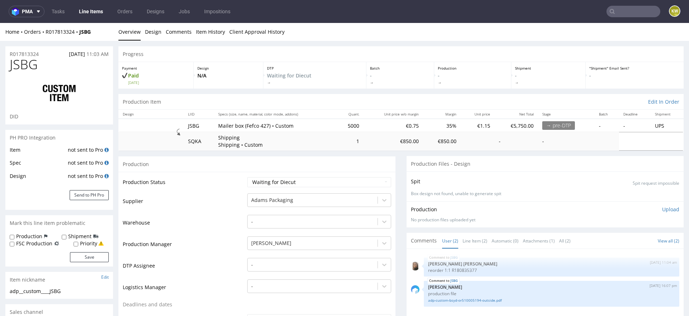
scroll to position [15, 0]
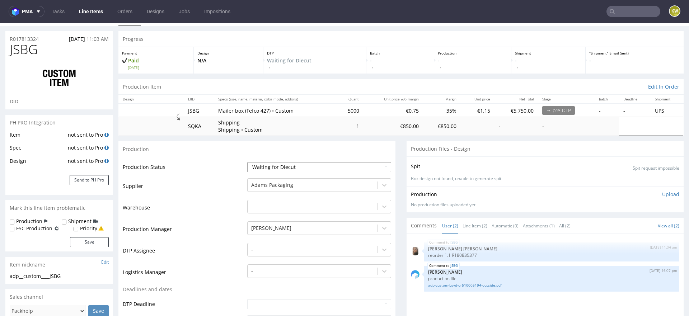
click at [281, 165] on select "Waiting for Artwork Waiting for Diecut Waiting for Mockup Waiting for DTP Waiti…" at bounding box center [319, 167] width 144 height 10
select select "production_in_process"
click at [247, 162] on select "Waiting for Artwork Waiting for Diecut Waiting for Mockup Waiting for DTP Waiti…" at bounding box center [319, 167] width 144 height 10
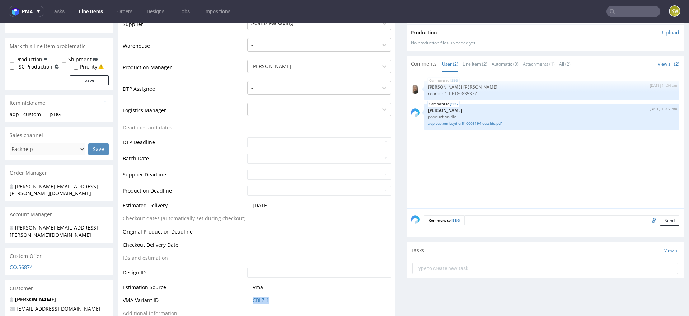
scroll to position [170, 0]
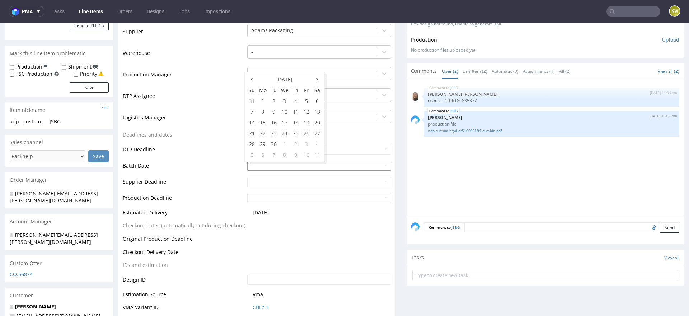
click at [258, 165] on input "text" at bounding box center [319, 166] width 144 height 10
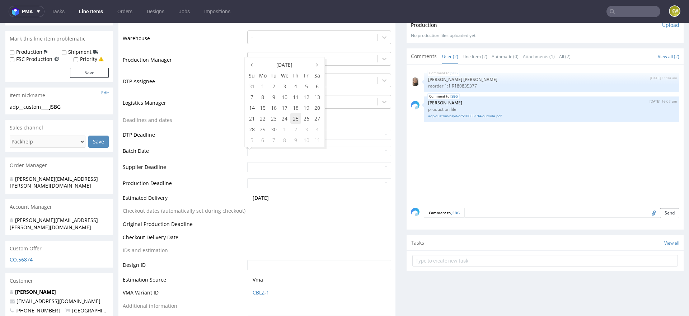
click at [294, 117] on td "25" at bounding box center [295, 118] width 11 height 11
type input "2025-09-25"
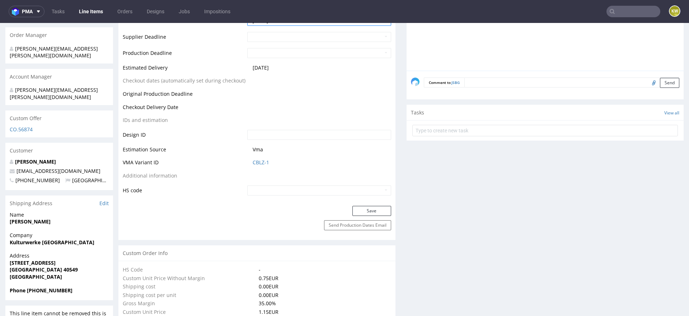
scroll to position [355, 0]
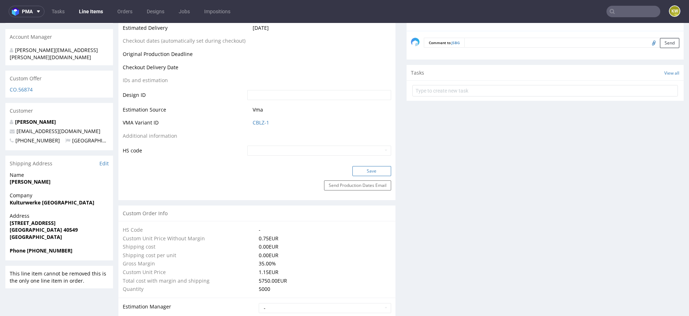
click at [369, 173] on button "Save" at bounding box center [371, 171] width 39 height 10
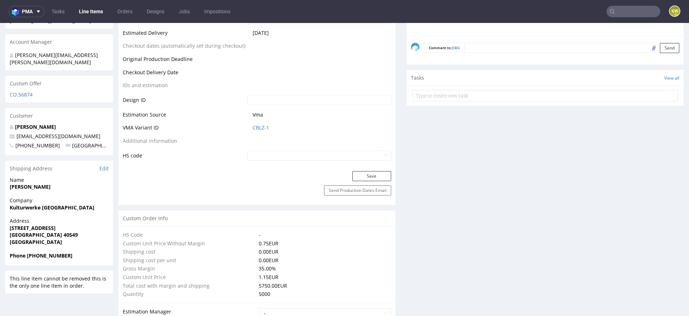
scroll to position [0, 0]
